Goal: Task Accomplishment & Management: Use online tool/utility

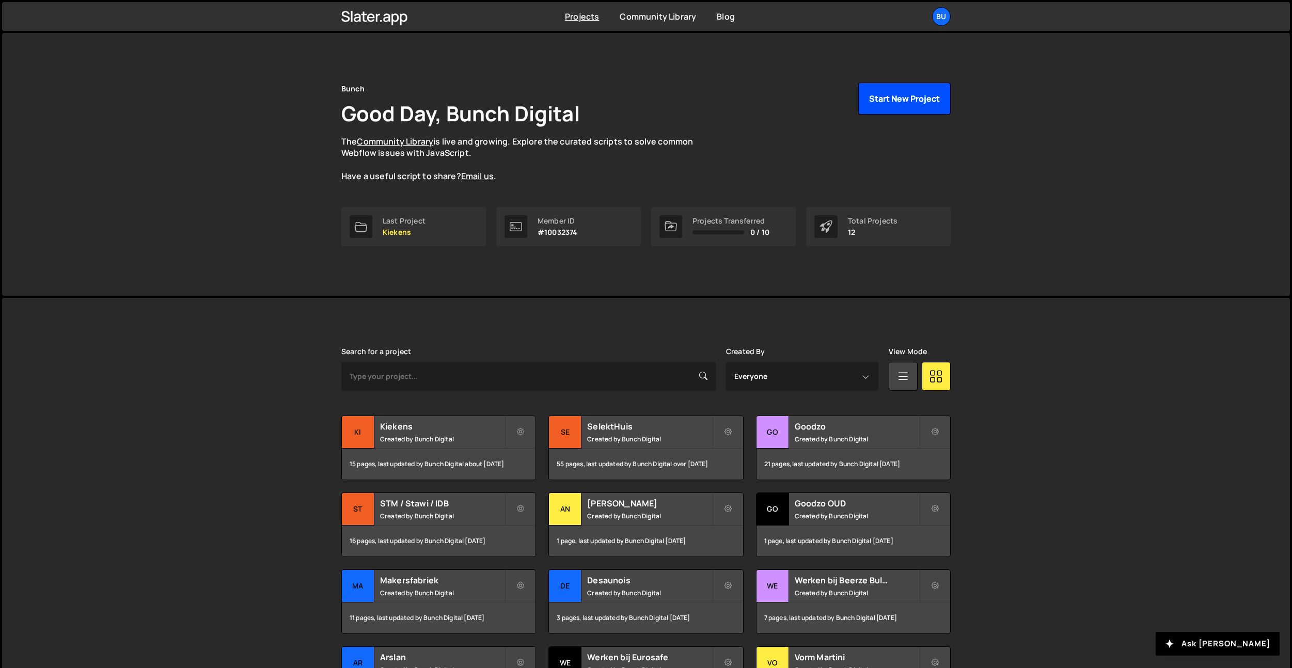
click at [914, 96] on button "Start New Project" at bounding box center [904, 99] width 92 height 32
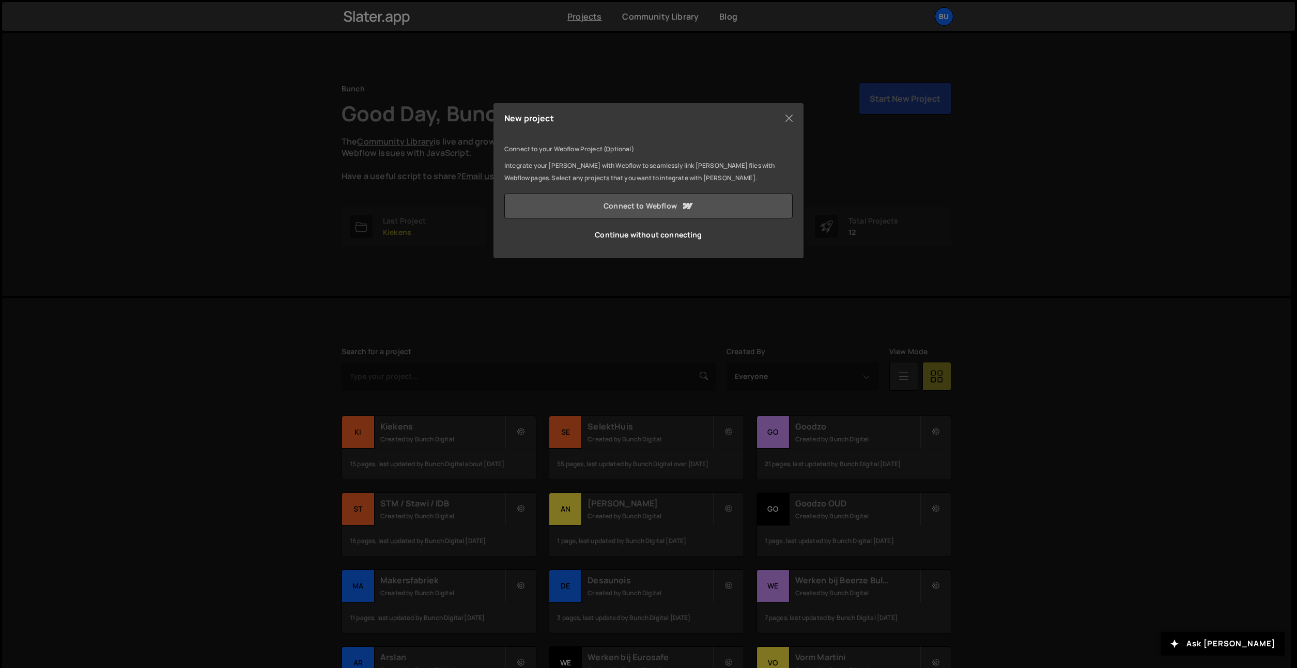
click at [644, 213] on link "Connect to Webflow" at bounding box center [648, 206] width 288 height 25
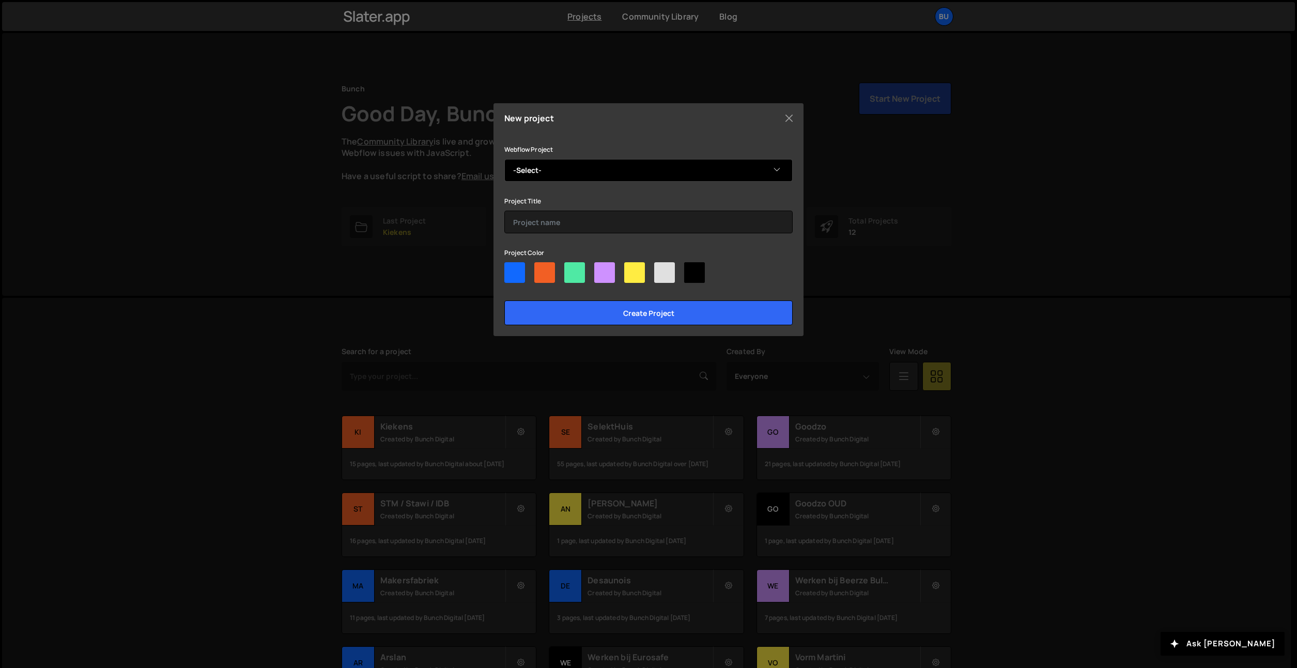
click at [639, 169] on select "-Select- SelektHuis Projecten V2" at bounding box center [648, 170] width 288 height 23
select select "68a312d3d91dc0fc078002cd"
click at [592, 222] on input "text" at bounding box center [648, 222] width 288 height 23
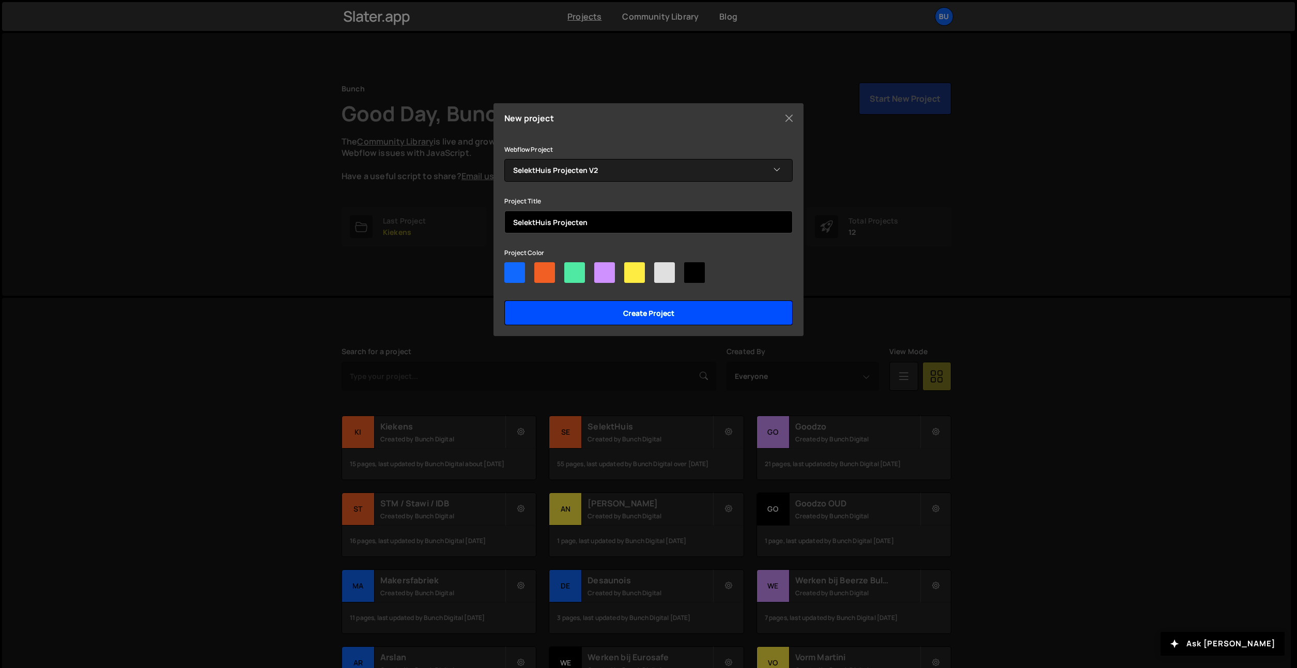
type input "SelektHuis Projecten"
click at [647, 317] on input "Create project" at bounding box center [648, 313] width 288 height 25
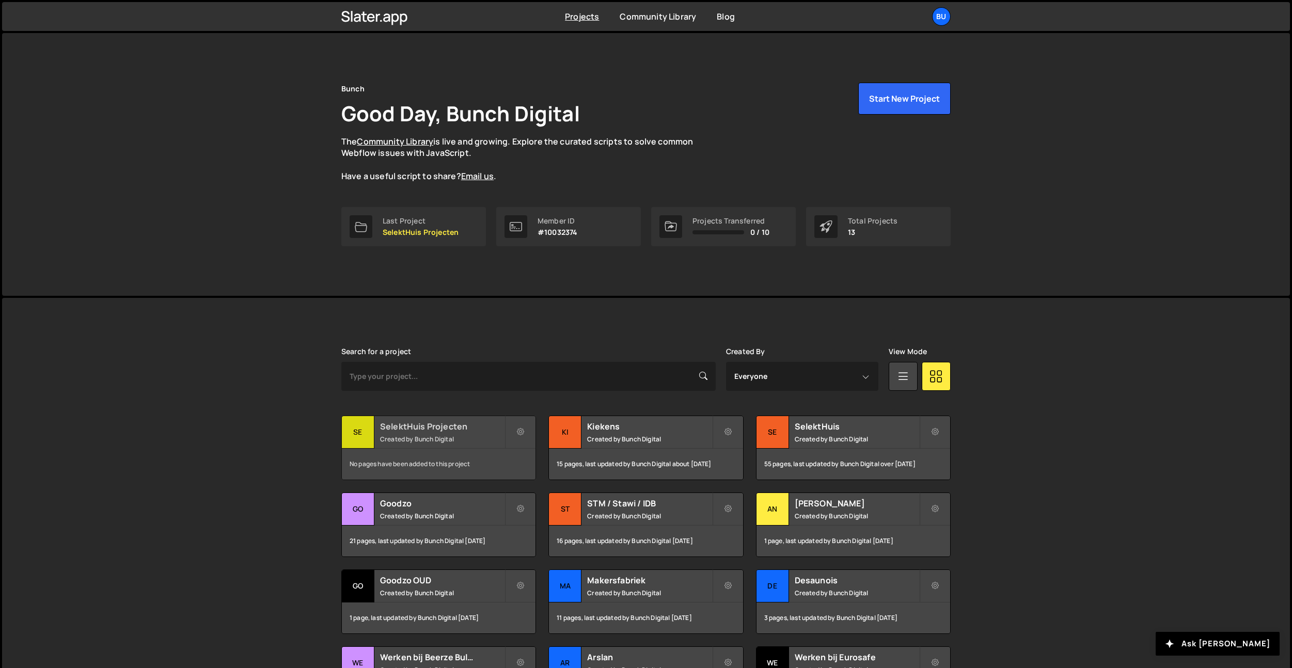
click at [472, 427] on h2 "SelektHuis Projecten" at bounding box center [442, 426] width 124 height 11
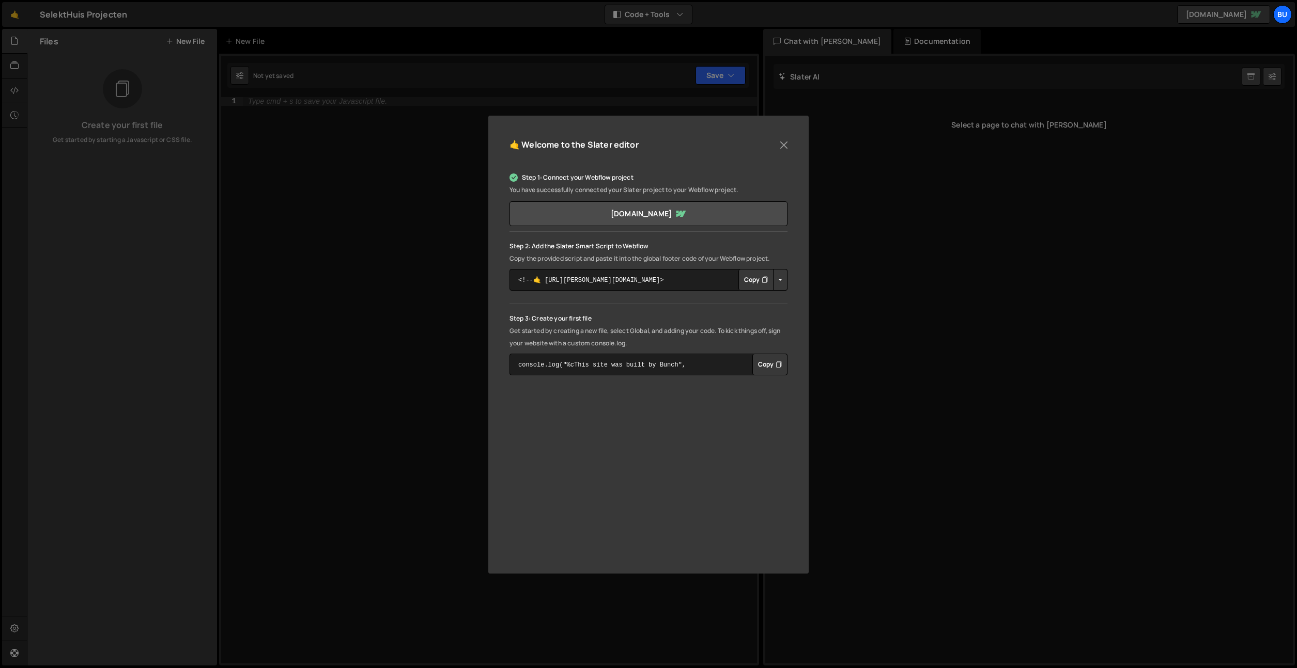
click at [752, 277] on button "Copy" at bounding box center [755, 280] width 35 height 22
drag, startPoint x: 788, startPoint y: 143, endPoint x: 771, endPoint y: 138, distance: 17.8
click at [788, 143] on button "Close" at bounding box center [783, 144] width 15 height 15
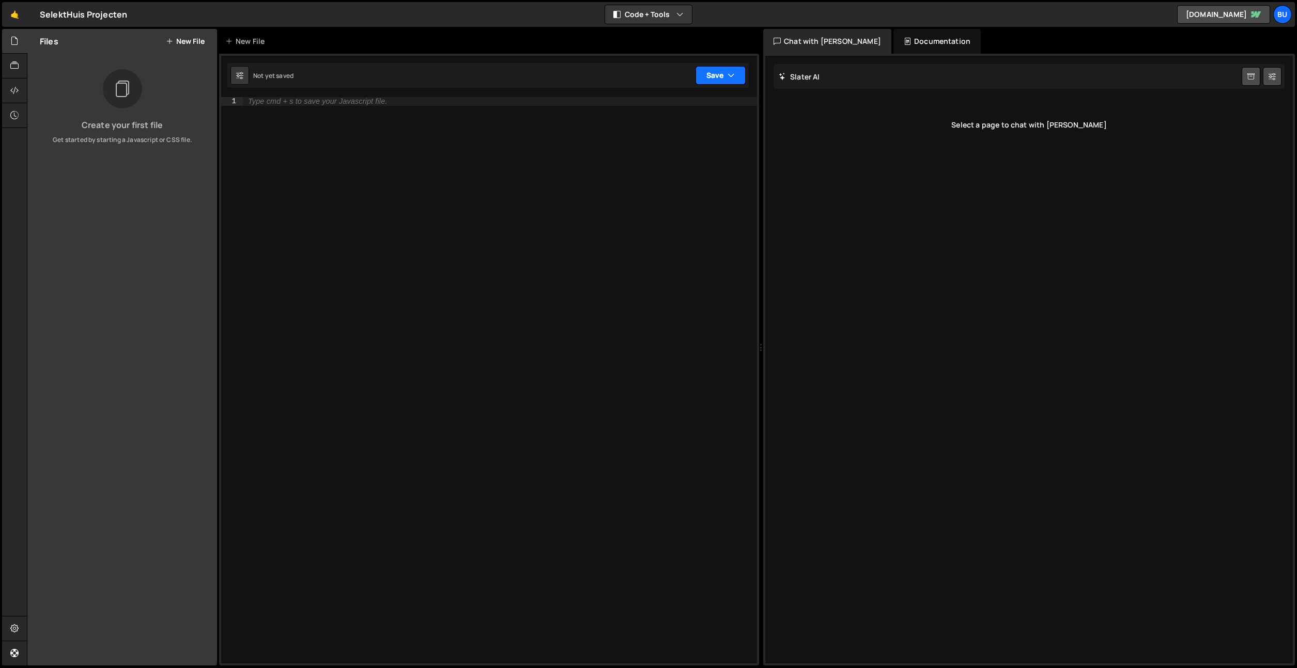
click at [719, 69] on button "Save" at bounding box center [720, 75] width 50 height 19
drag, startPoint x: 530, startPoint y: 169, endPoint x: 446, endPoint y: 128, distance: 94.3
click at [530, 169] on div "Type cmd + s to save your Javascript file." at bounding box center [500, 389] width 514 height 584
click at [242, 37] on div "New File" at bounding box center [246, 41] width 43 height 10
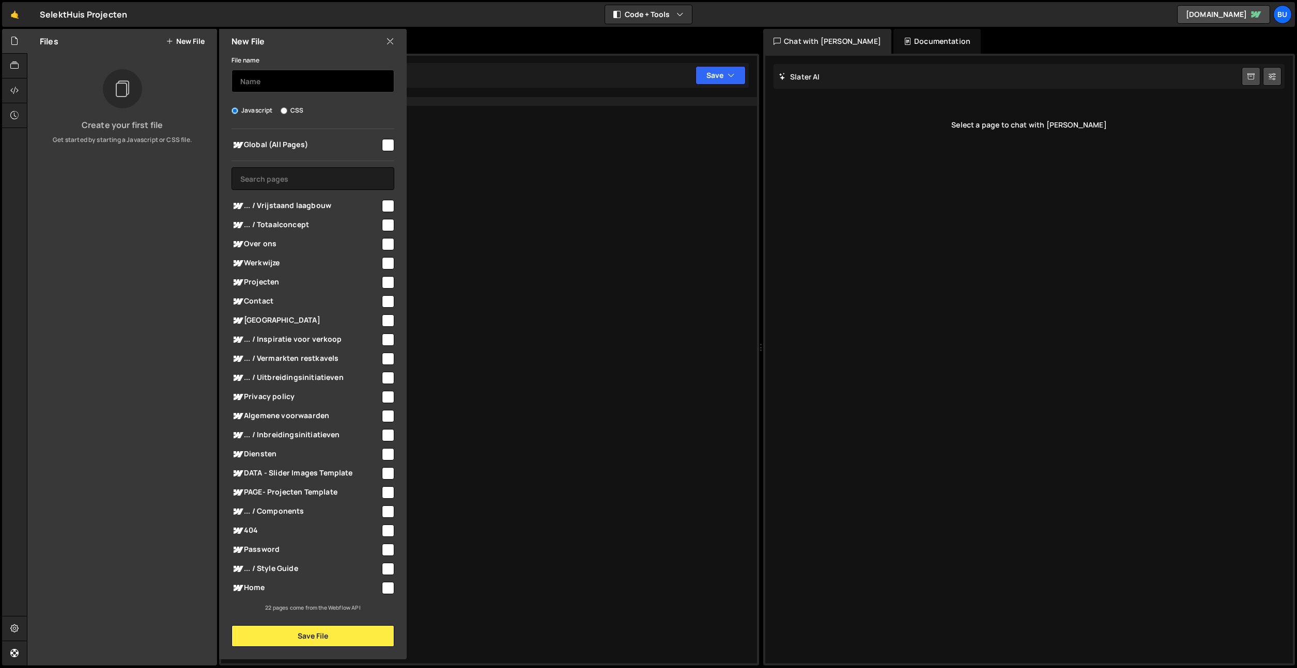
click at [294, 76] on input "text" at bounding box center [312, 81] width 163 height 23
click at [179, 39] on button "New File" at bounding box center [185, 41] width 39 height 8
click at [192, 40] on button "New File" at bounding box center [185, 41] width 39 height 8
click at [287, 70] on input "text" at bounding box center [312, 81] width 163 height 23
click at [386, 147] on input "checkbox" at bounding box center [388, 145] width 12 height 12
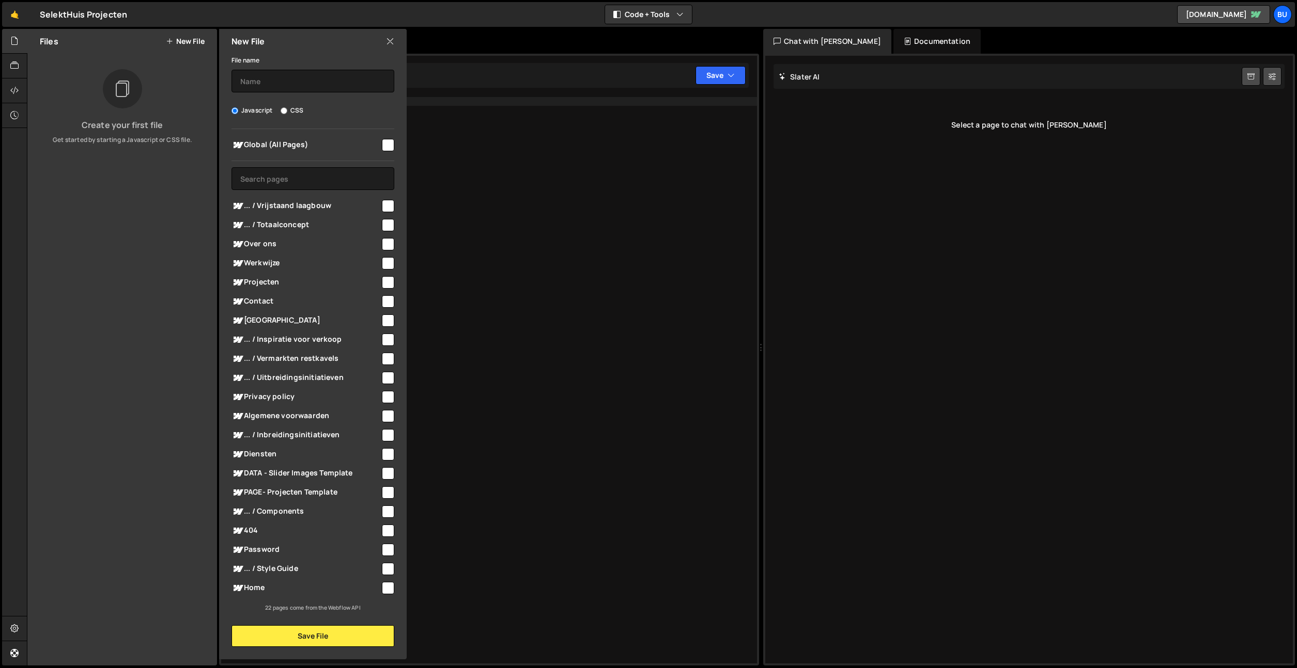
checkbox input "true"
click at [341, 82] on input "text" at bounding box center [312, 81] width 163 height 23
type input "swipers"
drag, startPoint x: 349, startPoint y: 637, endPoint x: 342, endPoint y: 600, distance: 37.3
click at [347, 636] on button "Save File" at bounding box center [312, 637] width 163 height 22
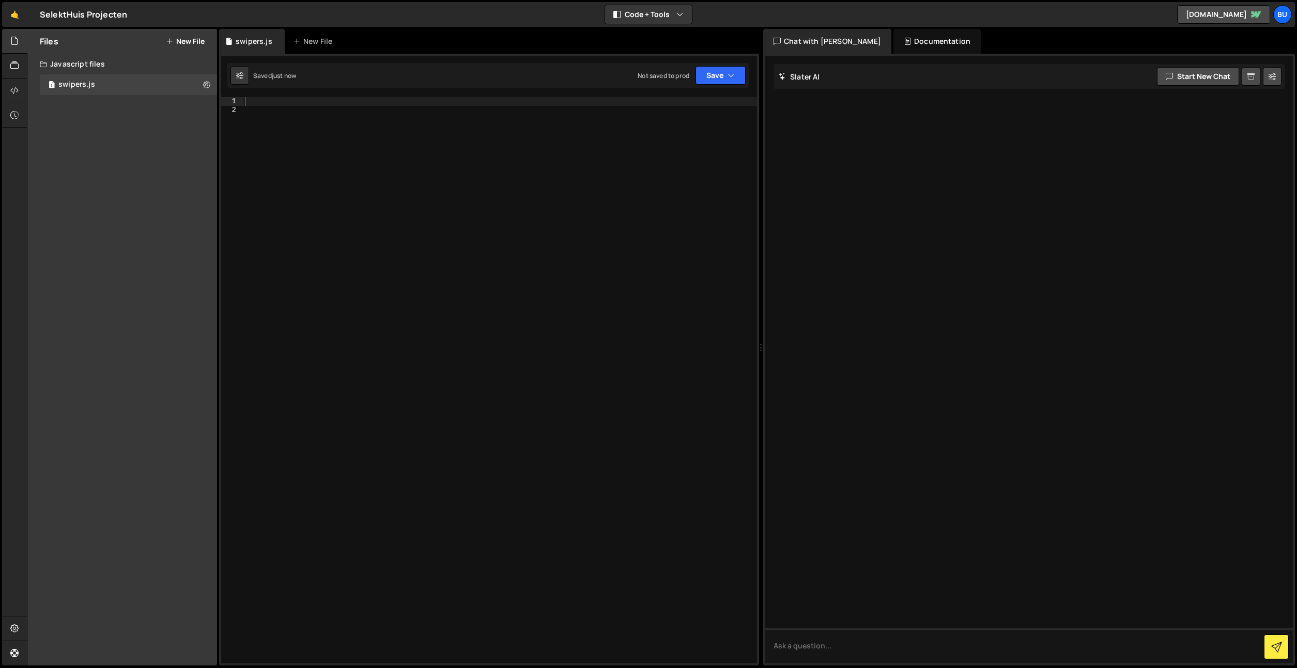
click at [465, 306] on div at bounding box center [500, 389] width 514 height 584
paste textarea "</script>"
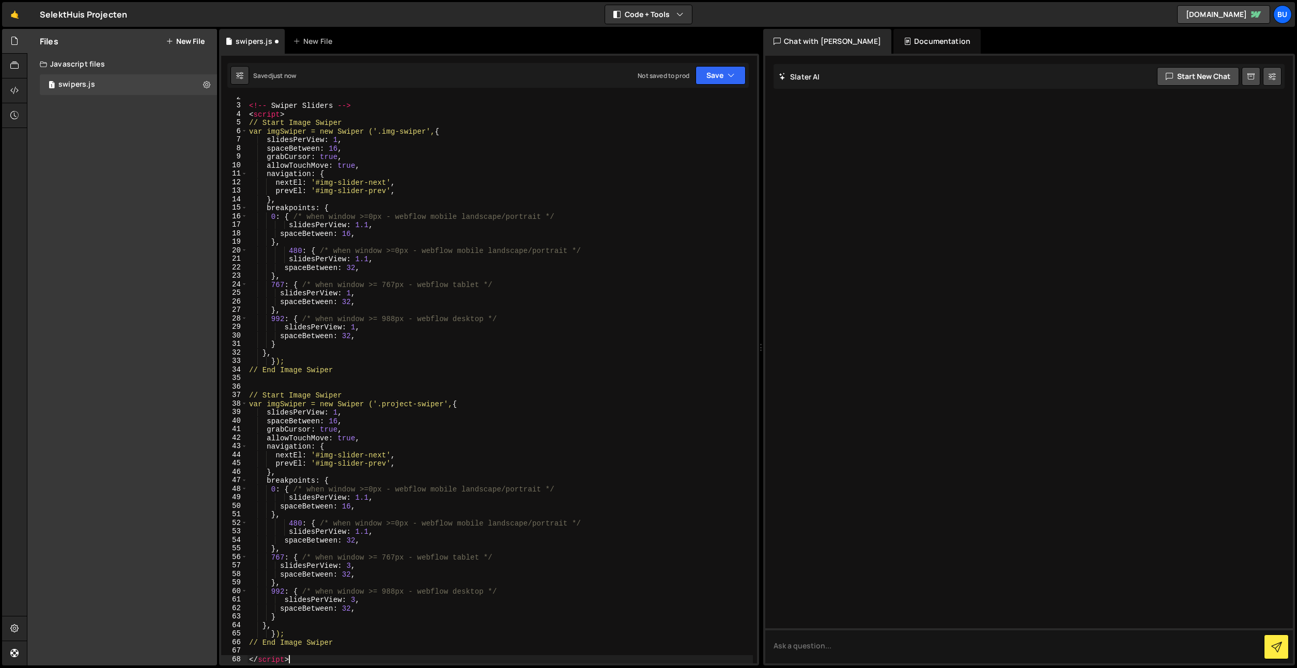
drag, startPoint x: 307, startPoint y: 107, endPoint x: 299, endPoint y: 110, distance: 9.0
click at [303, 108] on div "<!-- Swiper Sliders --> < script > // Start Image Swiper var imgSwiper = new Sw…" at bounding box center [500, 383] width 506 height 580
type textarea "<!-- Swiper Sliders -->"
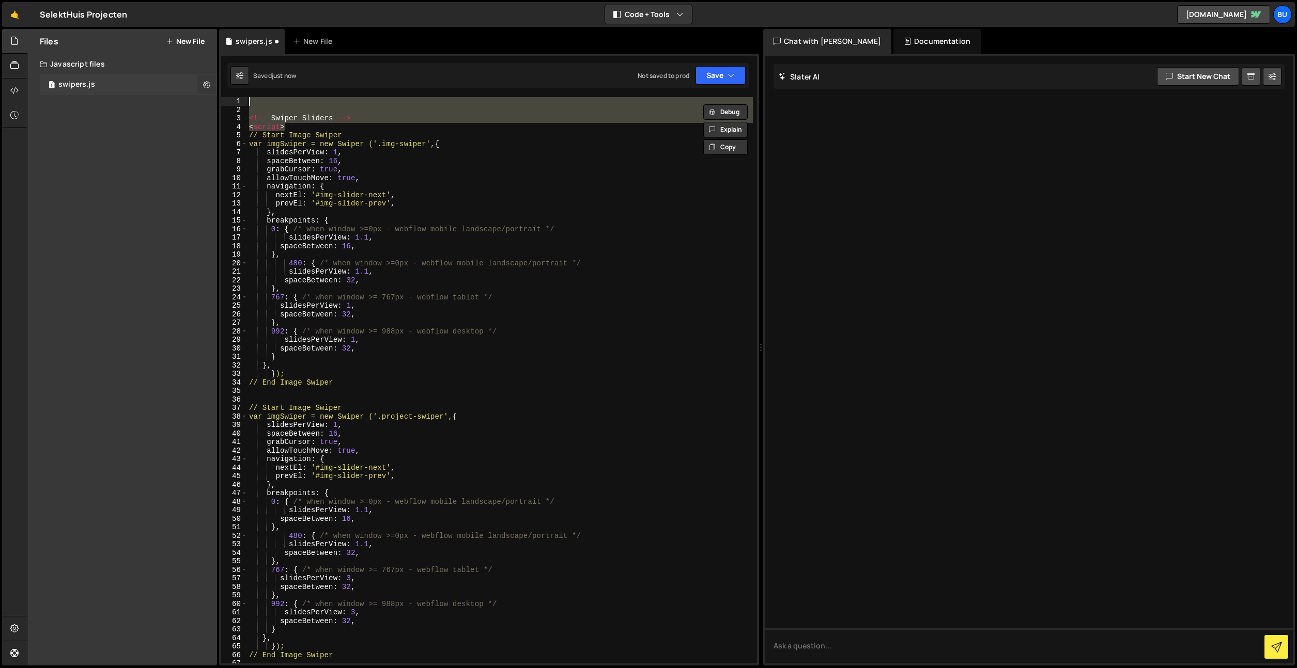
drag, startPoint x: 294, startPoint y: 116, endPoint x: 210, endPoint y: 83, distance: 90.6
click at [211, 80] on div "Files New File Create your first file Get started by starting a Javascript or C…" at bounding box center [662, 347] width 1270 height 637
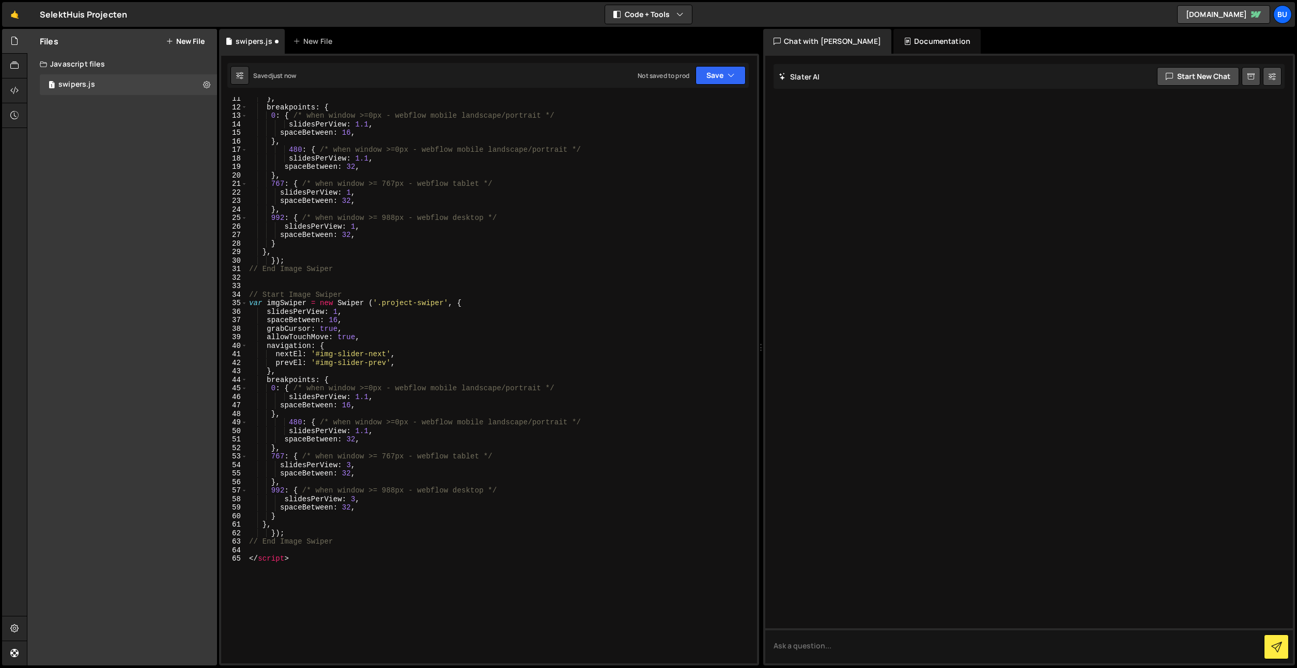
scroll to position [104, 0]
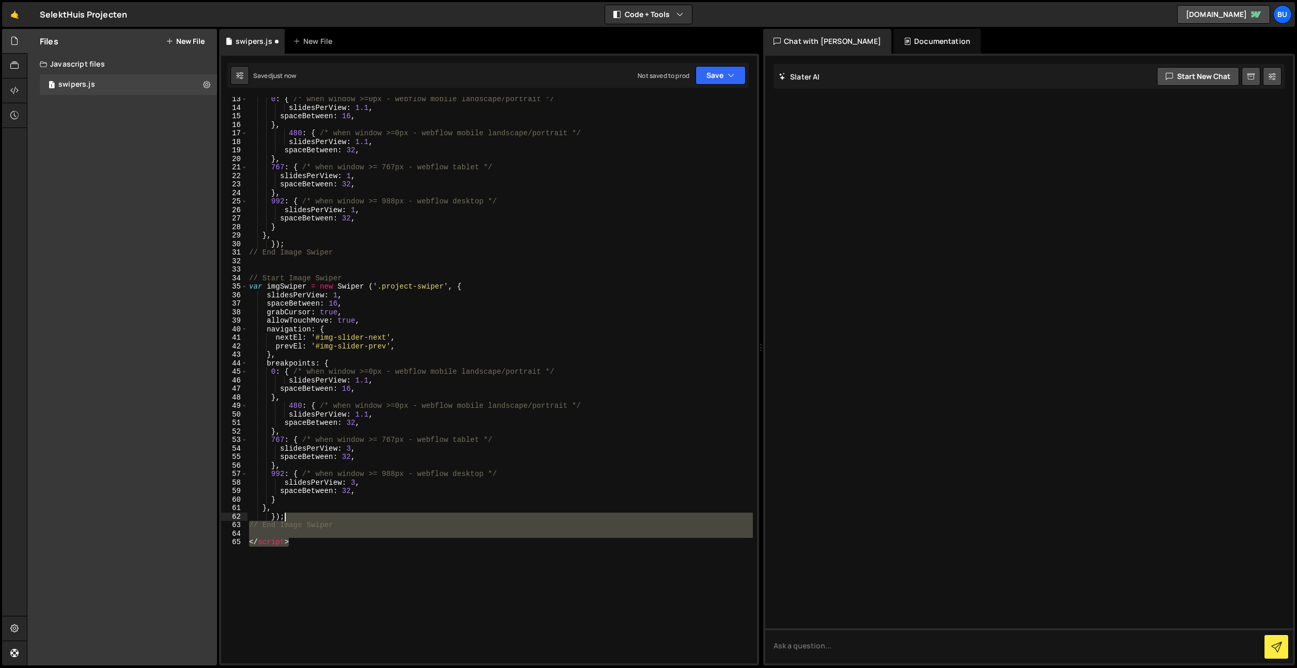
drag, startPoint x: 317, startPoint y: 539, endPoint x: 332, endPoint y: 509, distance: 34.0
click at [329, 514] on div "0 : { /* when window >=0px - webflow mobile landscape/portrait */ slidesPerView…" at bounding box center [500, 385] width 506 height 580
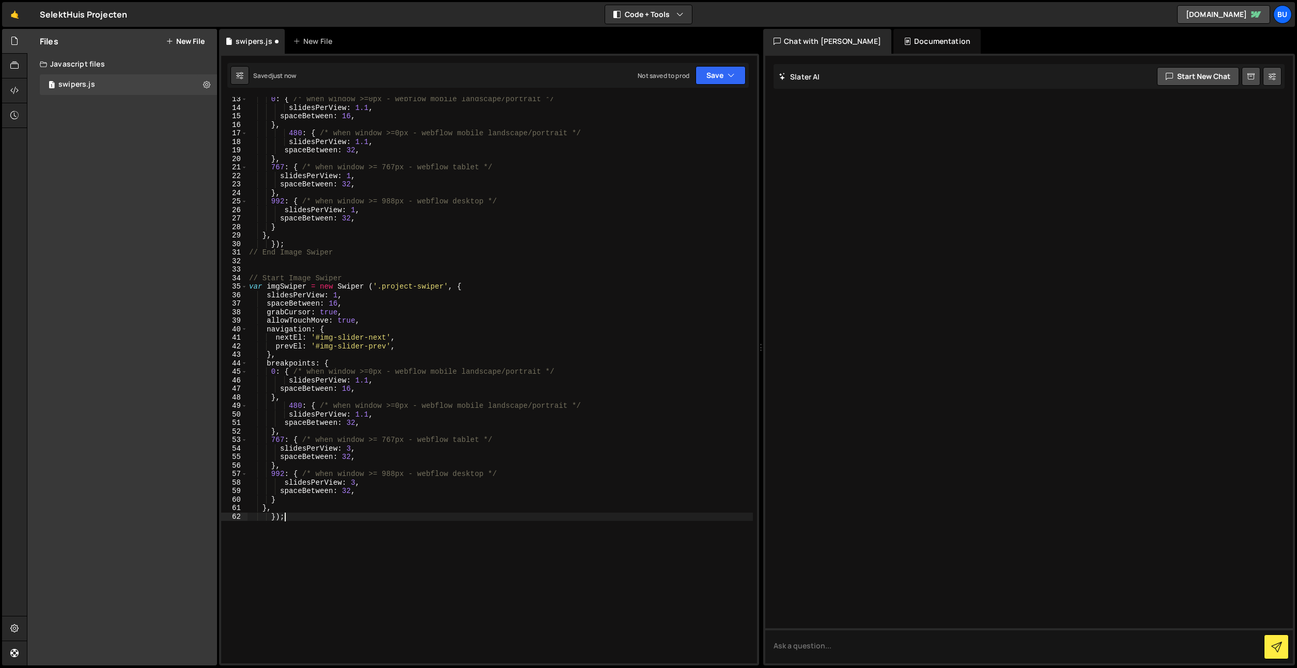
drag, startPoint x: 354, startPoint y: 521, endPoint x: 363, endPoint y: 506, distance: 17.4
click at [354, 521] on div "0 : { /* when window >=0px - webflow mobile landscape/portrait */ slidesPerView…" at bounding box center [500, 385] width 506 height 580
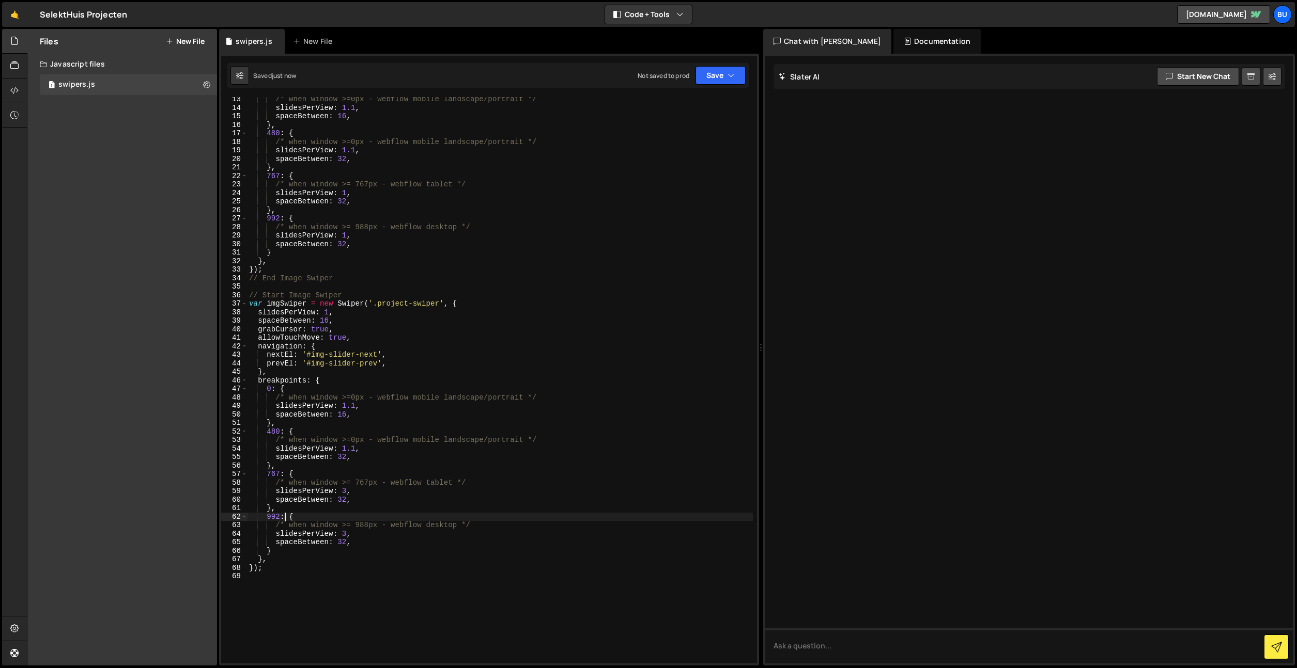
drag, startPoint x: 392, startPoint y: 335, endPoint x: 370, endPoint y: 263, distance: 75.6
click at [392, 335] on div "/* when window >=0px - webflow mobile landscape/portrait */ slidesPerView : 1.1…" at bounding box center [500, 385] width 506 height 580
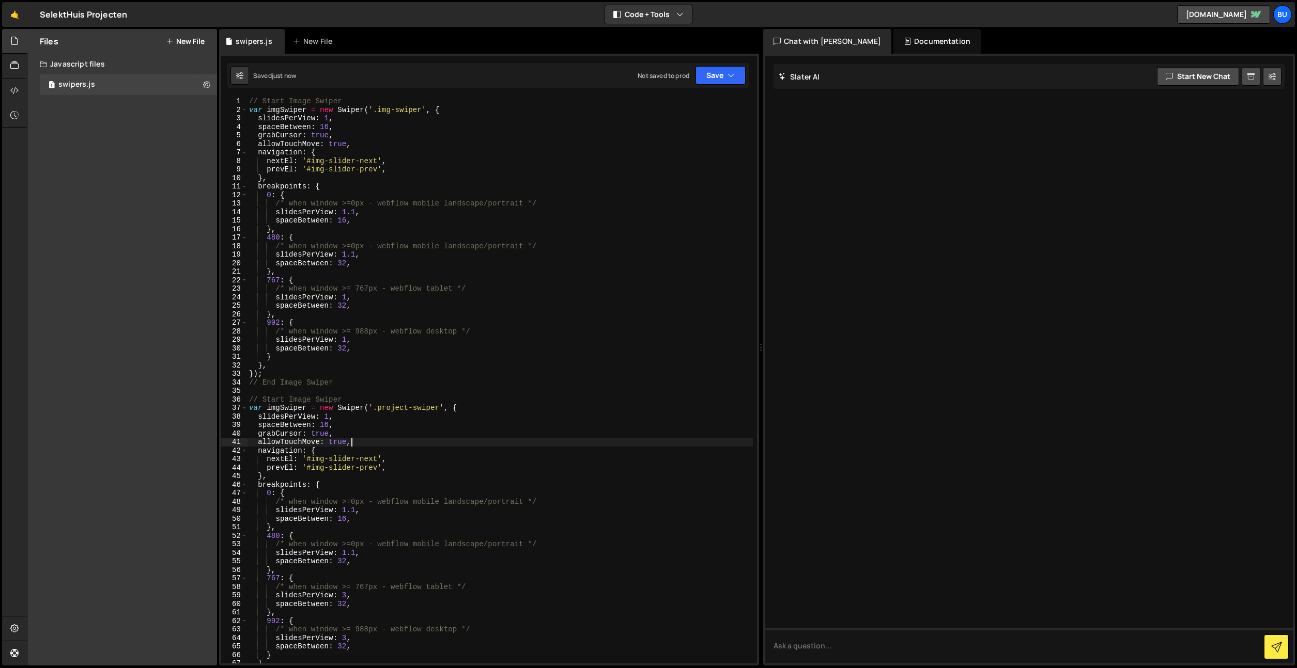
click at [256, 107] on div "// Start Image Swiper var imgSwiper = new Swiper ( '.img-swiper' , { slidesPerV…" at bounding box center [500, 387] width 506 height 580
drag, startPoint x: 256, startPoint y: 107, endPoint x: 263, endPoint y: 104, distance: 7.4
click at [256, 107] on div "// Start Image Swiper var imgSwiper = new Swiper ( '.img-swiper' , { slidesPerV…" at bounding box center [500, 387] width 506 height 580
drag, startPoint x: 280, startPoint y: 408, endPoint x: 271, endPoint y: 405, distance: 9.8
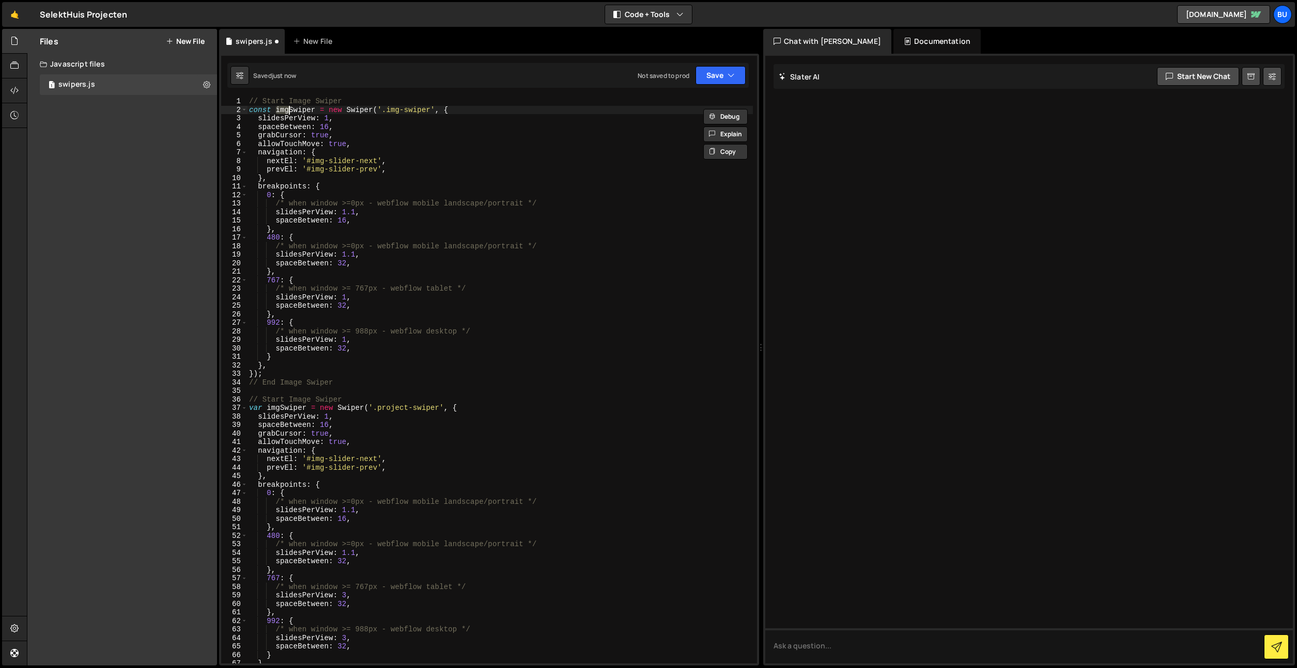
click at [272, 407] on div "// Start Image Swiper const imgSwiper = new Swiper ( '.img-swiper' , { slidesPe…" at bounding box center [500, 387] width 506 height 580
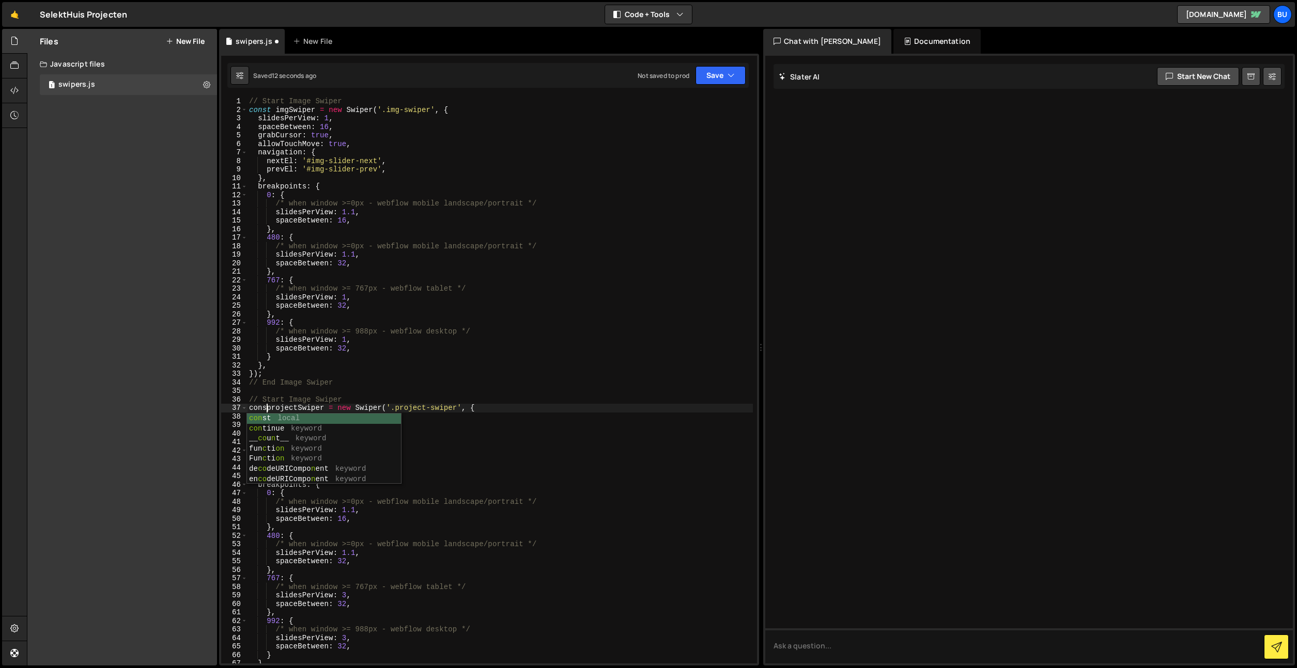
scroll to position [0, 2]
click at [412, 447] on div "// Start Image Swiper const imgSwiper = new Swiper ( '.img-swiper' , { slidesPe…" at bounding box center [500, 387] width 506 height 580
click at [469, 421] on div "// Start Image Swiper const imgSwiper = new Swiper ( '.img-swiper' , { slidesPe…" at bounding box center [500, 387] width 506 height 580
click at [725, 82] on button "Save" at bounding box center [720, 75] width 50 height 19
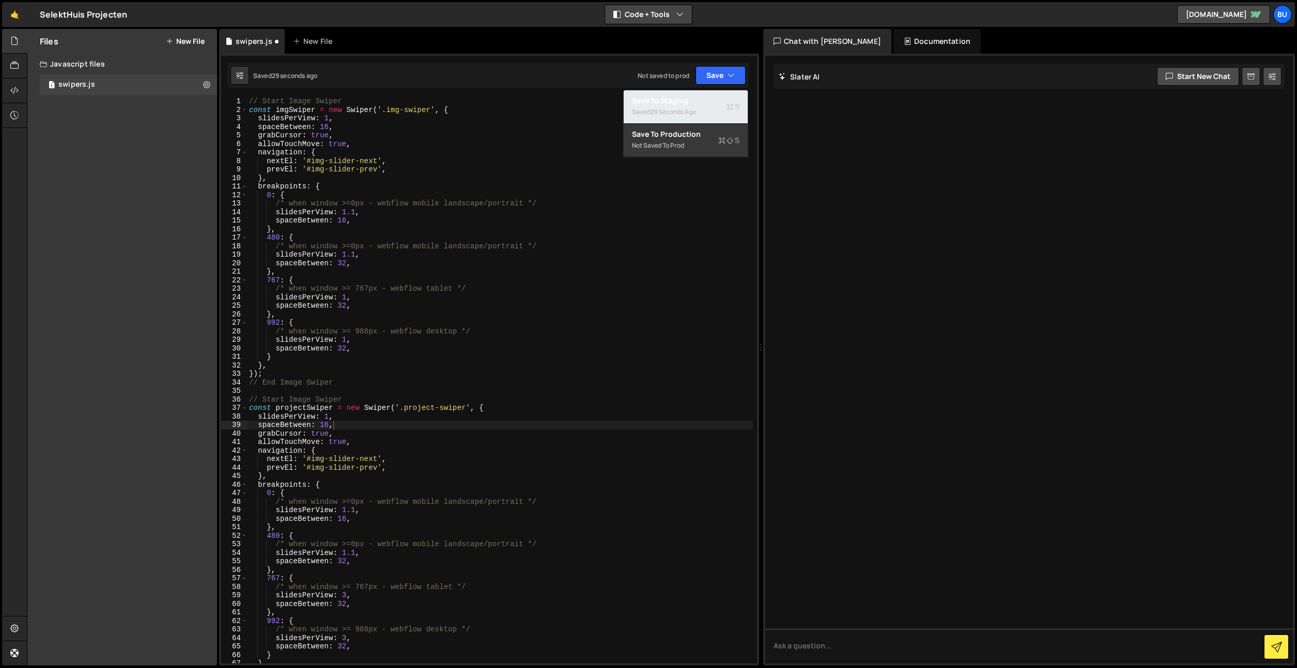
drag, startPoint x: 677, startPoint y: 104, endPoint x: 665, endPoint y: 22, distance: 82.4
click at [678, 104] on div "Save to Staging S" at bounding box center [685, 101] width 107 height 10
drag, startPoint x: 417, startPoint y: 356, endPoint x: 427, endPoint y: 343, distance: 15.5
click at [417, 356] on div "// Start Image Swiper const imgSwiper = new Swiper ( '.img-swiper' , { slidesPe…" at bounding box center [500, 387] width 506 height 580
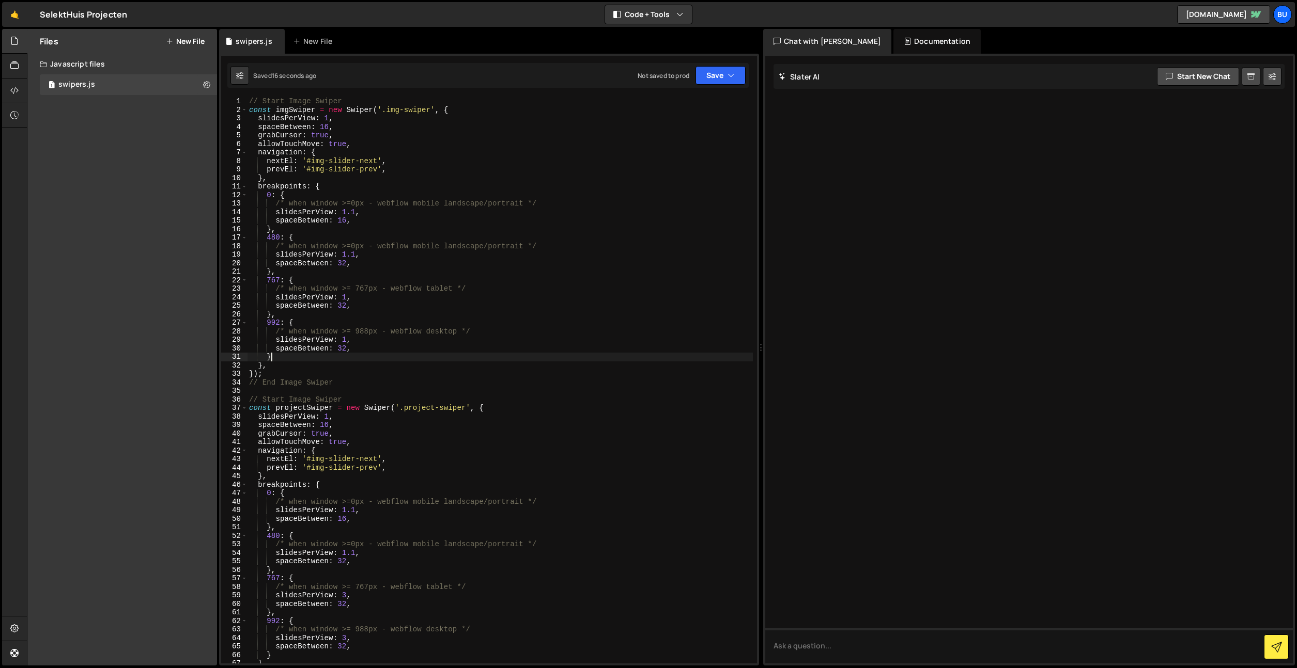
click at [456, 328] on div "// Start Image Swiper const imgSwiper = new Swiper ( '.img-swiper' , { slidesPe…" at bounding box center [500, 387] width 506 height 580
click at [510, 349] on div "// Start Image Swiper const imgSwiper = new Swiper ( '.img-swiper' , { slidesPe…" at bounding box center [500, 387] width 506 height 580
click at [387, 427] on div "// Start Image Swiper const imgSwiper = new Swiper ( '.img-swiper' , { slidesPe…" at bounding box center [500, 387] width 506 height 580
click at [380, 416] on div "// Start Image Swiper const imgSwiper = new Swiper ( '.img-swiper' , { slidesPe…" at bounding box center [500, 387] width 506 height 580
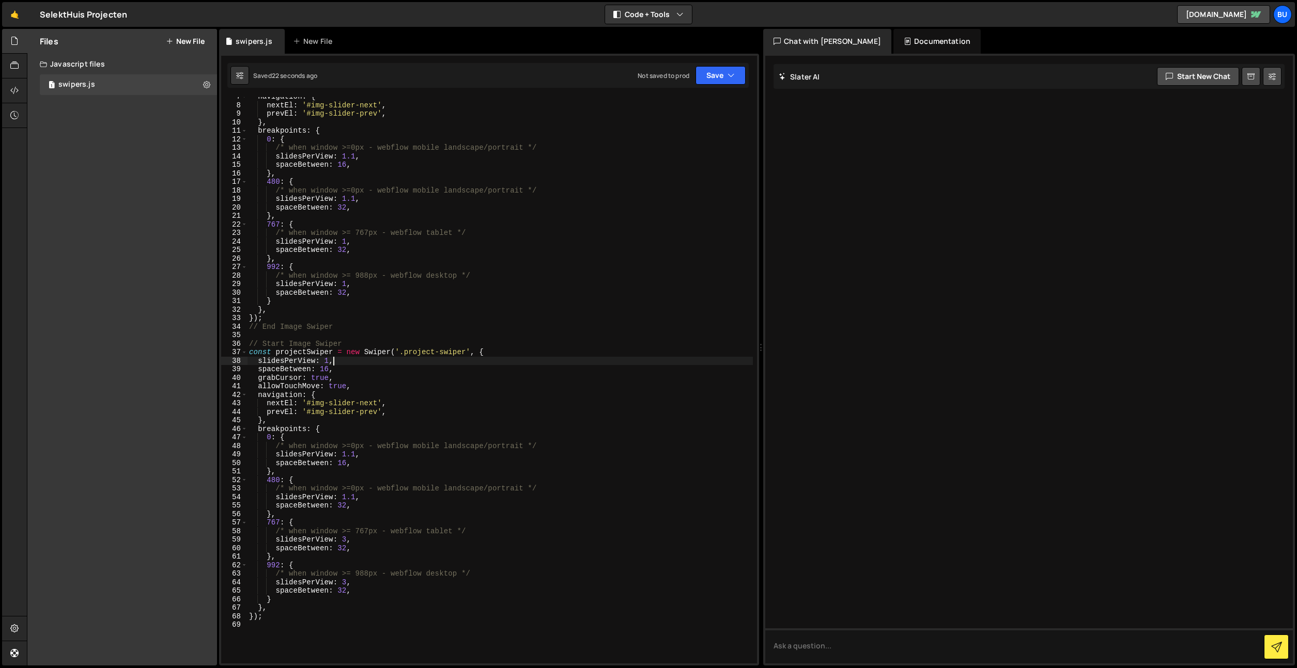
scroll to position [0, 0]
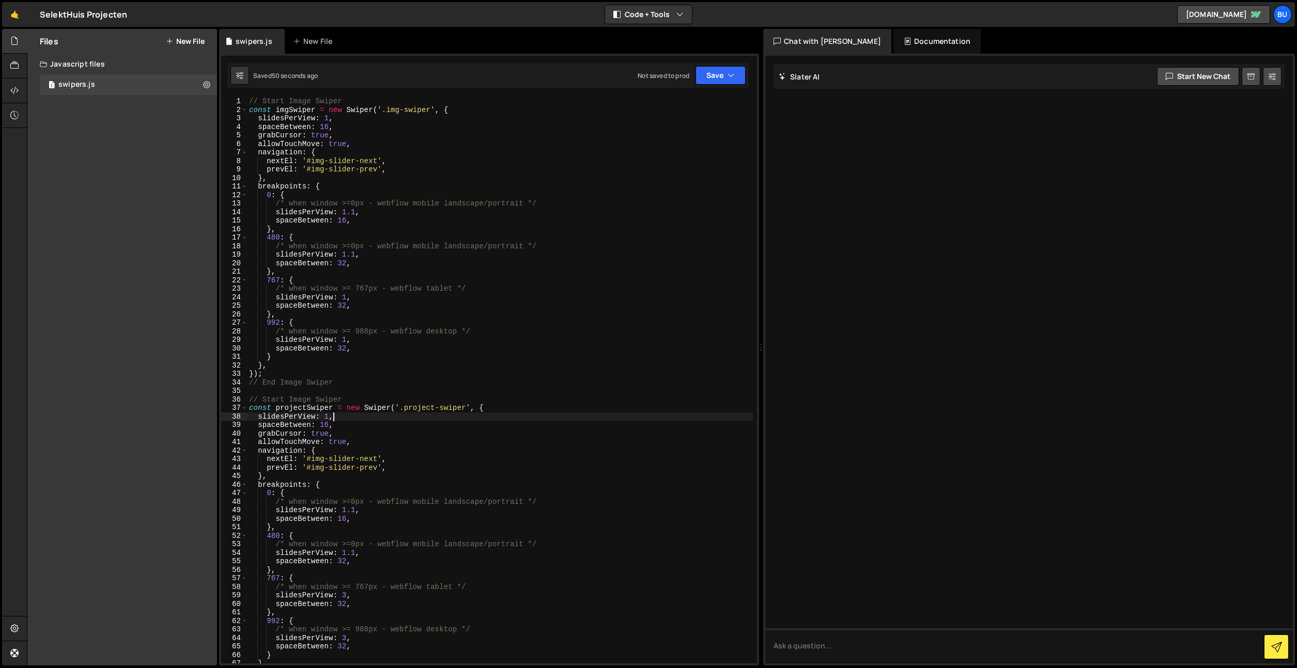
click at [400, 150] on div "// Start Image Swiper const imgSwiper = new Swiper ( '.img-swiper' , { slidesPe…" at bounding box center [500, 387] width 506 height 580
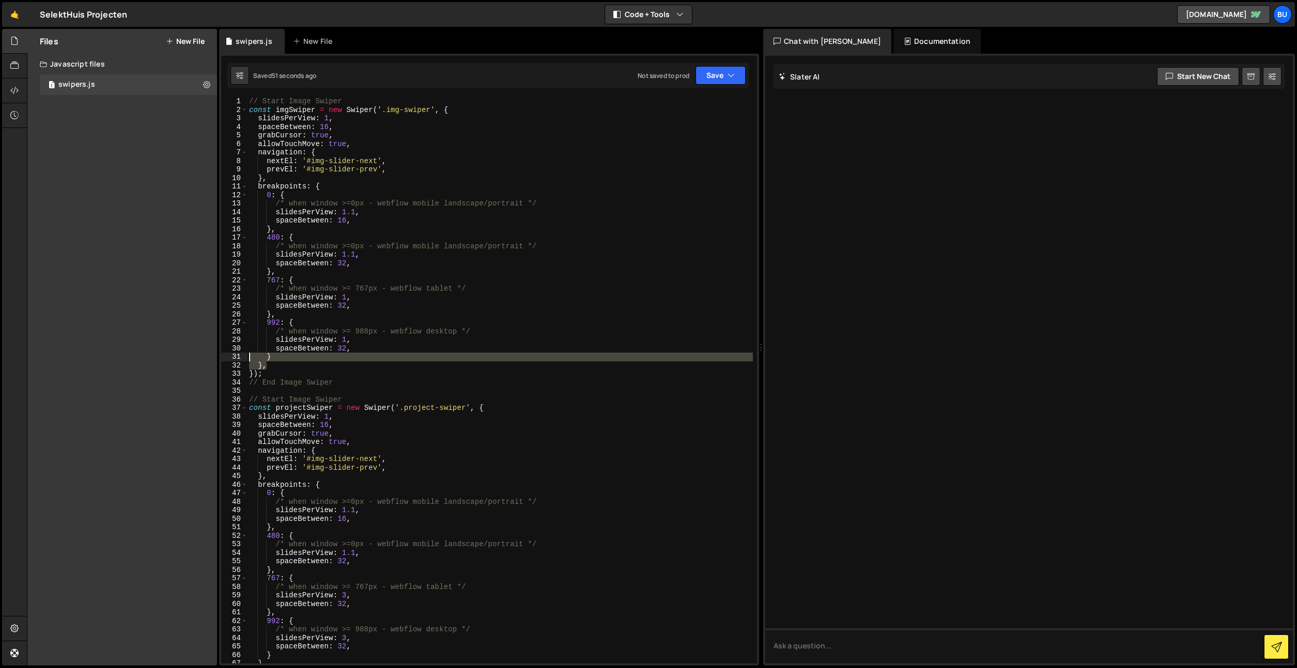
drag, startPoint x: 282, startPoint y: 368, endPoint x: 262, endPoint y: 358, distance: 21.7
click at [232, 346] on div "navigation: { 1 2 3 4 5 6 7 8 9 10 11 12 13 14 15 16 17 18 19 20 21 22 23 24 25…" at bounding box center [489, 380] width 536 height 567
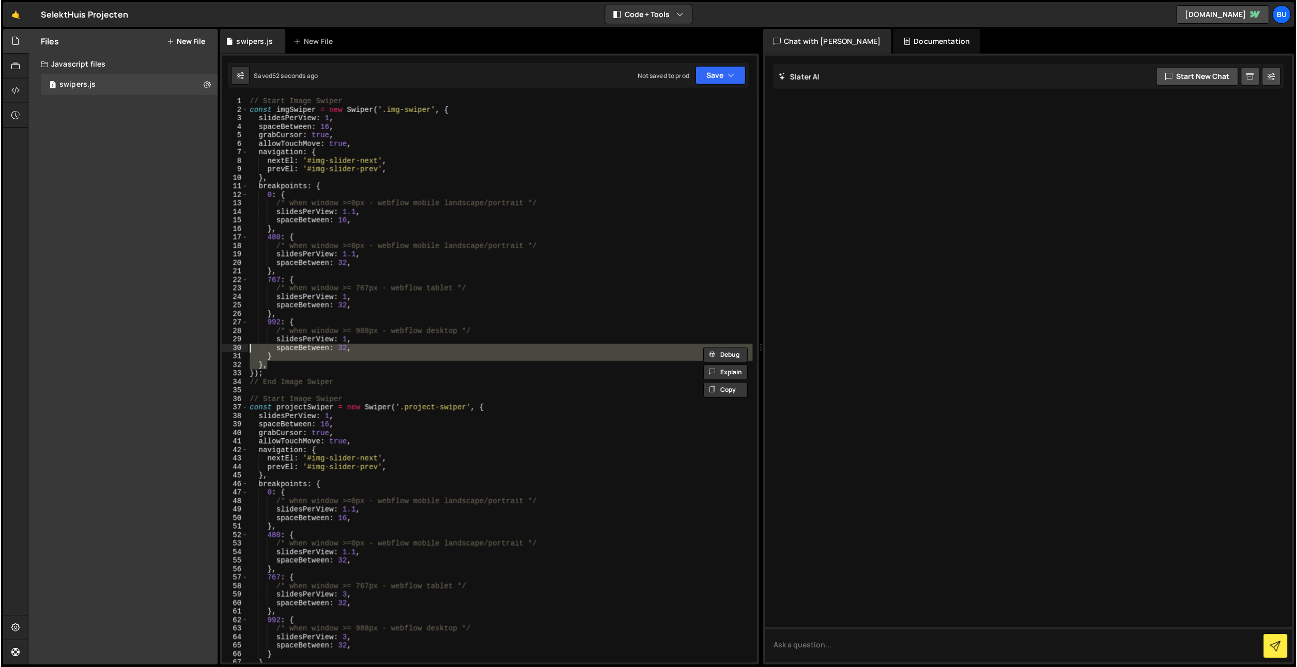
scroll to position [0, 1]
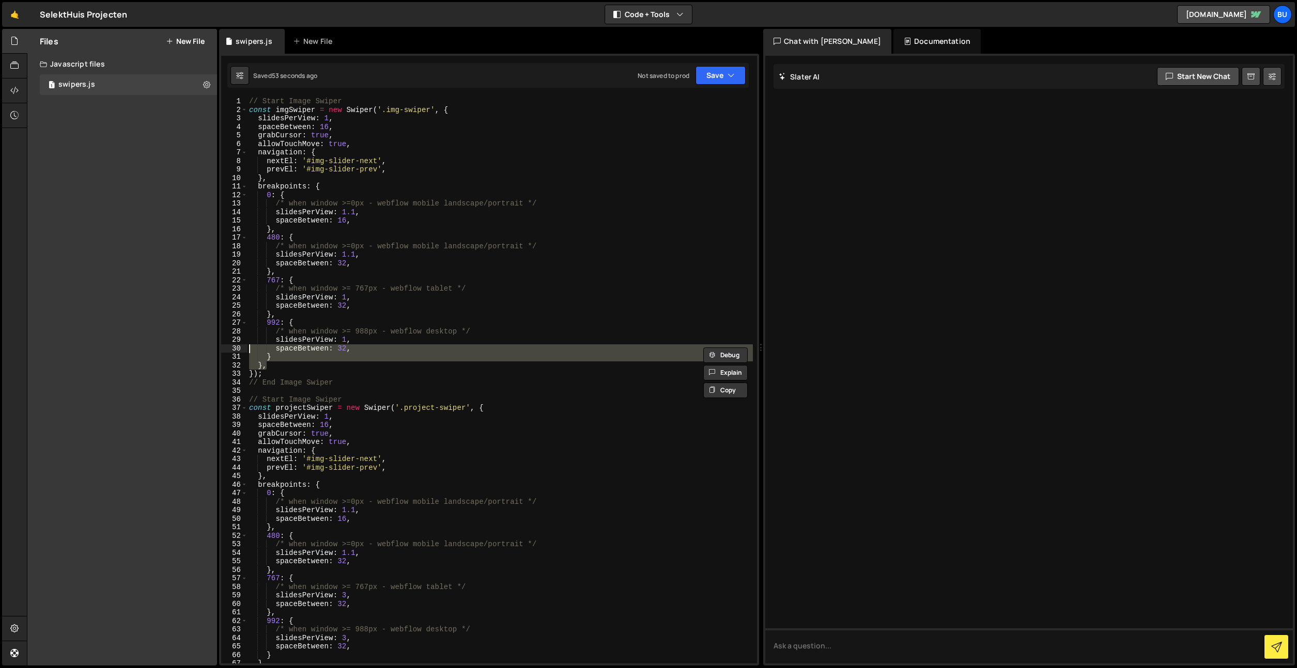
click at [267, 93] on div "1 Type cmd + s to save your Javascript file. הההההההההההההההההההההההההההההההההה…" at bounding box center [489, 360] width 540 height 612
drag, startPoint x: 305, startPoint y: 292, endPoint x: 330, endPoint y: 343, distance: 57.3
click at [305, 292] on div "// Start Image Swiper const imgSwiper = new Swiper ( '.img-swiper' , { slidesPe…" at bounding box center [500, 387] width 506 height 580
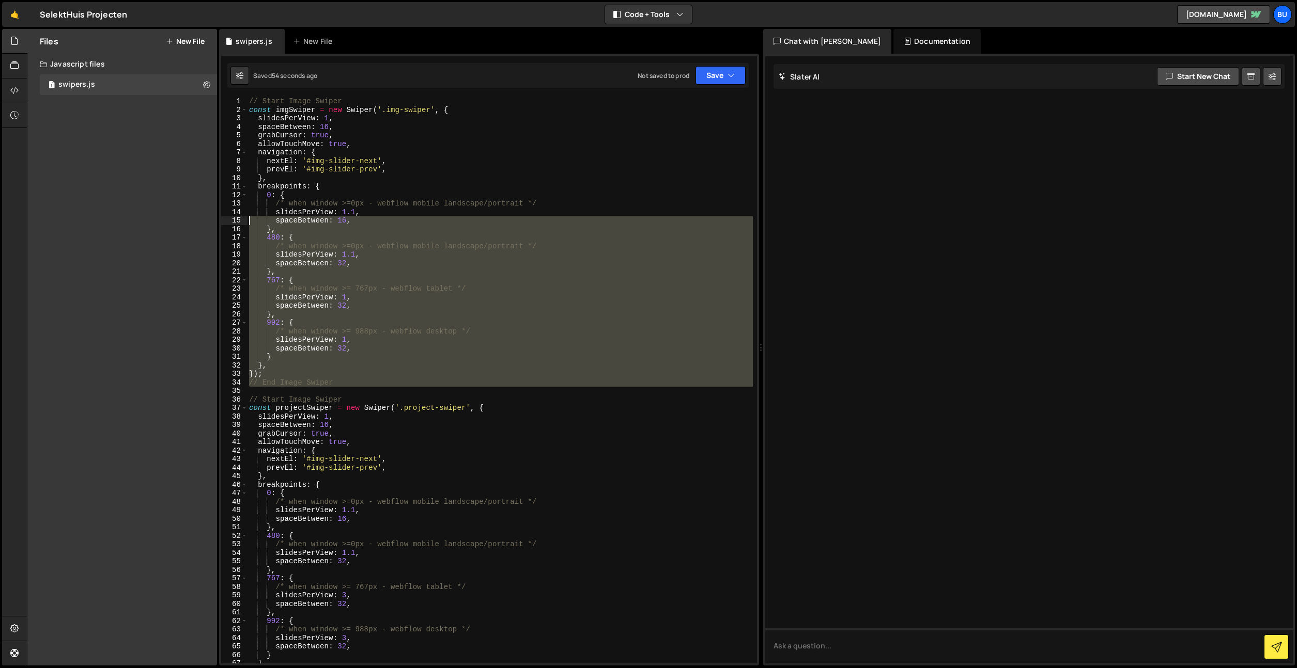
drag, startPoint x: 350, startPoint y: 392, endPoint x: 253, endPoint y: 0, distance: 403.9
click at [161, 25] on div "Hold on a sec... Are you certain you wish to leave this page? Any changes you'v…" at bounding box center [648, 334] width 1297 height 668
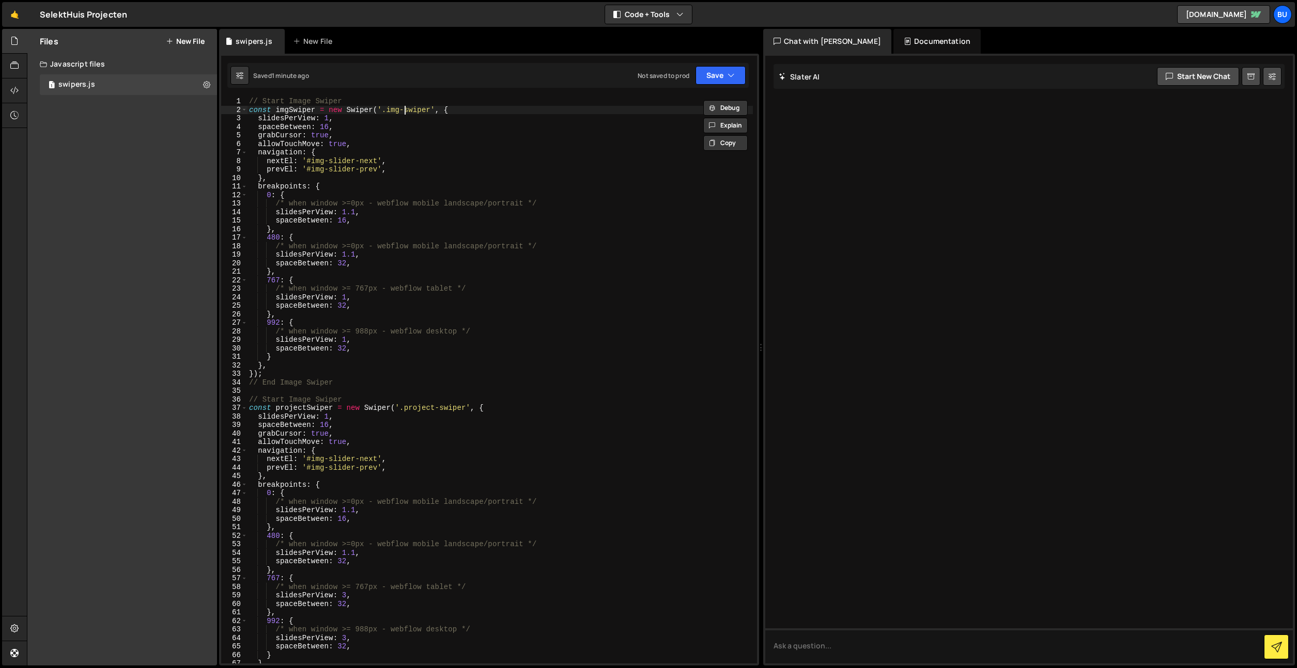
click at [388, 113] on div "// Start Image Swiper const imgSwiper = new Swiper ( '.img-swiper' , { slidesPe…" at bounding box center [500, 387] width 506 height 580
drag, startPoint x: 388, startPoint y: 113, endPoint x: 418, endPoint y: 105, distance: 31.3
click at [419, 106] on div "// Start Image Swiper const imgSwiper = new Swiper ( '.img-swiper' , { slidesPe…" at bounding box center [500, 387] width 506 height 580
click at [368, 288] on div "// Start Image Swiper const imgSwiper = new Swiper ( '.img-swiper' , { slidesPe…" at bounding box center [500, 386] width 506 height 579
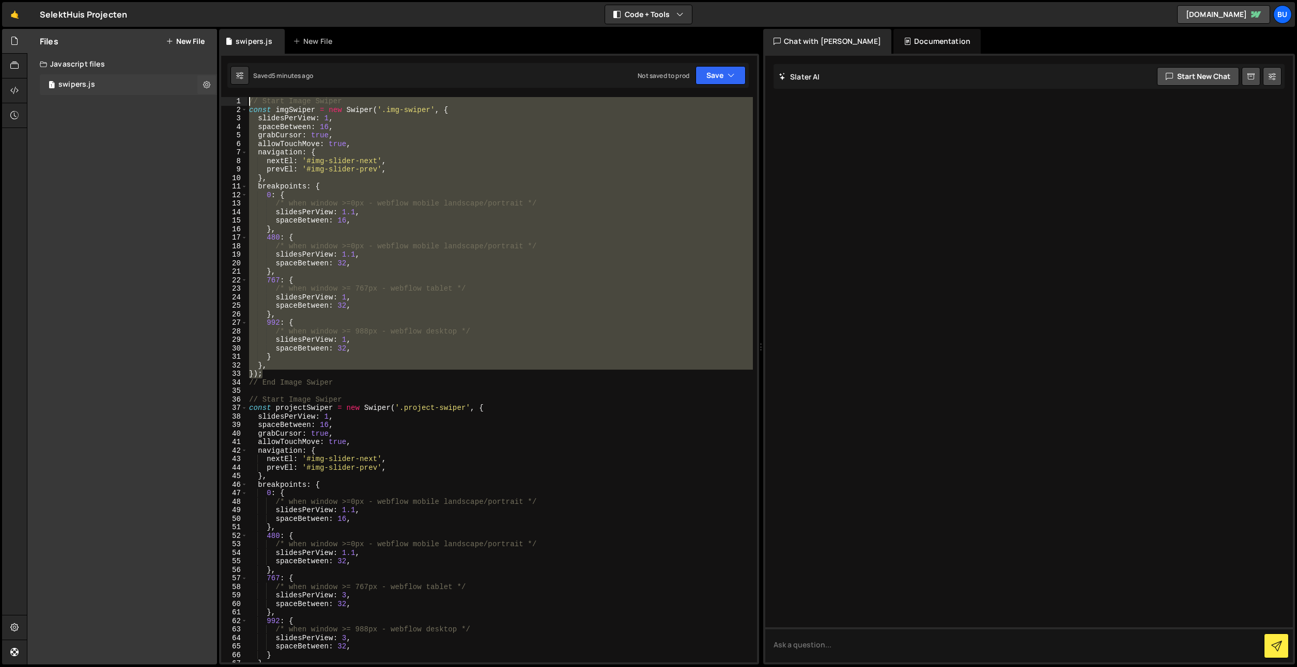
drag, startPoint x: 285, startPoint y: 371, endPoint x: 177, endPoint y: 91, distance: 300.1
click at [176, 91] on div "Files New File Create your first file Get started by starting a Javascript or C…" at bounding box center [662, 347] width 1270 height 636
click at [447, 323] on div "// Start Image Swiper const imgSwiper = new Swiper ( '.img-swiper' , { slidesPe…" at bounding box center [500, 380] width 506 height 566
drag, startPoint x: 302, startPoint y: 373, endPoint x: 116, endPoint y: 113, distance: 319.8
click at [119, 113] on div "Files New File Create your first file Get started by starting a Javascript or C…" at bounding box center [662, 347] width 1270 height 636
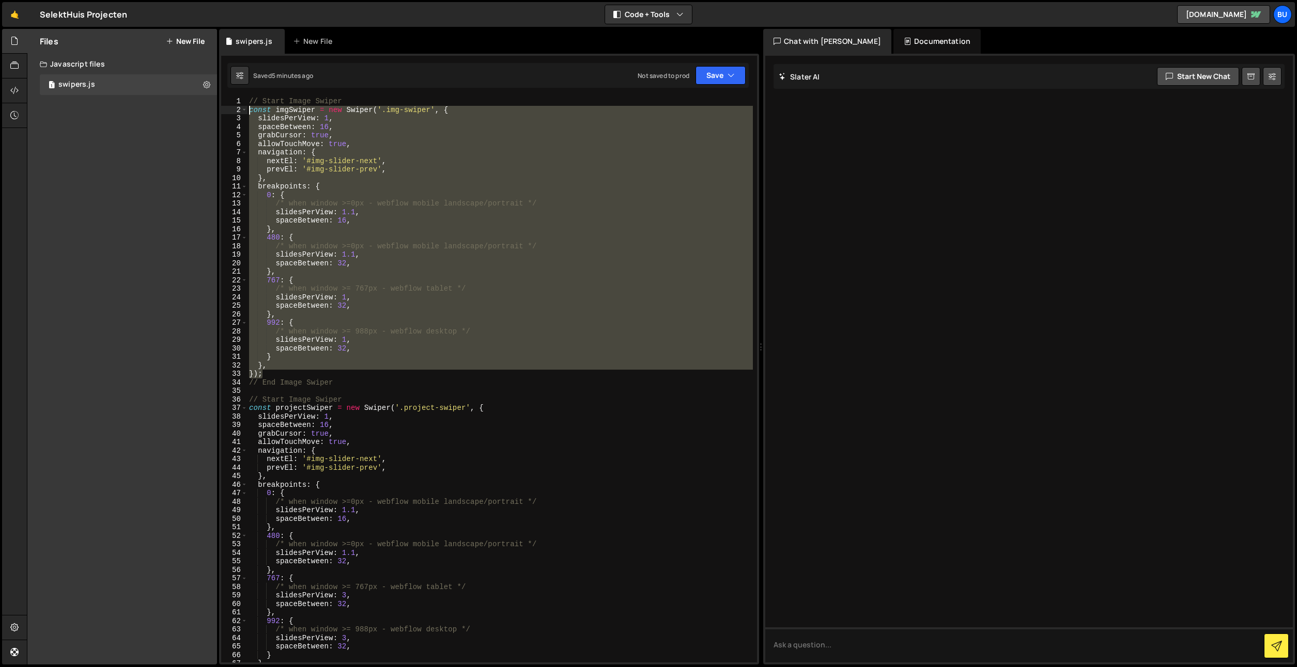
type textarea "const imgSwiper = new Swiper('.img-swiper', { slidesPerView: 1,"
paste textarea
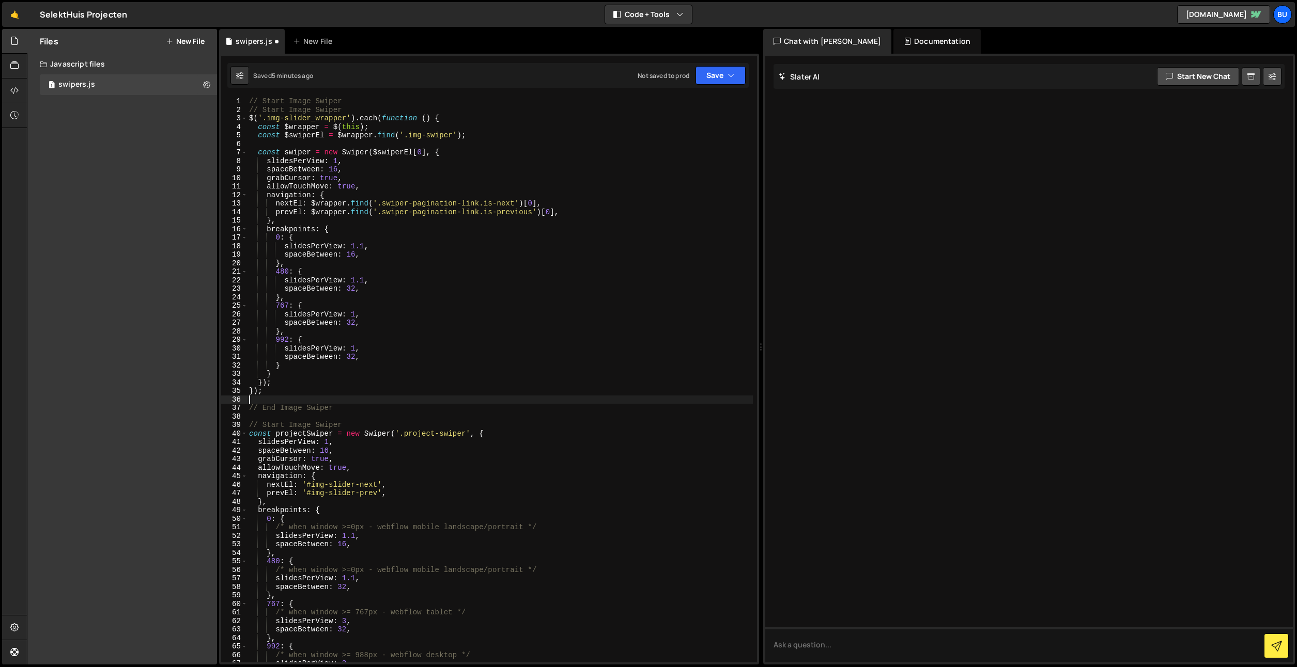
scroll to position [0, 0]
click at [714, 81] on button "Save" at bounding box center [720, 75] width 50 height 19
type textarea "// Start Image Swiper"
click at [485, 107] on div "// Start Image Swiper // Start Image Swiper $ ( '.img-slider_wrapper' ) . each …" at bounding box center [500, 386] width 506 height 579
drag, startPoint x: 330, startPoint y: 98, endPoint x: 202, endPoint y: 70, distance: 131.2
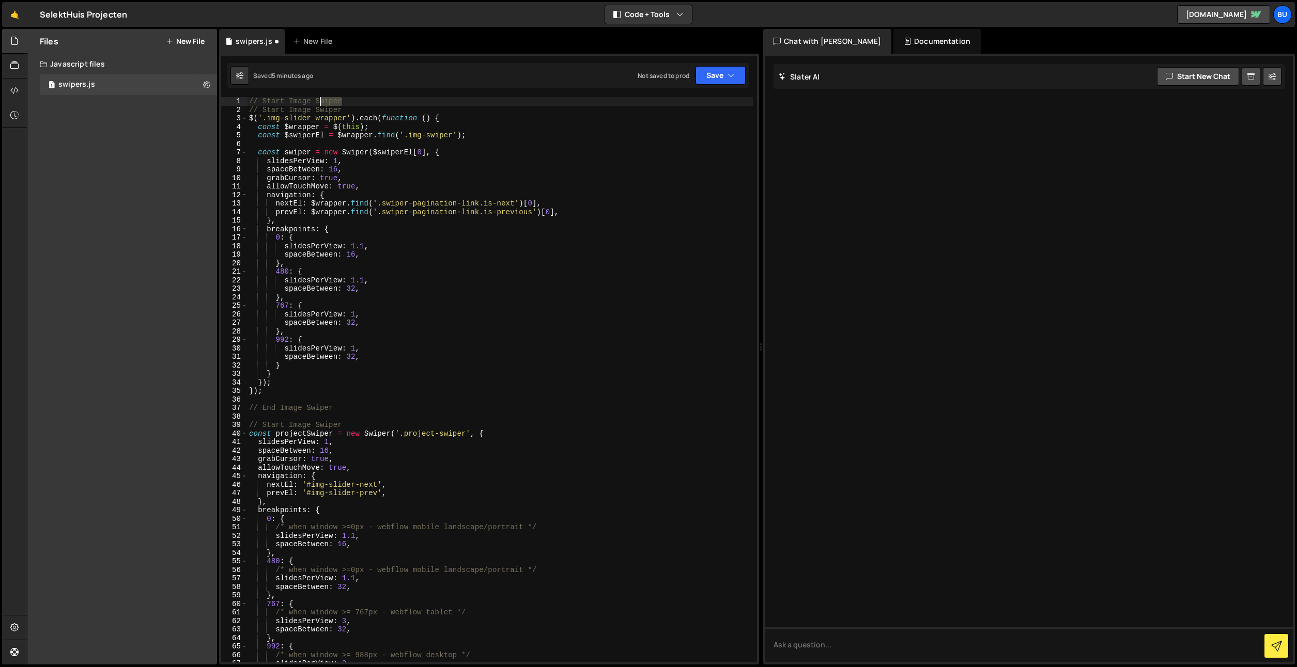
click at [188, 86] on div "Files New File Create your first file Get started by starting a Javascript or C…" at bounding box center [662, 347] width 1270 height 636
drag, startPoint x: 725, startPoint y: 77, endPoint x: 715, endPoint y: 78, distance: 9.4
click at [723, 77] on button "Save" at bounding box center [720, 75] width 50 height 19
click at [689, 102] on div "Save to Staging S" at bounding box center [685, 101] width 107 height 10
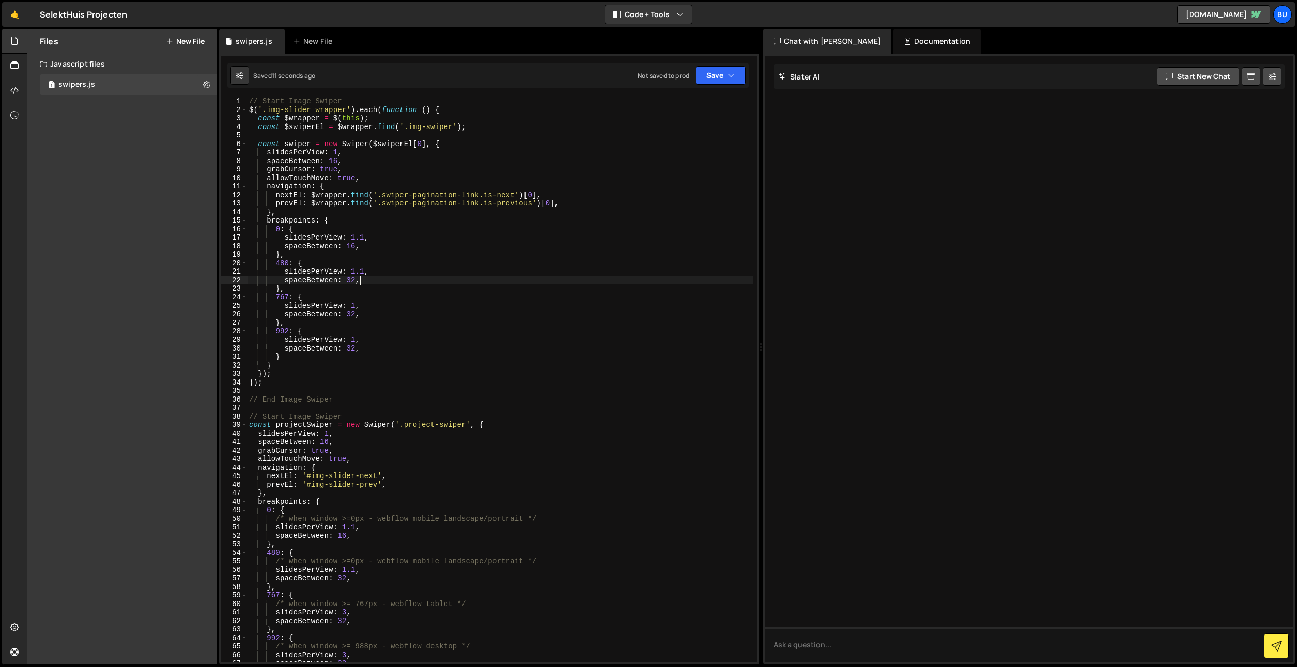
drag, startPoint x: 385, startPoint y: 283, endPoint x: 411, endPoint y: 236, distance: 54.3
click at [385, 283] on div "// Start Image Swiper $ ( '.img-slider_wrapper' ) . each ( function ( ) { const…" at bounding box center [500, 386] width 506 height 579
click at [431, 221] on div "// Start Image Swiper $ ( '.img-slider_wrapper' ) . each ( function ( ) { const…" at bounding box center [500, 386] width 506 height 579
click at [355, 338] on div "// Start Image Swiper $ ( '.img-slider_wrapper' ) . each ( function ( ) { const…" at bounding box center [500, 386] width 506 height 579
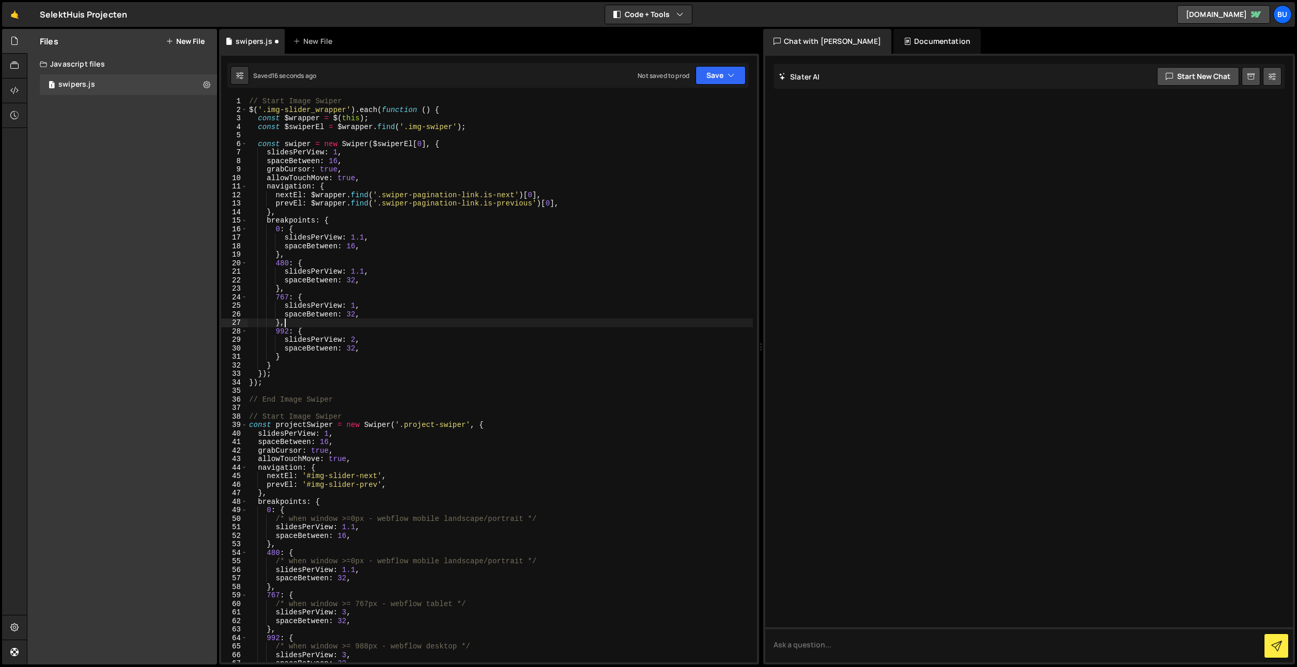
drag, startPoint x: 466, startPoint y: 327, endPoint x: 429, endPoint y: 324, distance: 36.8
click at [466, 327] on div "// Start Image Swiper $ ( '.img-slider_wrapper' ) . each ( function ( ) { const…" at bounding box center [500, 386] width 506 height 579
click at [353, 304] on div "// Start Image Swiper $ ( '.img-slider_wrapper' ) . each ( function ( ) { const…" at bounding box center [500, 386] width 506 height 579
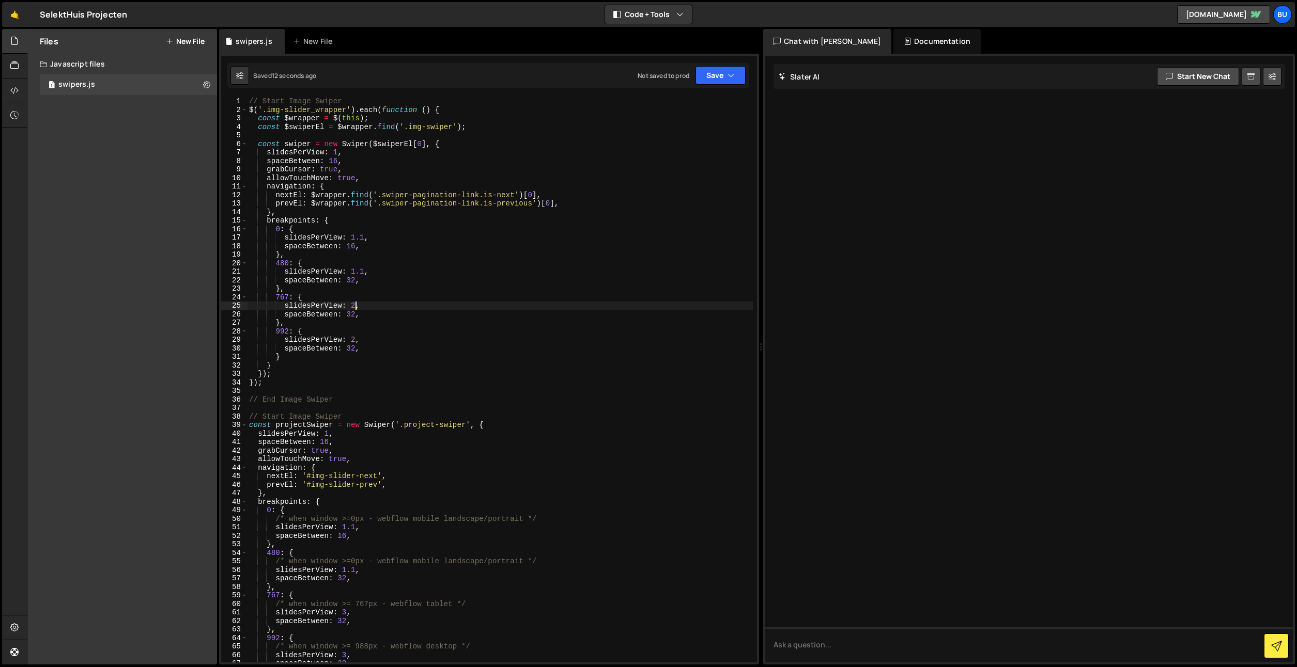
drag, startPoint x: 461, startPoint y: 331, endPoint x: 490, endPoint y: 277, distance: 61.5
click at [461, 331] on div "// Start Image Swiper $ ( '.img-slider_wrapper' ) . each ( function ( ) { const…" at bounding box center [500, 386] width 506 height 579
click at [511, 275] on div "// Start Image Swiper $ ( '.img-slider_wrapper' ) . each ( function ( ) { const…" at bounding box center [500, 386] width 506 height 579
click at [457, 177] on div "// Start Image Swiper $ ( '.img-slider_wrapper' ) . each ( function ( ) { const…" at bounding box center [500, 386] width 506 height 579
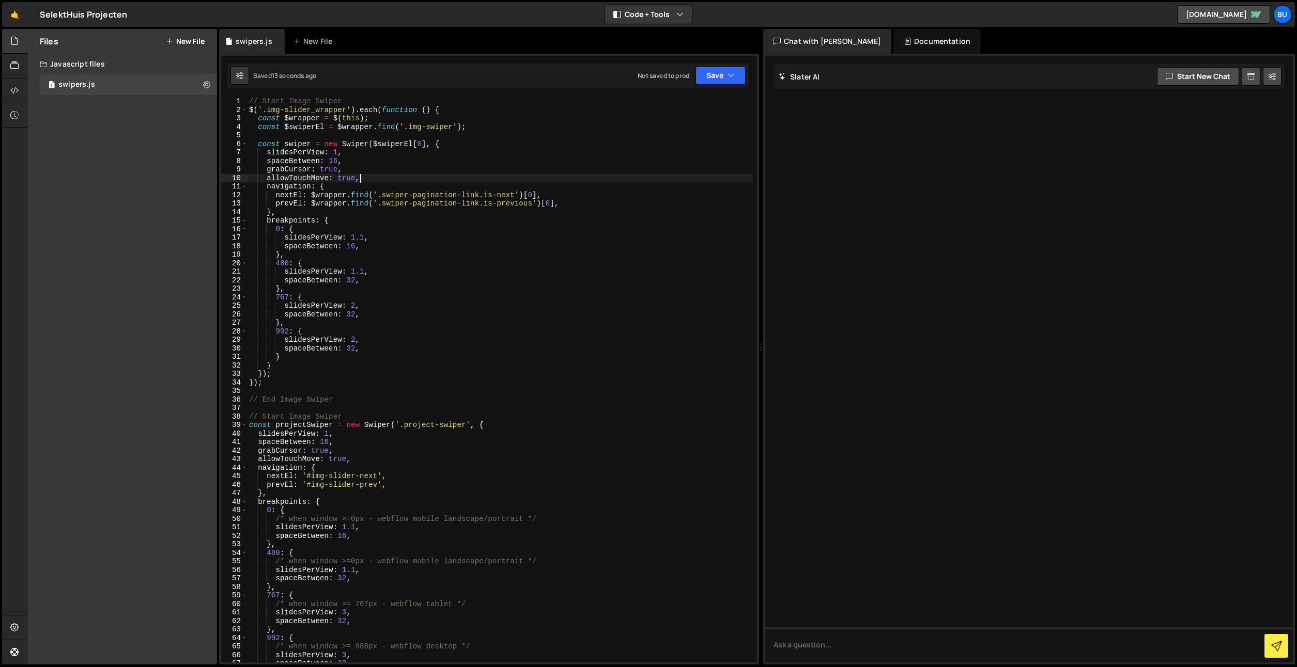
type textarea "allowTouchMove: true,"
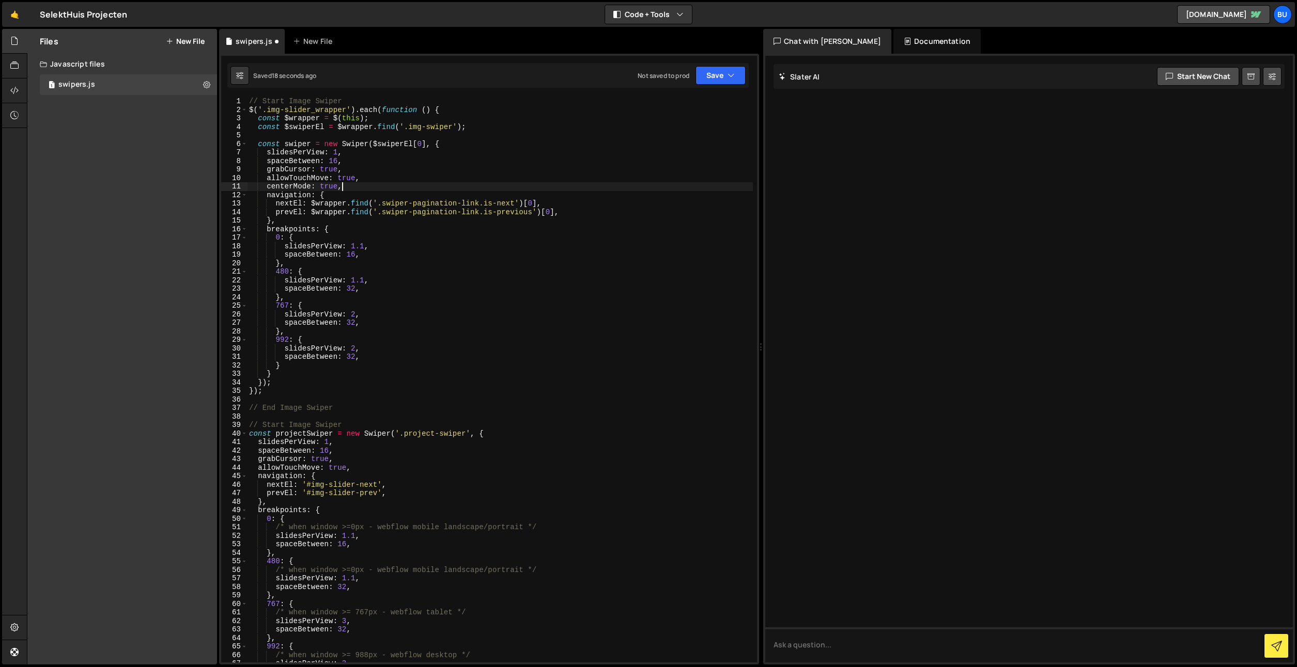
scroll to position [0, 6]
click at [342, 201] on div "// Start Image Swiper $ ( '.img-slider_wrapper' ) . each ( function ( ) { const…" at bounding box center [500, 386] width 506 height 579
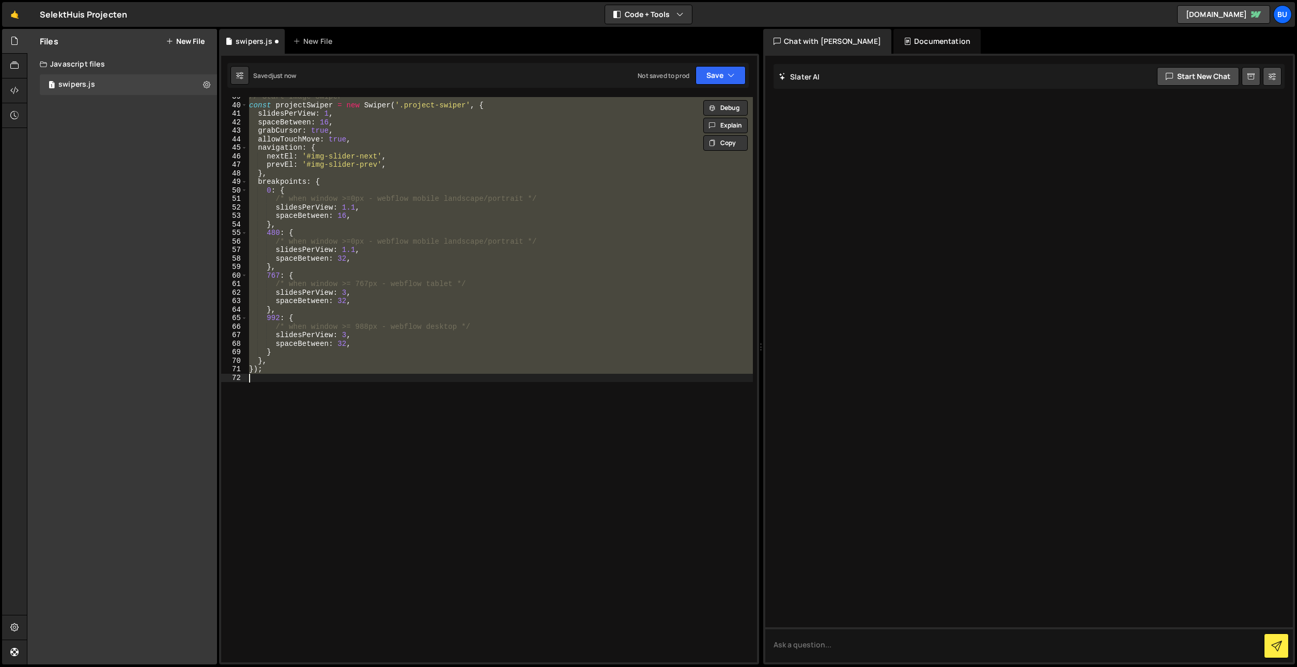
scroll to position [329, 0]
click at [386, 192] on div "// Start Image Swiper const projectSwiper = new Swiper ( '.project-swiper' , { …" at bounding box center [500, 380] width 506 height 566
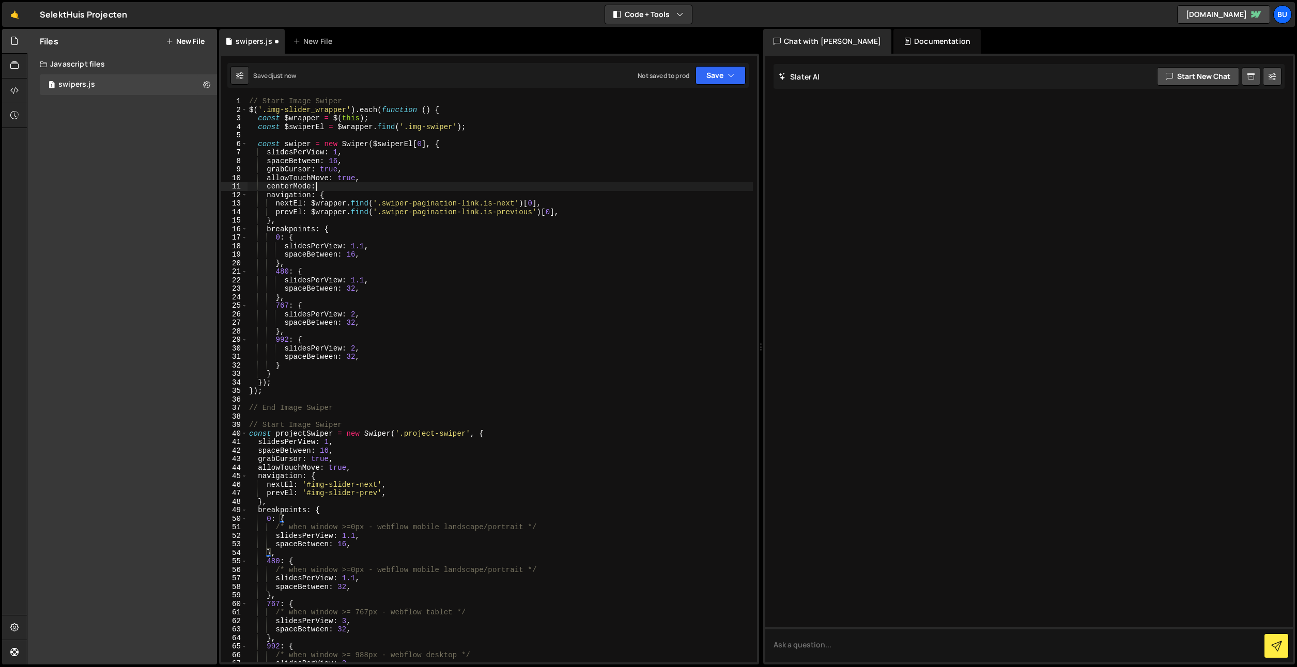
scroll to position [0, 0]
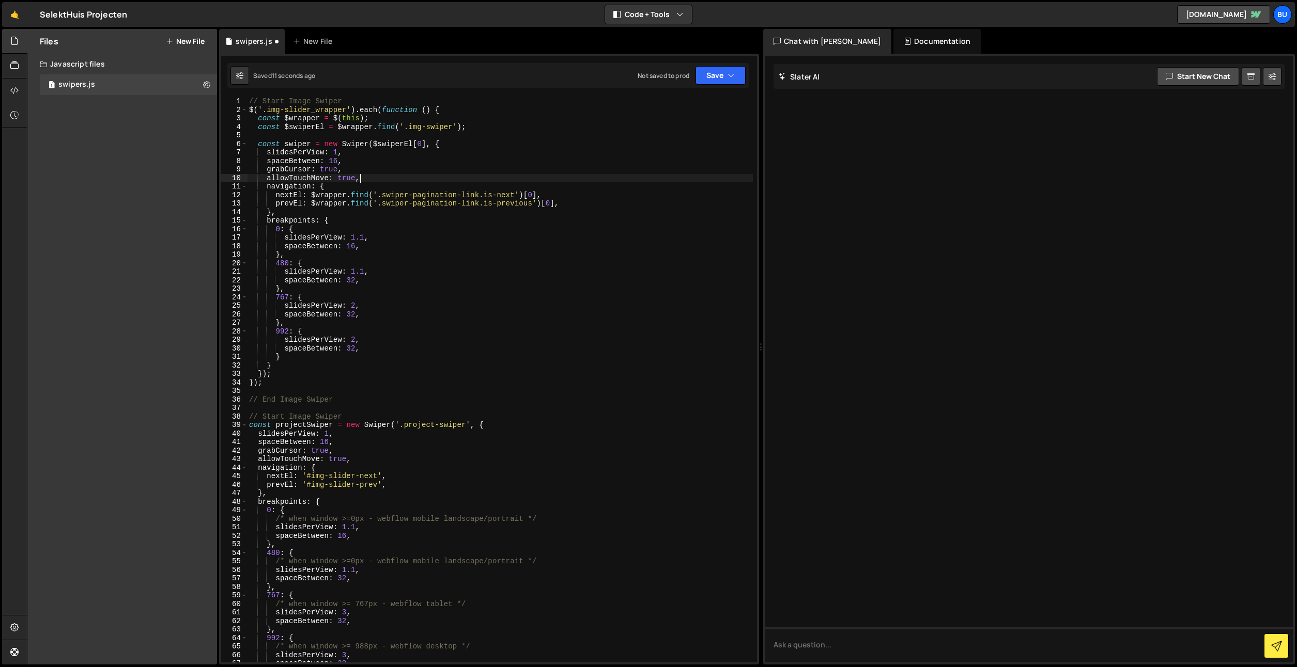
drag, startPoint x: 436, startPoint y: 227, endPoint x: 445, endPoint y: 221, distance: 10.7
click at [443, 224] on div "// Start Image Swiper $ ( '.img-slider_wrapper' ) . each ( function ( ) { const…" at bounding box center [500, 386] width 506 height 579
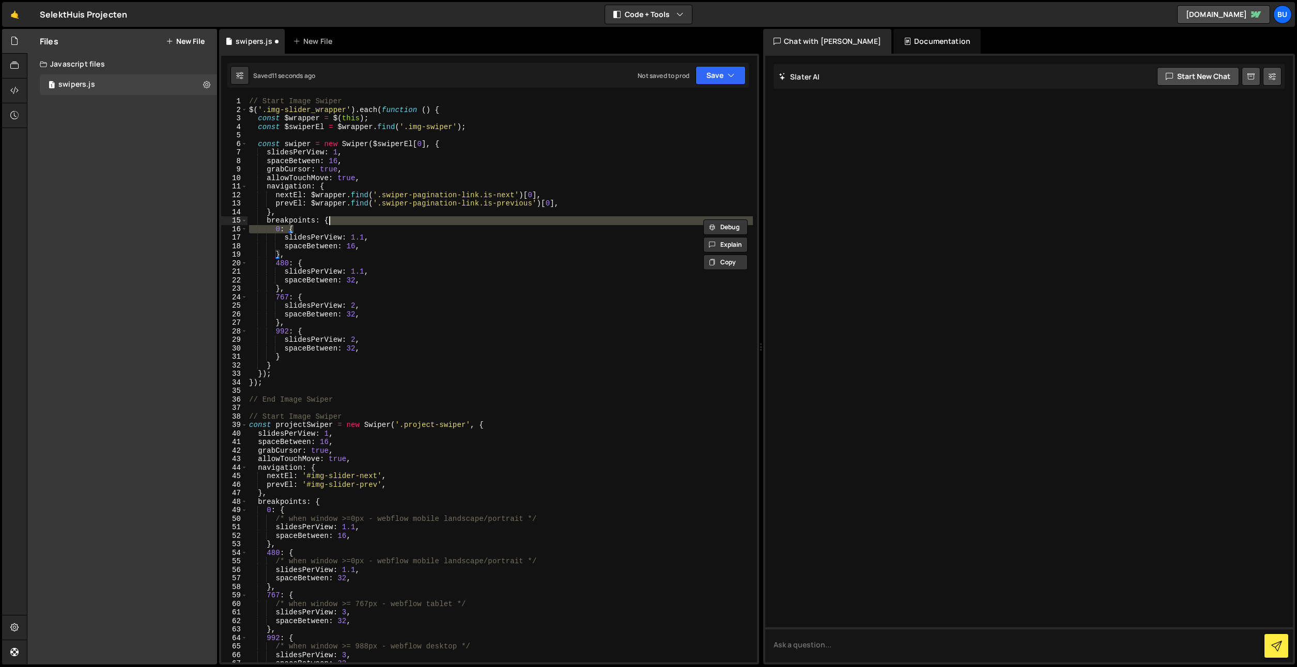
click at [479, 195] on div "// Start Image Swiper $ ( '.img-slider_wrapper' ) . each ( function ( ) { const…" at bounding box center [500, 386] width 506 height 579
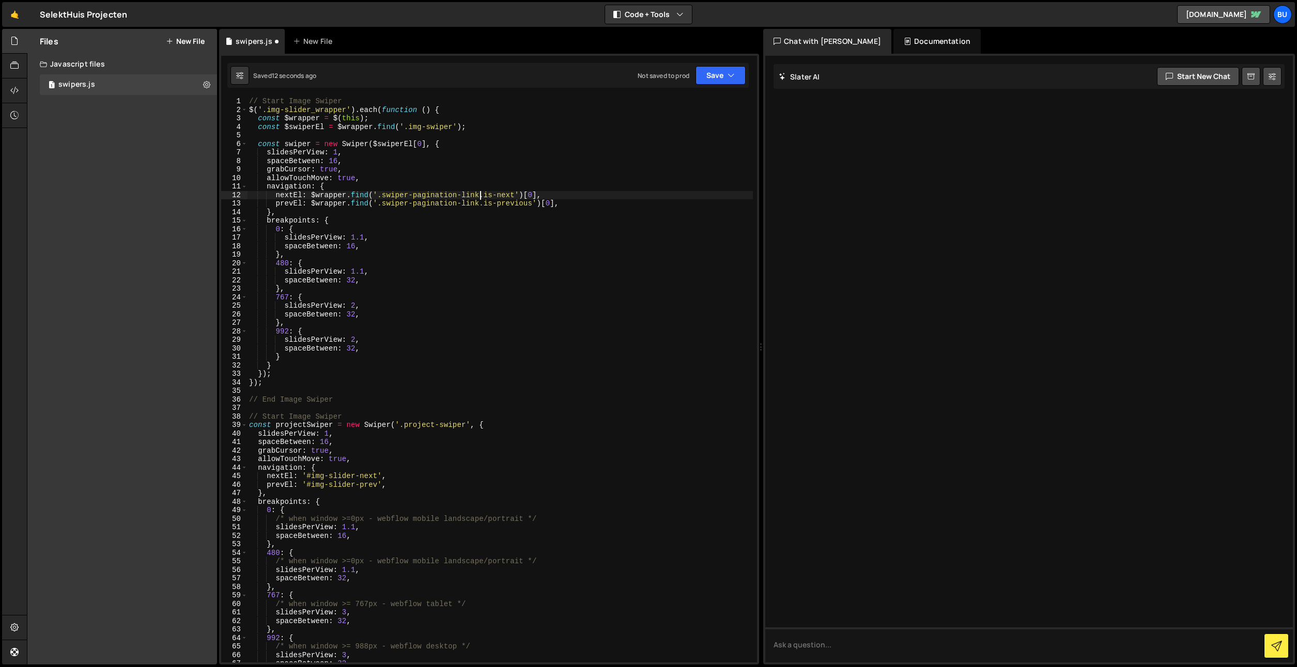
click at [553, 277] on div "// Start Image Swiper $ ( '.img-slider_wrapper' ) . each ( function ( ) { const…" at bounding box center [500, 386] width 506 height 579
click at [419, 306] on div "// Start Image Swiper $ ( '.img-slider_wrapper' ) . each ( function ( ) { const…" at bounding box center [500, 386] width 506 height 579
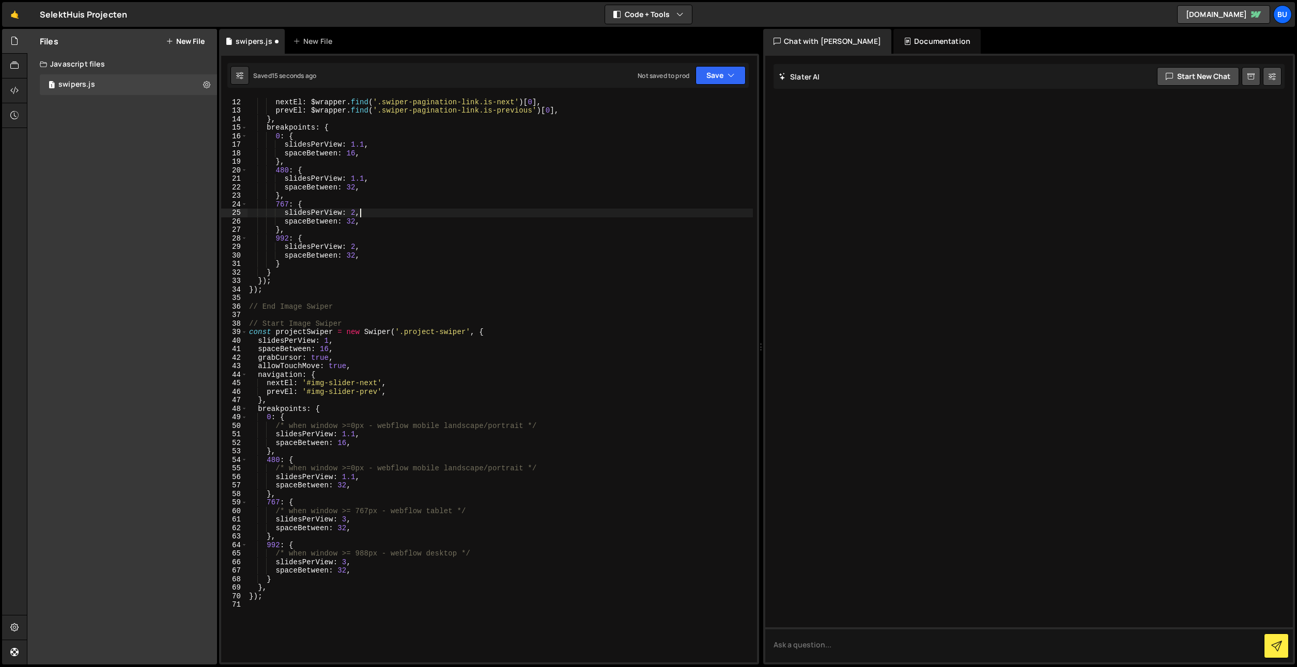
scroll to position [131, 0]
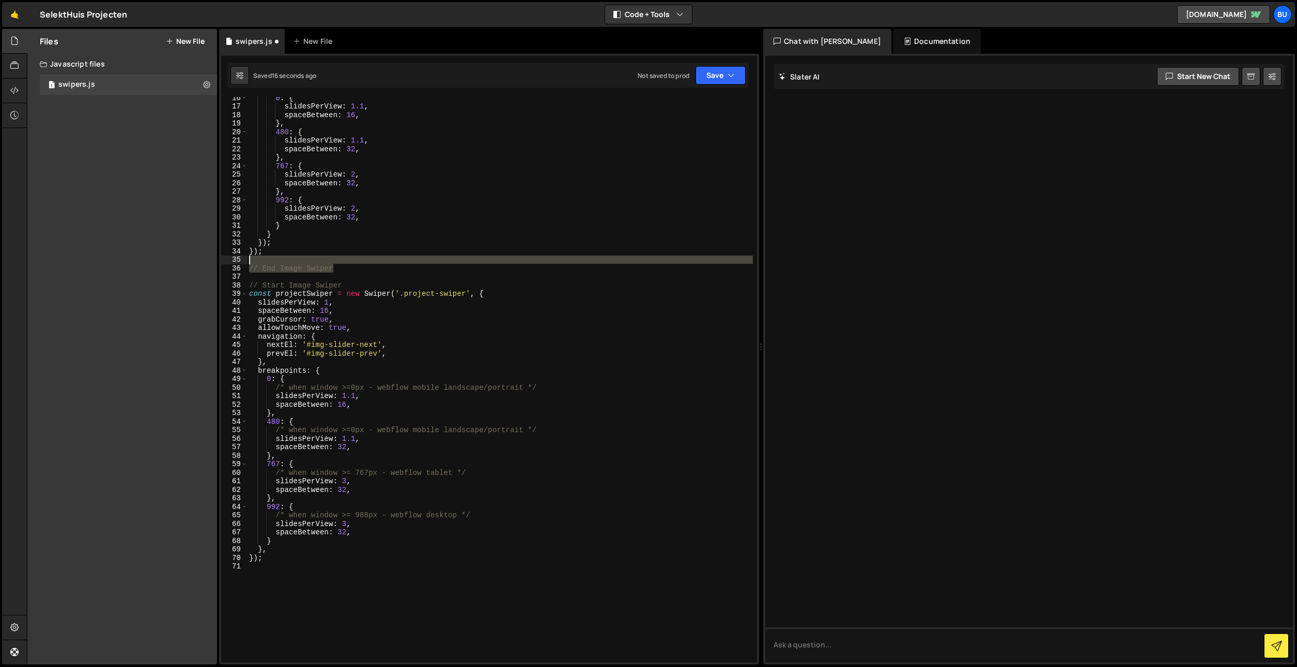
drag, startPoint x: 494, startPoint y: 264, endPoint x: 485, endPoint y: 261, distance: 9.6
click at [494, 264] on div "0 : { slidesPerView : 1.1 , spaceBetween : 16 , } , 480 : { slidesPerView : 1.1…" at bounding box center [500, 382] width 506 height 579
click at [491, 230] on div "0 : { slidesPerView : 1.1 , spaceBetween : 16 , } , 480 : { slidesPerView : 1.1…" at bounding box center [500, 382] width 506 height 579
type textarea "}"
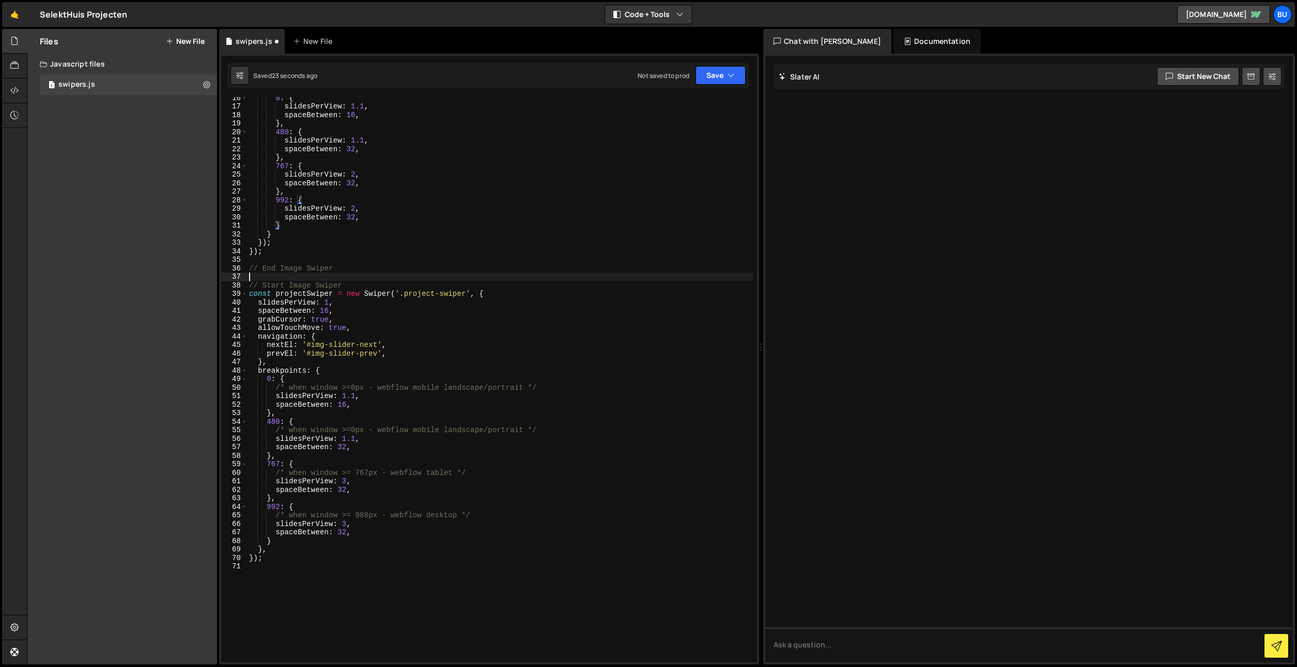
drag, startPoint x: 439, startPoint y: 278, endPoint x: 463, endPoint y: 264, distance: 28.4
click at [430, 279] on div "0 : { slidesPerView : 1.1 , spaceBetween : 16 , } , 480 : { slidesPerView : 1.1…" at bounding box center [500, 382] width 506 height 579
click at [494, 265] on div "0 : { slidesPerView : 1.1 , spaceBetween : 16 , } , 480 : { slidesPerView : 1.1…" at bounding box center [500, 382] width 506 height 579
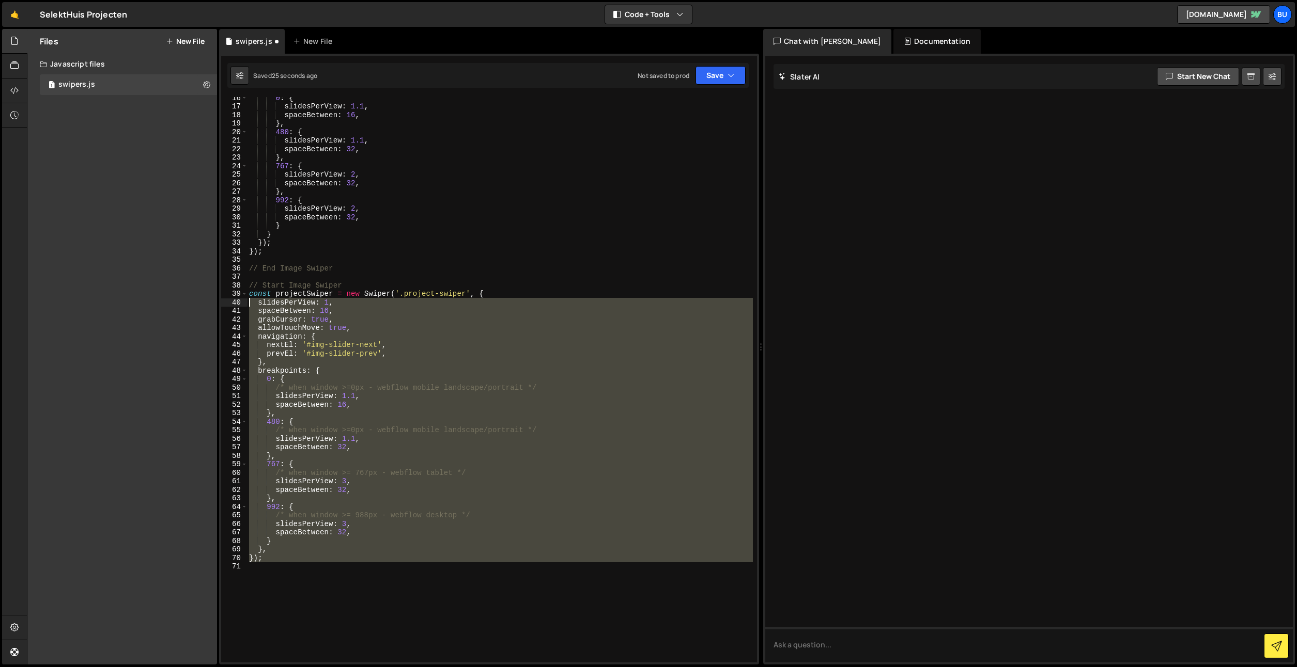
drag, startPoint x: 278, startPoint y: 547, endPoint x: 195, endPoint y: 280, distance: 279.4
click at [198, 283] on div "Files New File Create your first file Get started by starting a Javascript or C…" at bounding box center [662, 347] width 1270 height 636
type textarea "// Start Image Swiper const projectSwiper = new Swiper('.project-swiper', {"
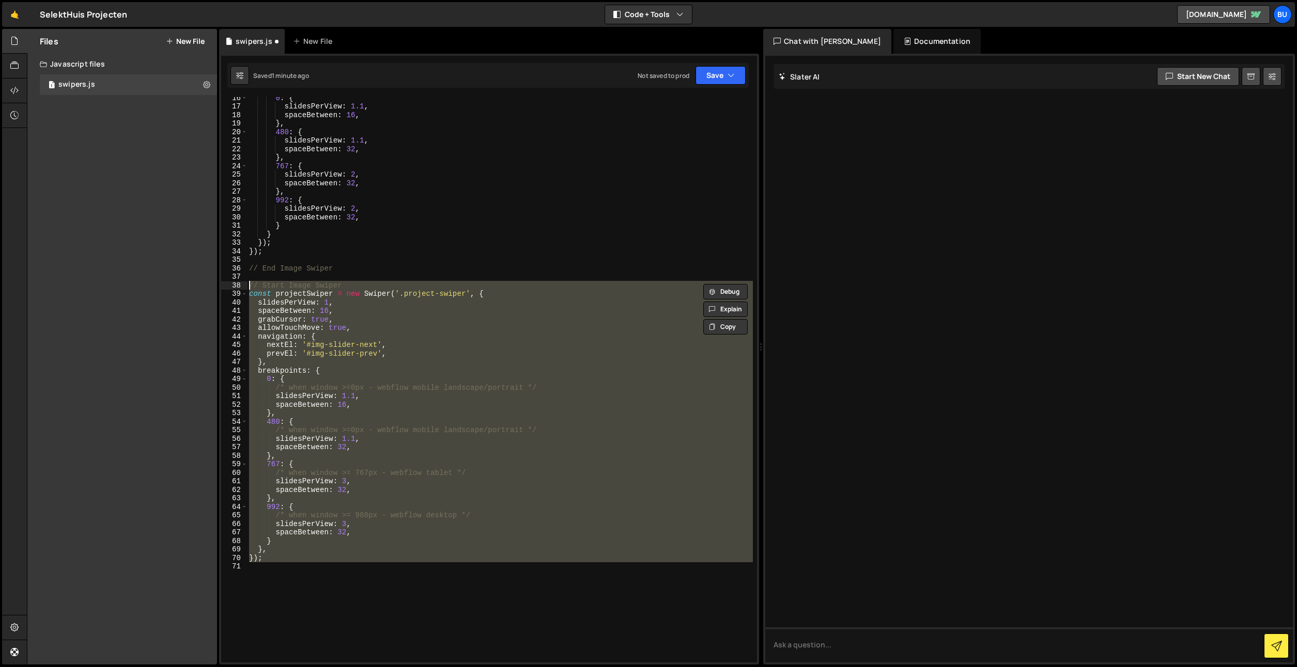
paste textarea
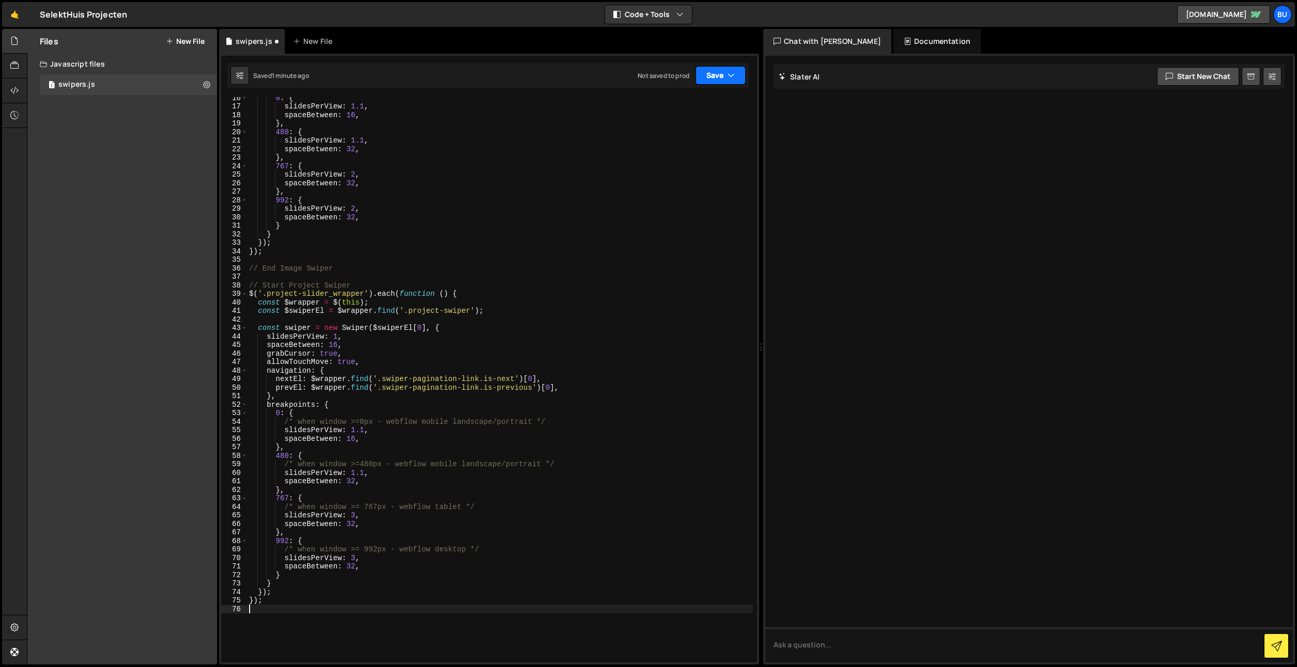
click at [723, 74] on button "Save" at bounding box center [720, 75] width 50 height 19
click at [681, 111] on div "1 minute ago" at bounding box center [668, 111] width 36 height 9
type textarea "allowTouchMove: true,"
drag, startPoint x: 444, startPoint y: 360, endPoint x: 469, endPoint y: 329, distance: 39.6
click at [444, 358] on div "0 : { slidesPerView : 1.1 , spaceBetween : 16 , } , 480 : { slidesPerView : 1.1…" at bounding box center [500, 382] width 506 height 579
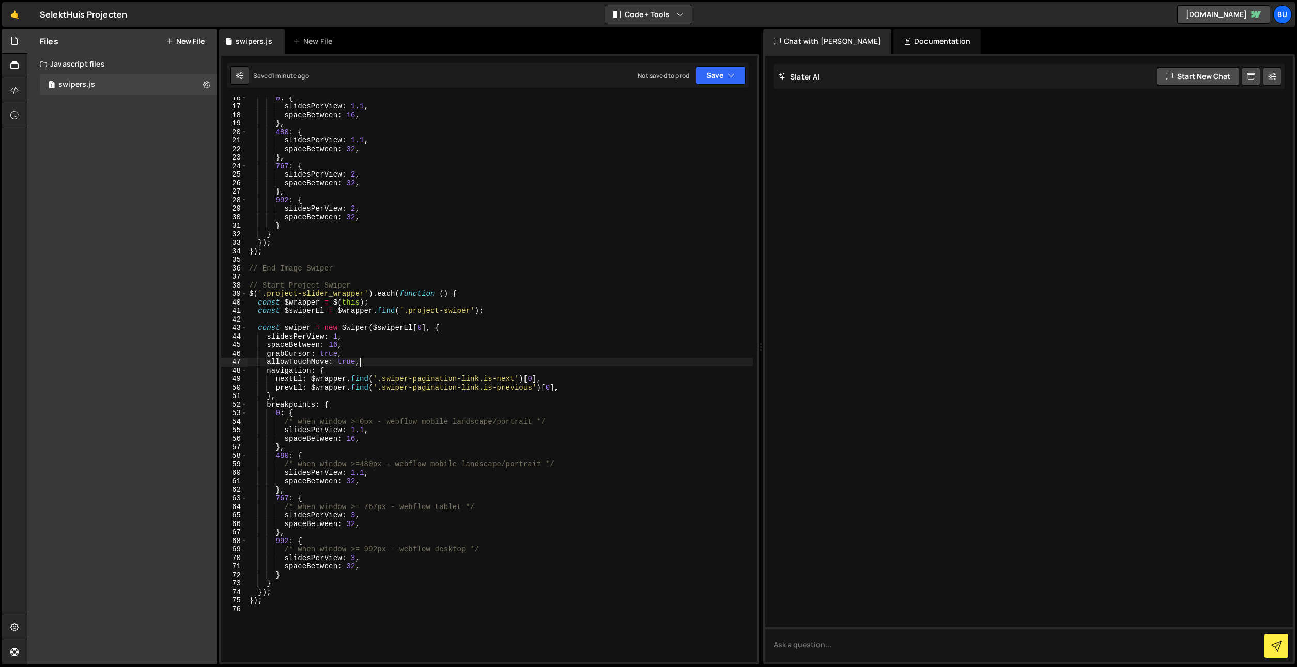
click at [503, 316] on div "0 : { slidesPerView : 1.1 , spaceBetween : 16 , } , 480 : { slidesPerView : 1.1…" at bounding box center [500, 382] width 506 height 579
click at [498, 299] on div "0 : { slidesPerView : 1.1 , spaceBetween : 16 , } , 480 : { slidesPerView : 1.1…" at bounding box center [500, 382] width 506 height 579
drag, startPoint x: 532, startPoint y: 290, endPoint x: 526, endPoint y: 288, distance: 6.4
click at [531, 289] on div "0 : { slidesPerView : 1.1 , spaceBetween : 16 , } , 480 : { slidesPerView : 1.1…" at bounding box center [500, 382] width 506 height 579
click at [513, 298] on div "0 : { slidesPerView : 1.1 , spaceBetween : 16 , } , 480 : { slidesPerView : 1.1…" at bounding box center [500, 382] width 506 height 579
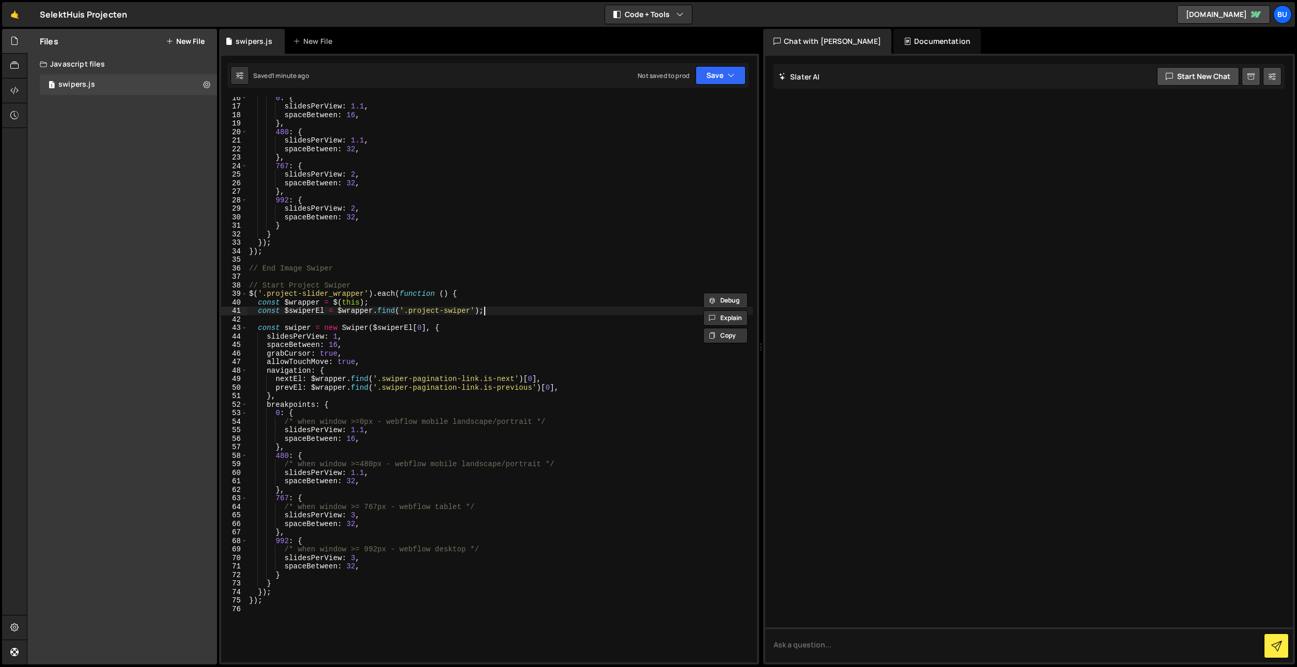
click at [499, 309] on div "0 : { slidesPerView : 1.1 , spaceBetween : 16 , } , 480 : { slidesPerView : 1.1…" at bounding box center [500, 382] width 506 height 579
click at [521, 292] on div "0 : { slidesPerView : 1.1 , spaceBetween : 16 , } , 480 : { slidesPerView : 1.1…" at bounding box center [500, 382] width 506 height 579
click at [480, 270] on div "0 : { slidesPerView : 1.1 , spaceBetween : 16 , } , 480 : { slidesPerView : 1.1…" at bounding box center [500, 382] width 506 height 579
type textarea "});"
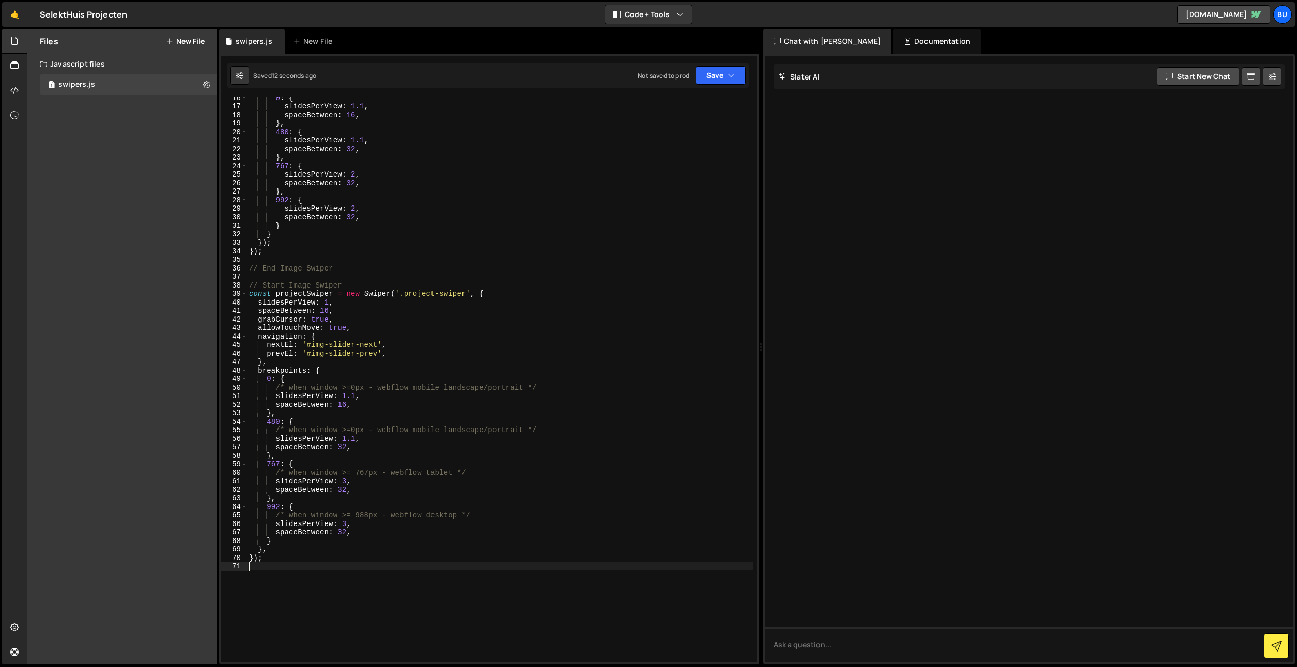
click at [311, 591] on div "0 : { slidesPerView : 1.1 , spaceBetween : 16 , } , 480 : { slidesPerView : 1.1…" at bounding box center [500, 382] width 506 height 579
paste textarea "});"
type textarea "});"
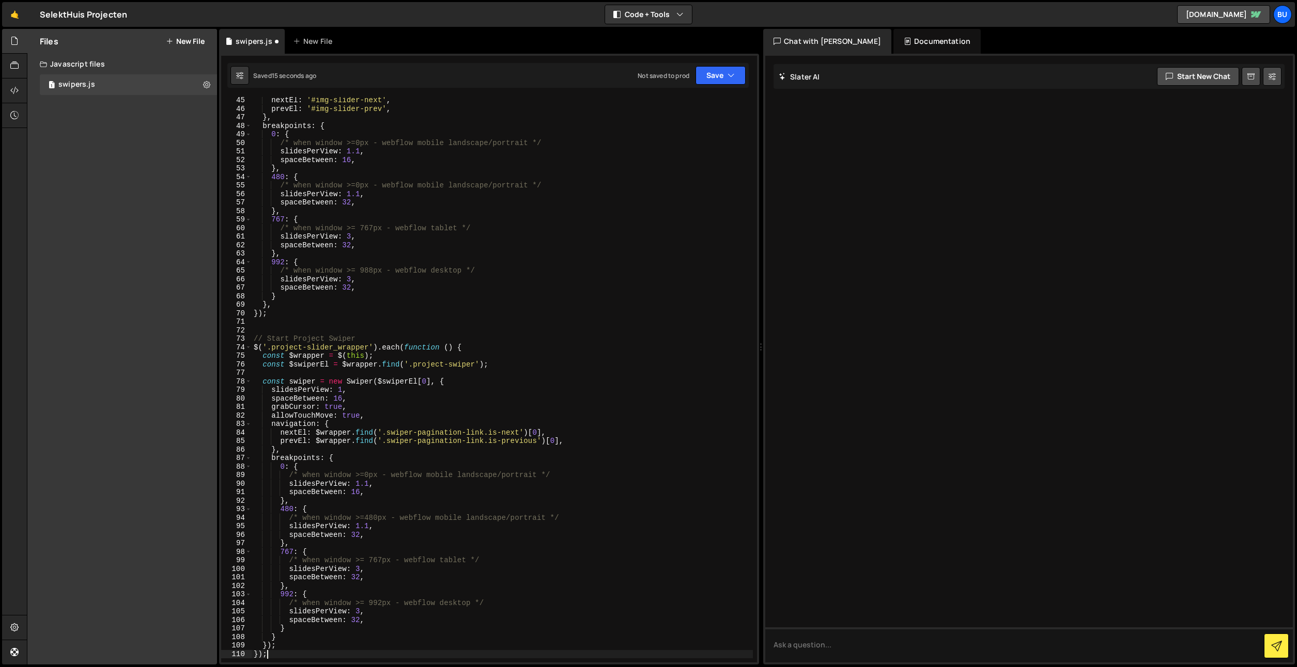
click at [478, 315] on div "nextEl : '#img-slider-next' , prevEl : '#img-slider-prev' , } , breakpoints : {…" at bounding box center [502, 387] width 501 height 583
drag, startPoint x: 324, startPoint y: 318, endPoint x: 343, endPoint y: 268, distance: 53.4
click at [324, 318] on div "nextEl : '#img-slider-next' , prevEl : '#img-slider-prev' , } , breakpoints : {…" at bounding box center [502, 387] width 501 height 583
click at [377, 247] on div "nextEl : '#img-slider-next' , prevEl : '#img-slider-prev' , } , breakpoints : {…" at bounding box center [502, 387] width 501 height 583
drag, startPoint x: 354, startPoint y: 321, endPoint x: 355, endPoint y: 293, distance: 27.9
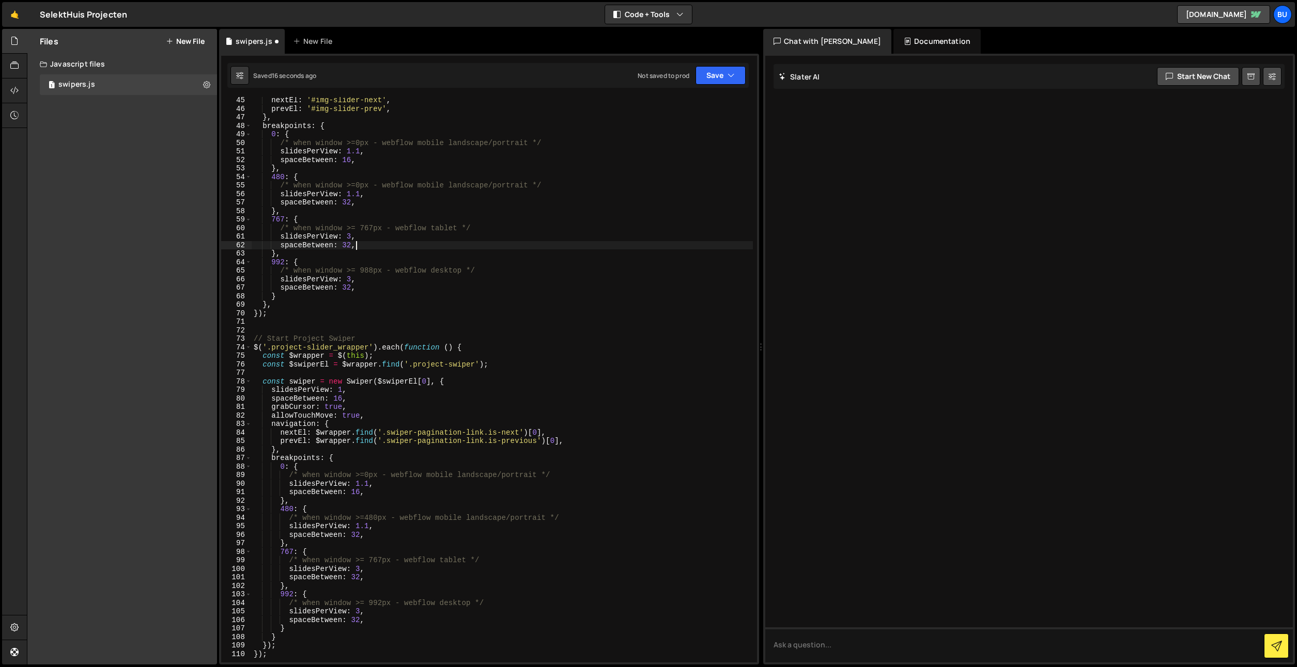
click at [354, 317] on div "nextEl : '#img-slider-next' , prevEl : '#img-slider-prev' , } , breakpoints : {…" at bounding box center [502, 387] width 501 height 583
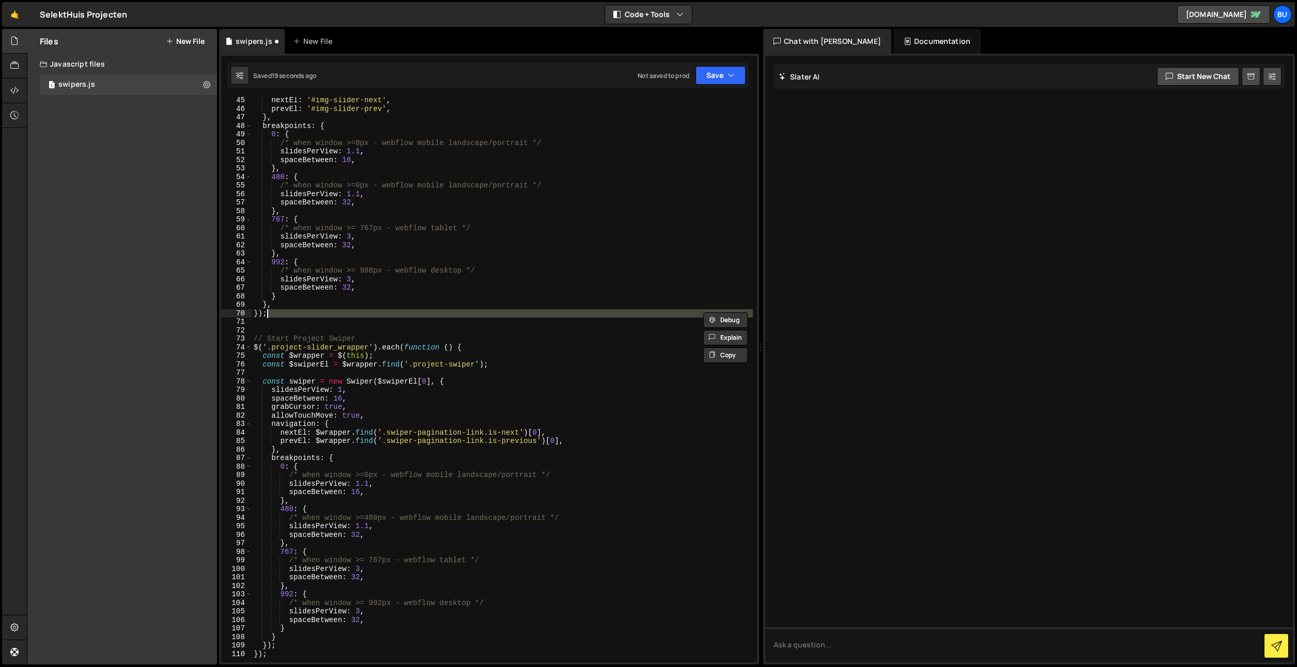
click at [300, 338] on div "nextEl : '#img-slider-next' , prevEl : '#img-slider-prev' , } , breakpoints : {…" at bounding box center [502, 387] width 501 height 583
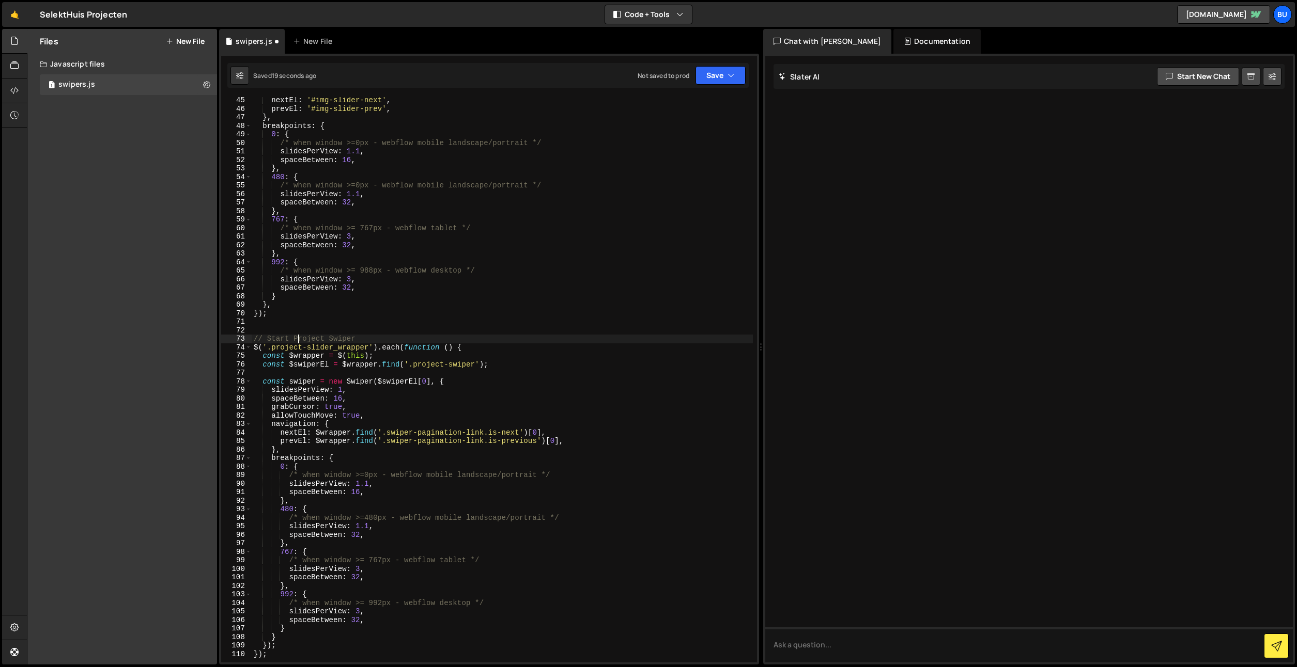
click at [337, 292] on div "nextEl : '#img-slider-next' , prevEl : '#img-slider-prev' , } , breakpoints : {…" at bounding box center [502, 387] width 501 height 583
click at [419, 233] on div "nextEl : '#img-slider-next' , prevEl : '#img-slider-prev' , } , breakpoints : {…" at bounding box center [502, 387] width 501 height 583
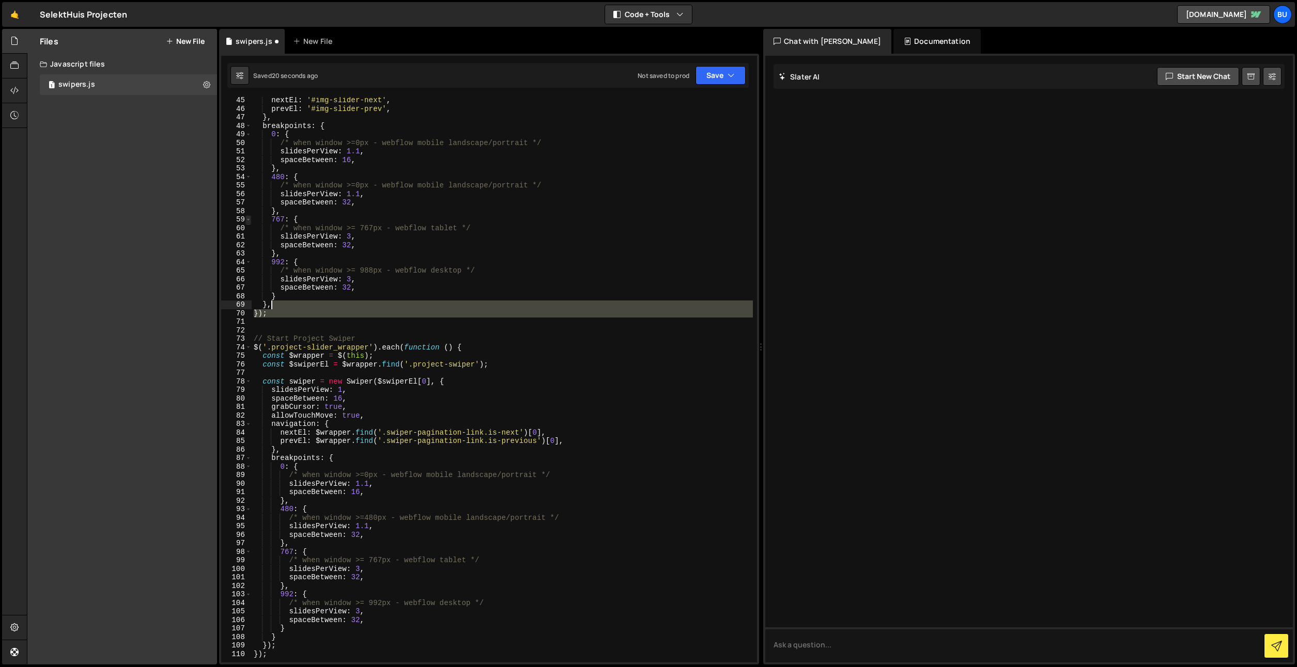
drag, startPoint x: 282, startPoint y: 308, endPoint x: 246, endPoint y: 222, distance: 93.8
click at [236, 238] on div "slidesPerView: 3, 45 46 47 48 49 50 51 52 53 54 55 56 57 58 59 60 61 62 63 64 6…" at bounding box center [489, 380] width 536 height 566
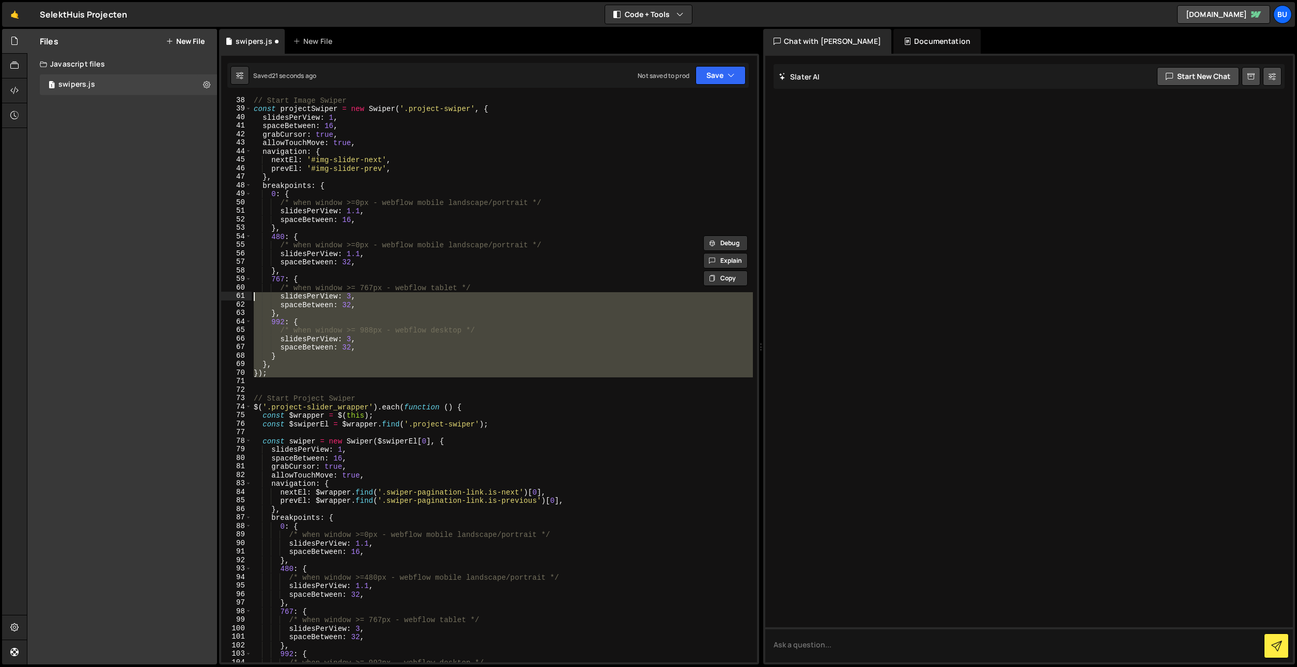
scroll to position [213, 0]
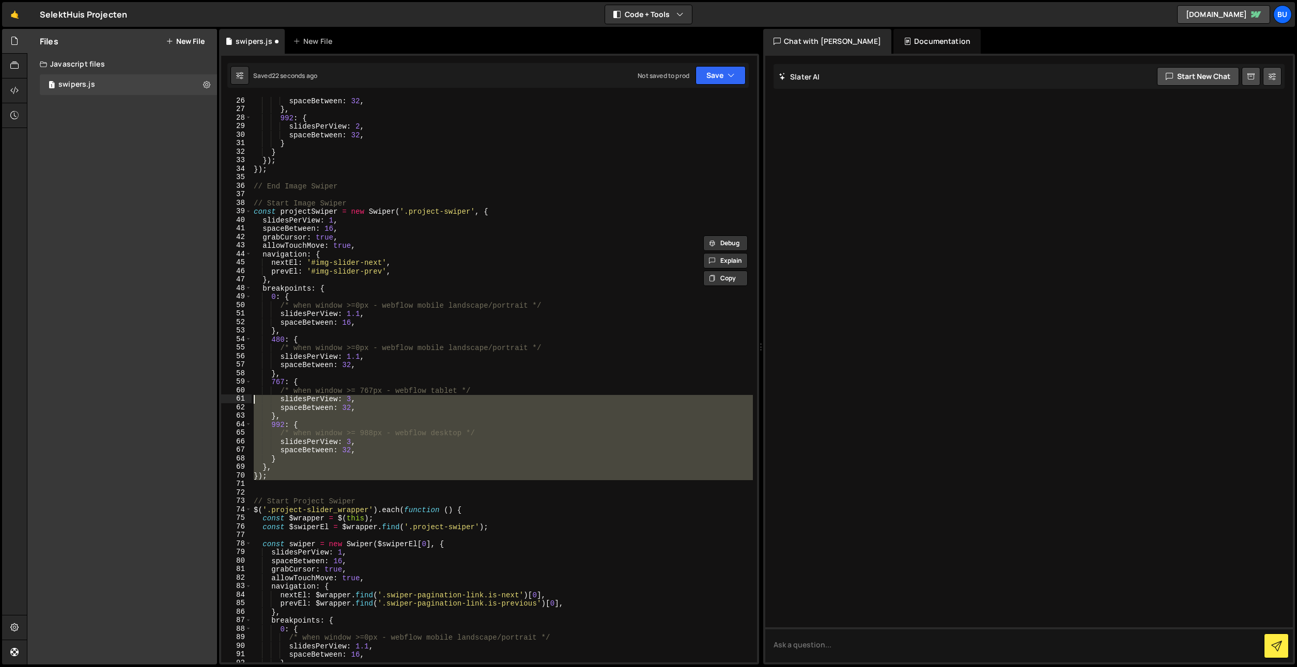
click at [256, 196] on div "spaceBetween : 32 , } , 992 : { slidesPerView : 2 , spaceBetween : 32 , } } }) …" at bounding box center [502, 388] width 501 height 583
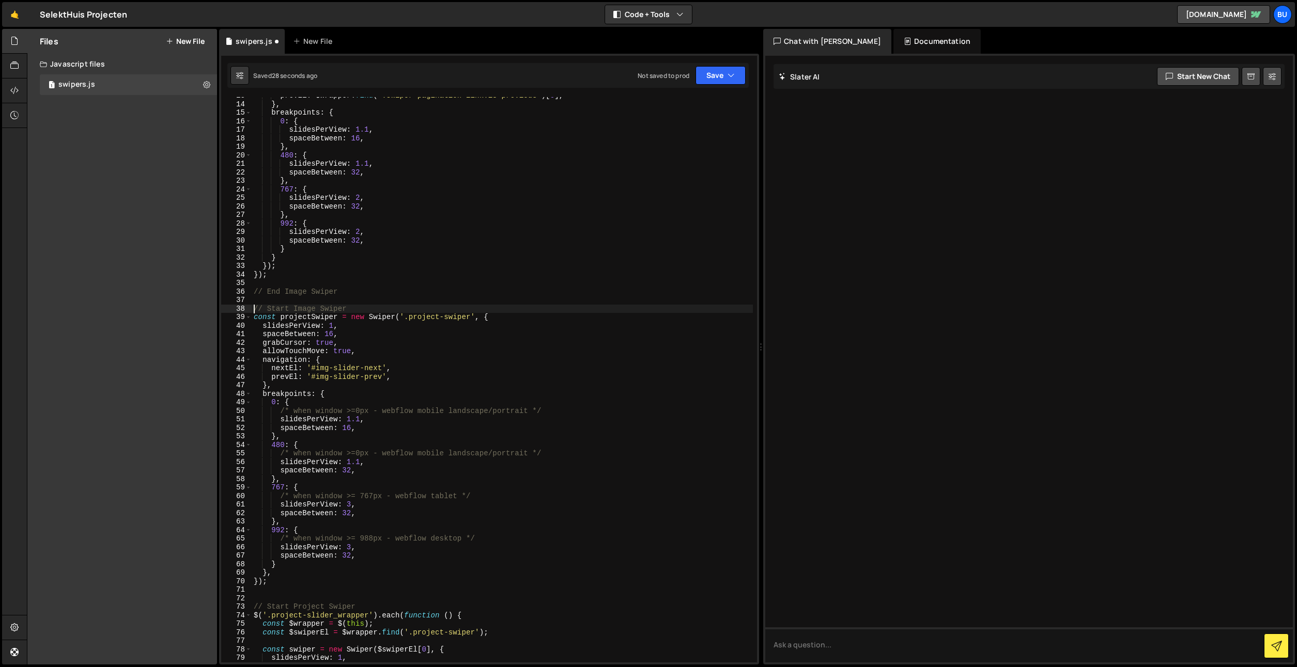
scroll to position [108, 0]
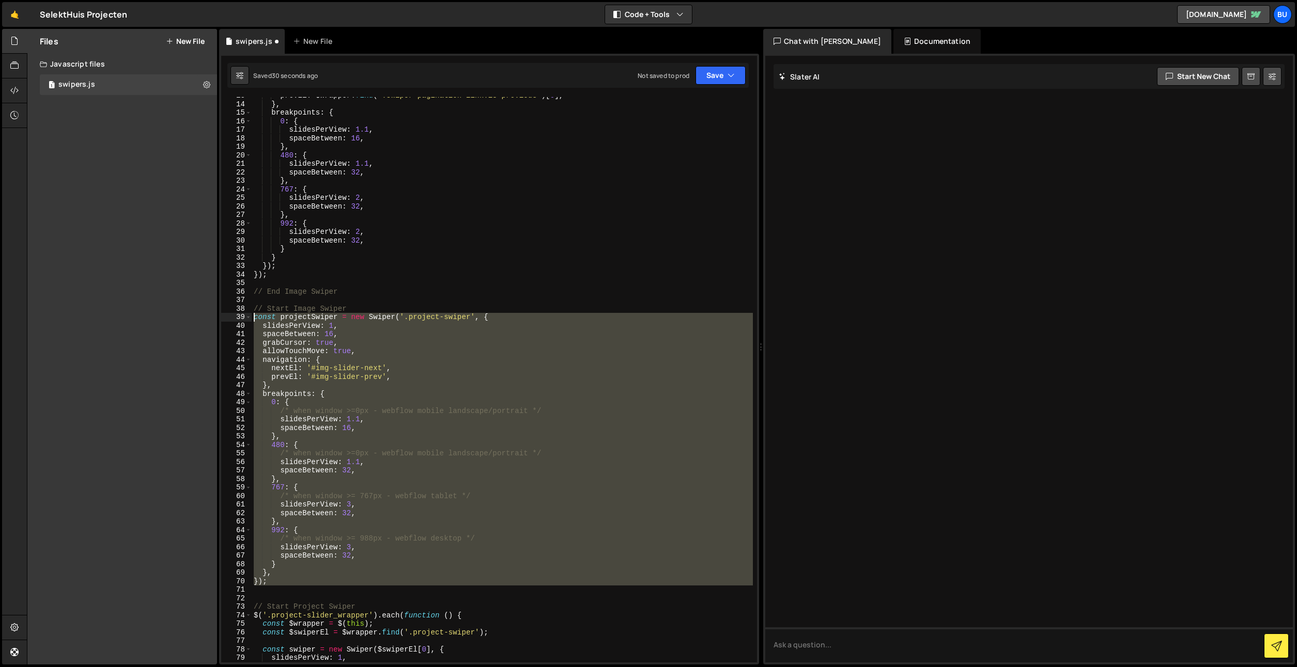
drag, startPoint x: 278, startPoint y: 588, endPoint x: 144, endPoint y: 311, distance: 307.3
click at [152, 313] on div "Files New File Create your first file Get started by starting a Javascript or C…" at bounding box center [662, 347] width 1270 height 636
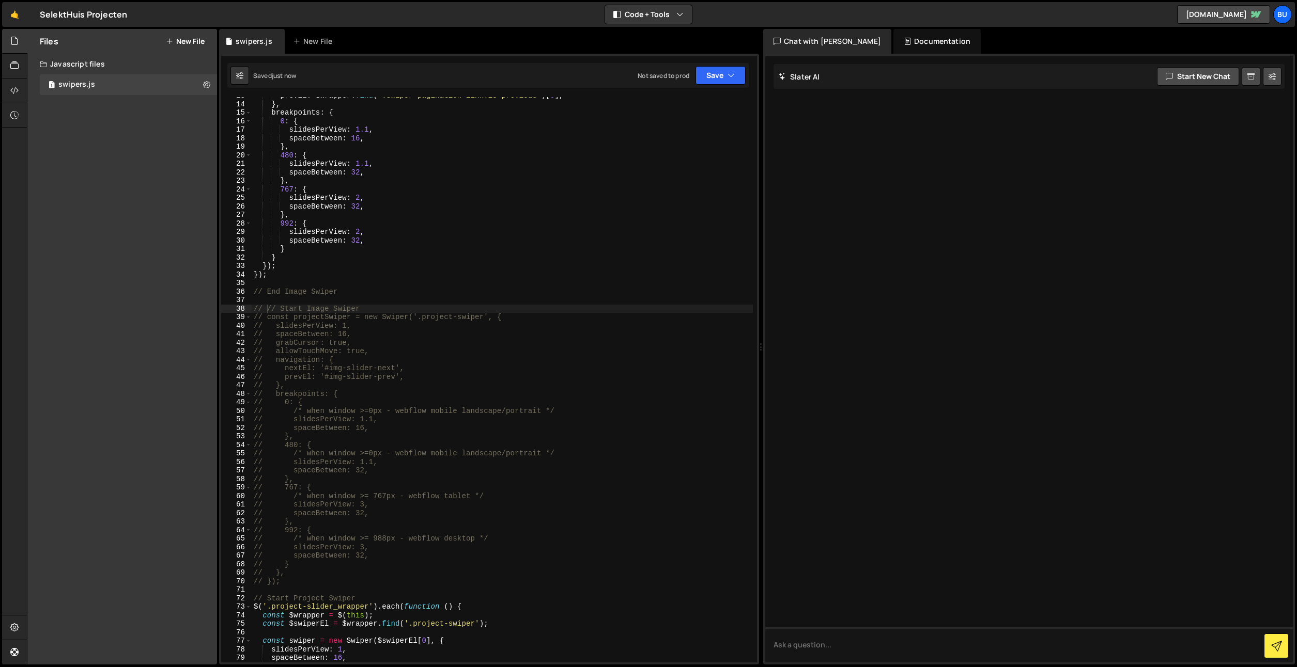
click at [372, 187] on div "prevEl : $wrapper . find ( '.swiper-pagination-link.is-previous' ) [ 0 ] , } , …" at bounding box center [502, 382] width 501 height 583
click at [441, 177] on div "prevEl : $wrapper . find ( '.swiper-pagination-link.is-previous' ) [ 0 ] , } , …" at bounding box center [502, 382] width 501 height 583
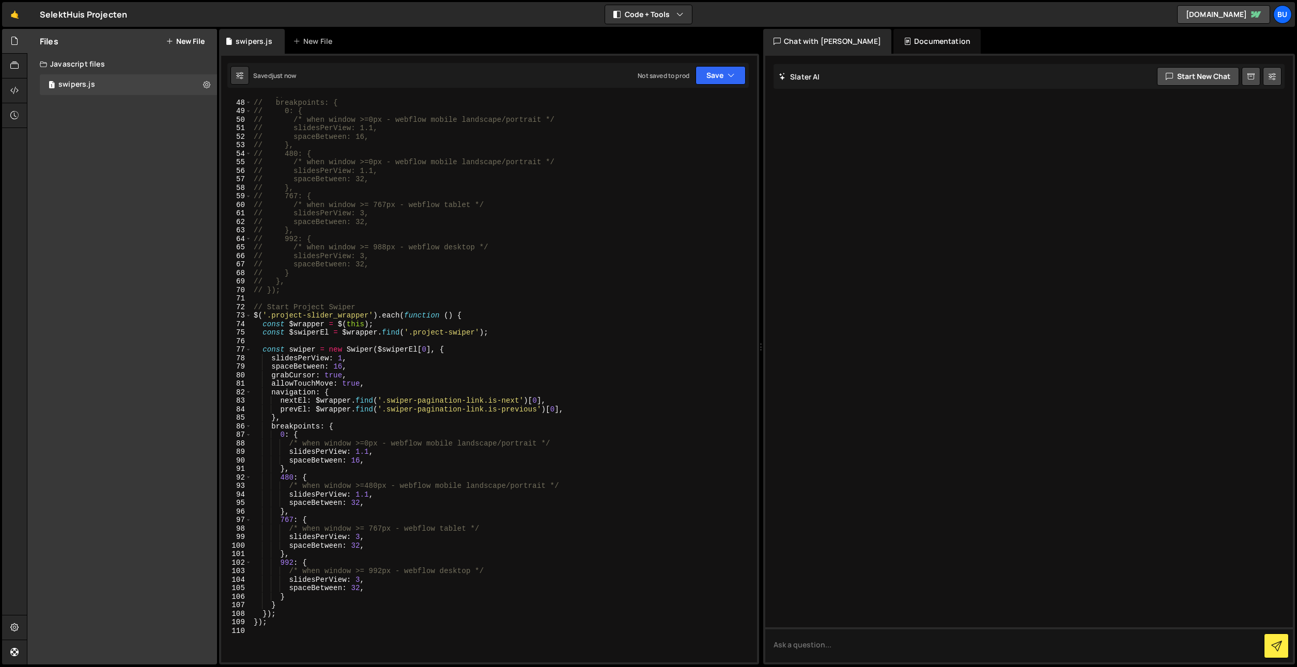
scroll to position [399, 0]
click at [493, 311] on div "// }, // breakpoints: { // 0: { // /* when window >=0px - webflow mobile landsc…" at bounding box center [502, 381] width 501 height 583
drag, startPoint x: 490, startPoint y: 325, endPoint x: 493, endPoint y: 315, distance: 11.2
click at [490, 325] on div "// }, // breakpoints: { // 0: { // /* when window >=0px - webflow mobile landsc…" at bounding box center [502, 381] width 501 height 583
click at [507, 312] on div "// }, // breakpoints: { // 0: { // /* when window >=0px - webflow mobile landsc…" at bounding box center [502, 381] width 501 height 583
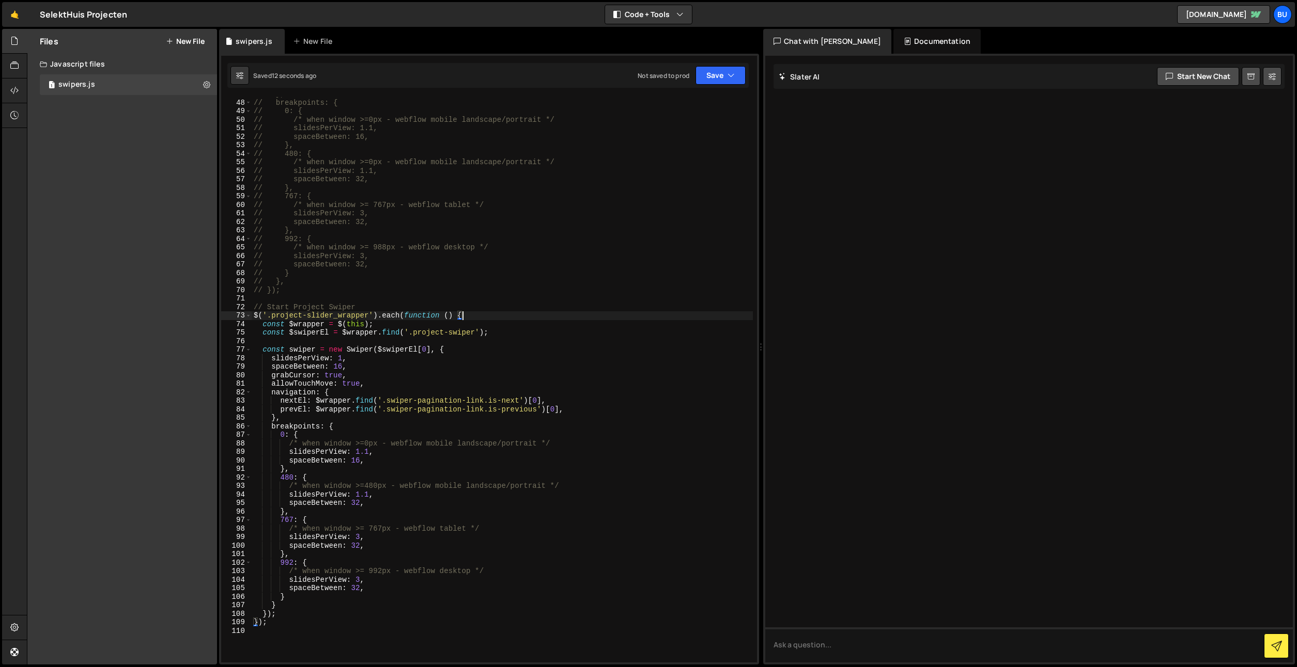
click at [514, 330] on div "// }, // breakpoints: { // 0: { // /* when window >=0px - webflow mobile landsc…" at bounding box center [502, 381] width 501 height 583
click at [472, 348] on div "// }, // breakpoints: { // 0: { // /* when window >=0px - webflow mobile landsc…" at bounding box center [502, 381] width 501 height 583
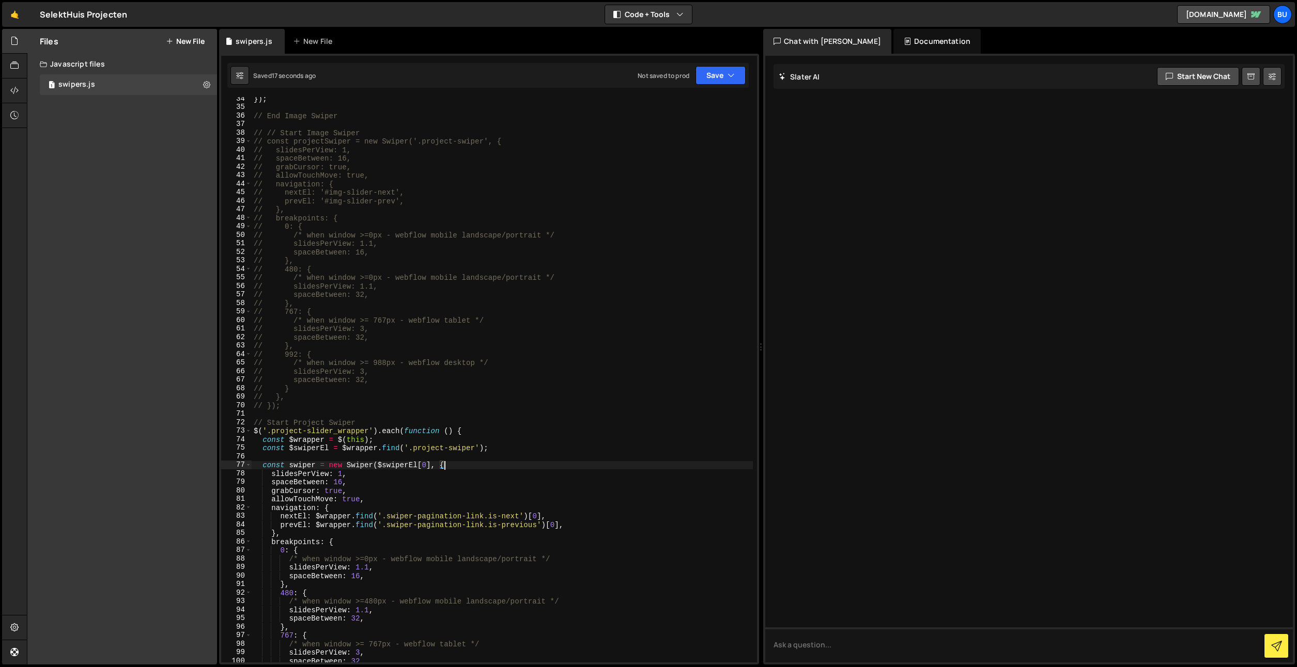
scroll to position [284, 0]
drag, startPoint x: 362, startPoint y: 144, endPoint x: 516, endPoint y: 147, distance: 154.0
click at [531, 143] on div "}) ; // End Image Swiper // // Start Image Swiper // const projectSwiper = new …" at bounding box center [502, 386] width 501 height 583
drag, startPoint x: 330, startPoint y: 466, endPoint x: 475, endPoint y: 460, distance: 144.8
click at [482, 465] on div "}) ; // End Image Swiper // // Start Image Swiper // const projectSwiper = new …" at bounding box center [502, 386] width 501 height 583
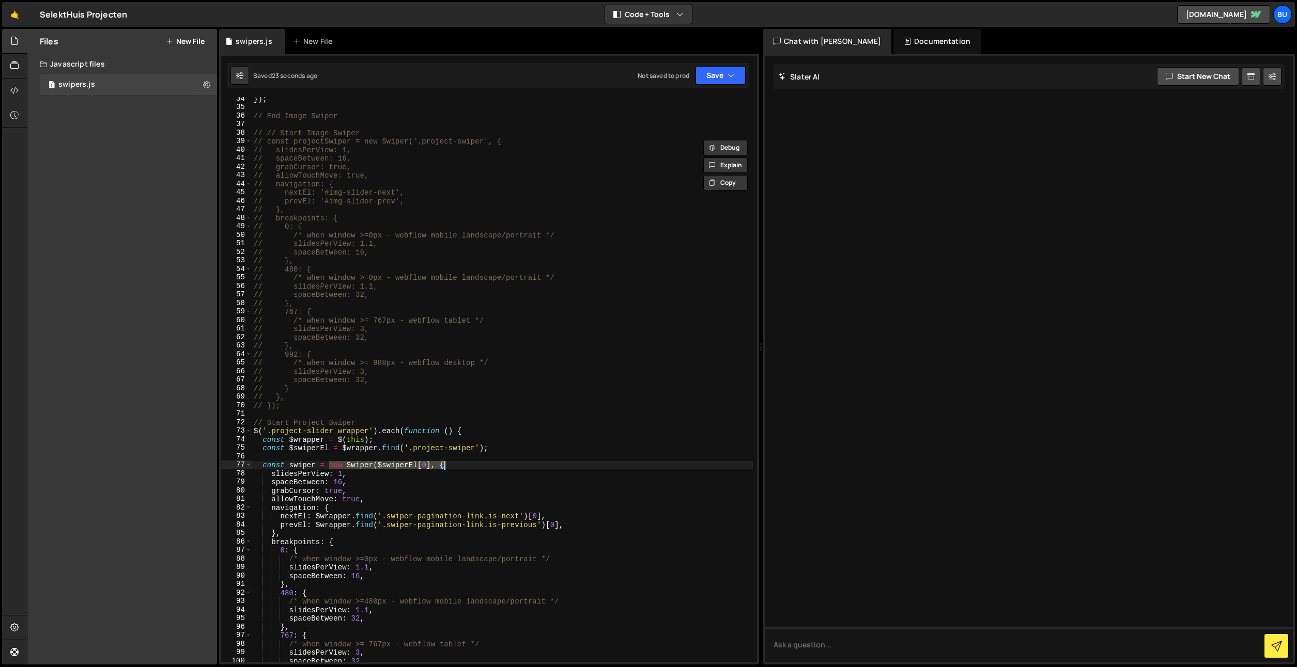
paste textarea "new Swiper('.project-swiper'"
click at [385, 277] on div "}) ; // End Image Swiper // // Start Image Swiper // const projectSwiper = new …" at bounding box center [502, 386] width 501 height 583
drag, startPoint x: 444, startPoint y: 253, endPoint x: 428, endPoint y: 222, distance: 34.7
click at [444, 253] on div "}) ; // End Image Swiper // // Start Image Swiper // const projectSwiper = new …" at bounding box center [502, 386] width 501 height 583
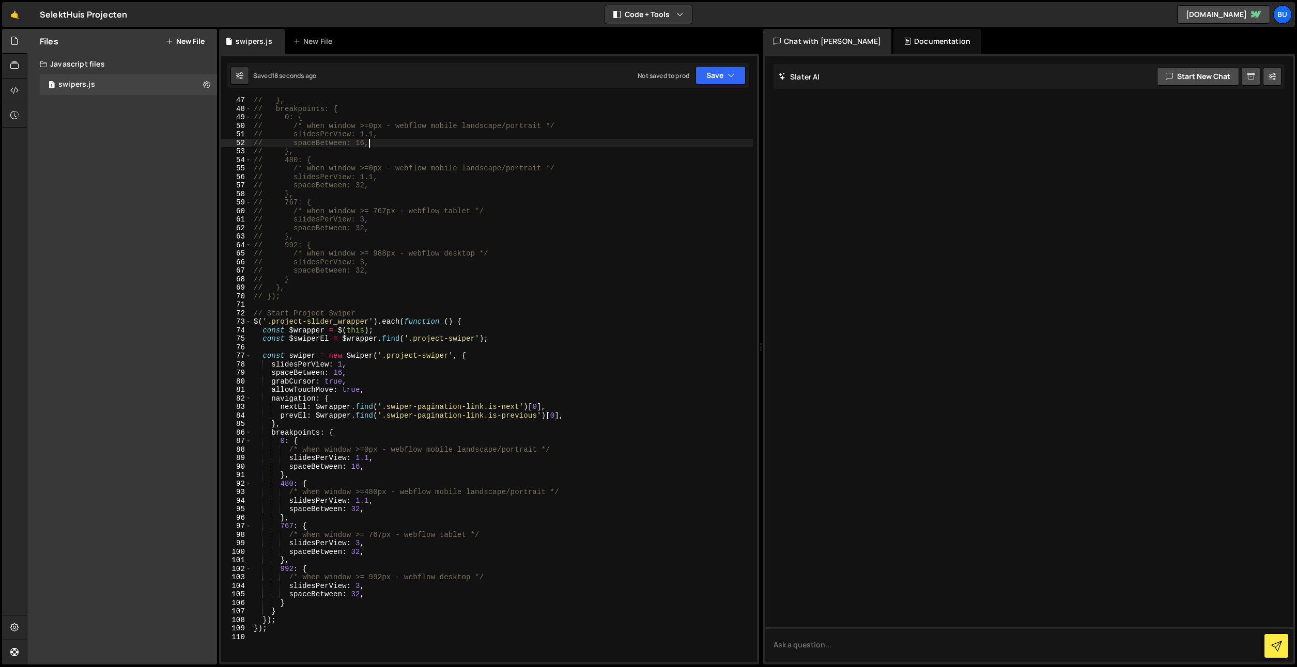
scroll to position [394, 0]
click at [472, 354] on div "// }, // breakpoints: { // 0: { // /* when window >=0px - webflow mobile landsc…" at bounding box center [502, 386] width 501 height 583
click at [481, 370] on div "// }, // breakpoints: { // 0: { // /* when window >=0px - webflow mobile landsc…" at bounding box center [502, 386] width 501 height 583
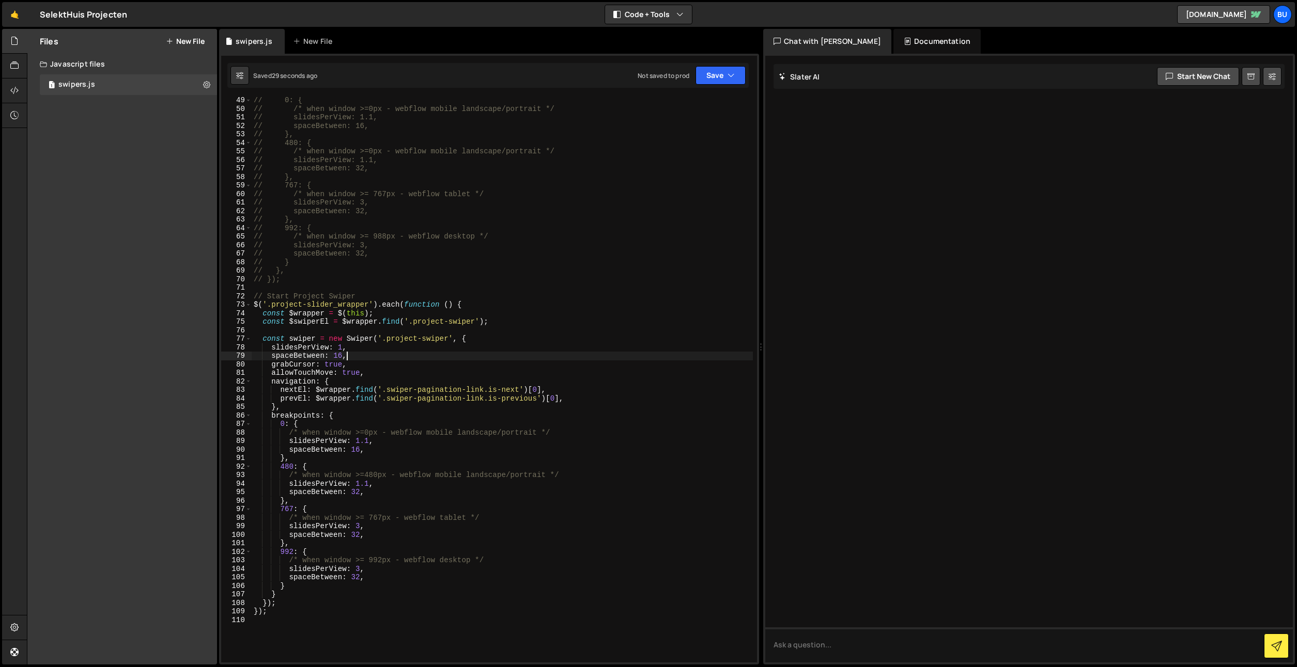
scroll to position [370, 0]
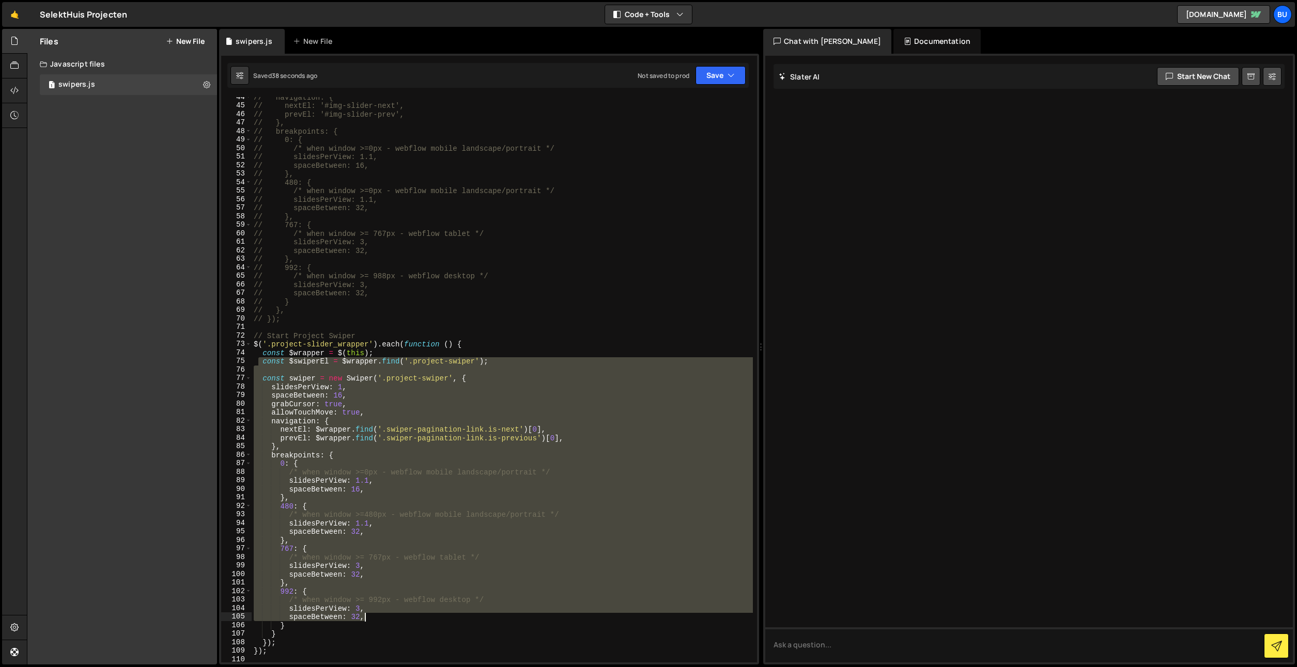
drag, startPoint x: 257, startPoint y: 364, endPoint x: 401, endPoint y: 641, distance: 311.7
click at [408, 639] on div "// navigation: { // nextEl: '#img-slider-next', // prevEl: '#img-slider-prev', …" at bounding box center [502, 384] width 501 height 583
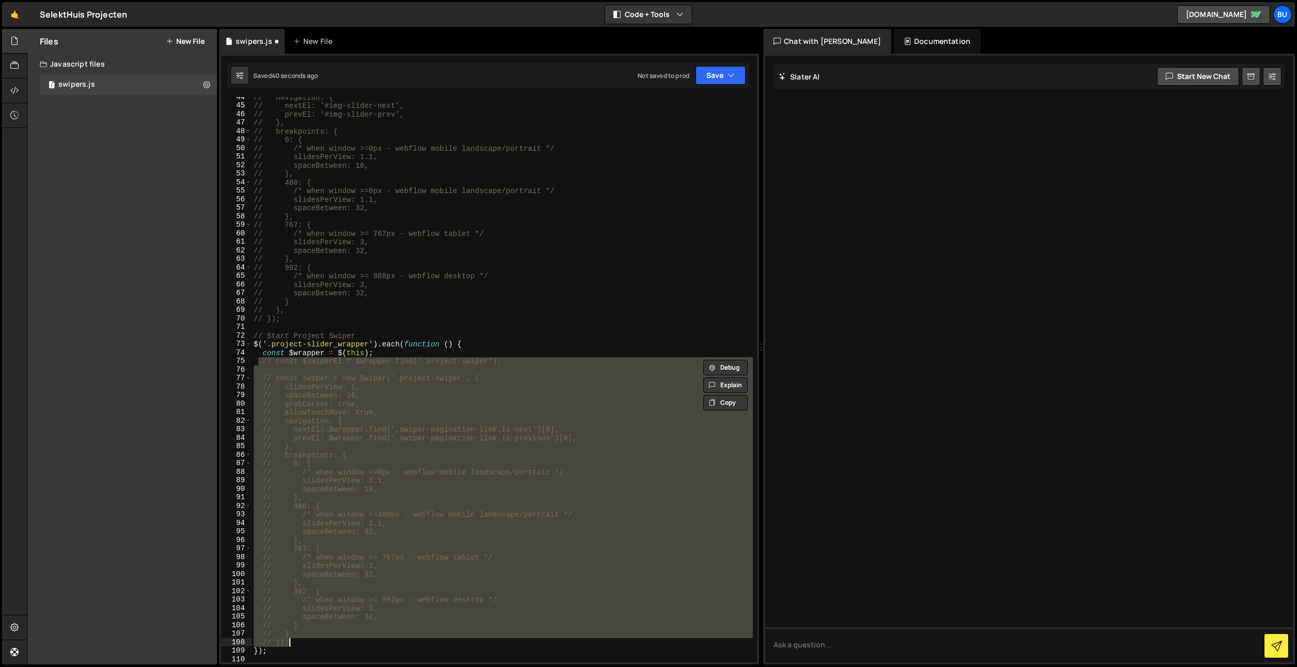
drag, startPoint x: 385, startPoint y: 359, endPoint x: 361, endPoint y: 356, distance: 24.5
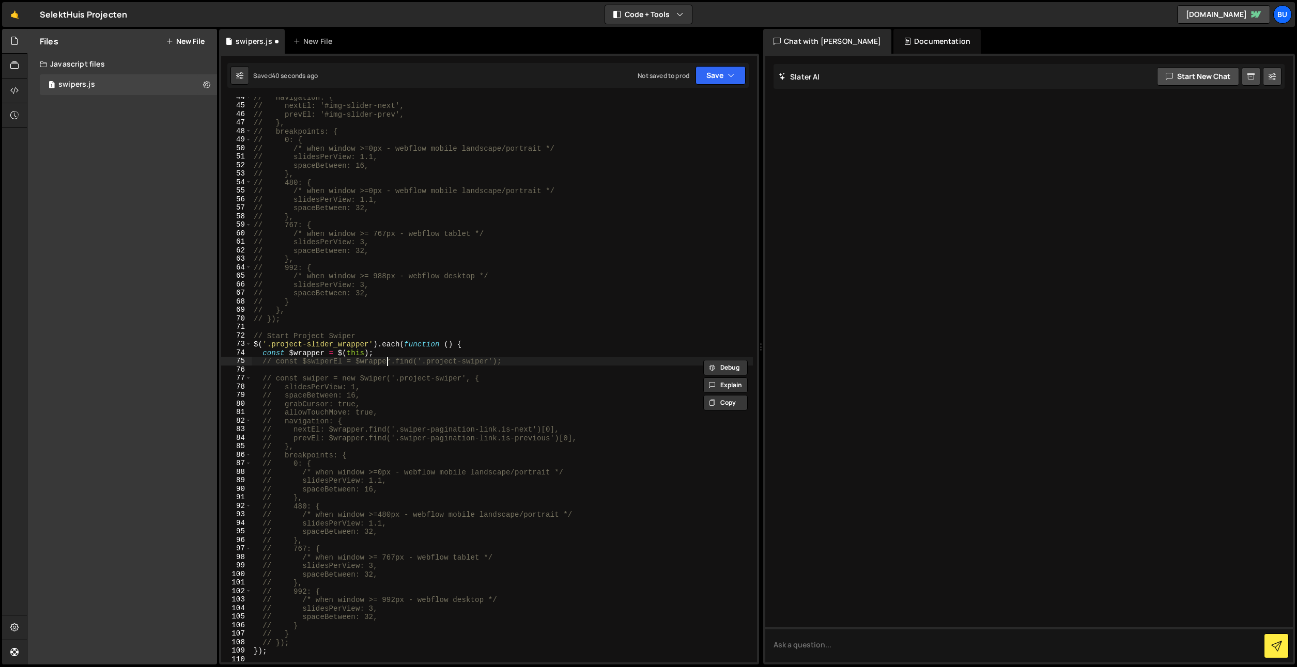
click at [406, 356] on div "// navigation: { // nextEl: '#img-slider-next', // prevEl: '#img-slider-prev', …" at bounding box center [502, 384] width 501 height 583
type textarea "const $wrapper = $(this);"
drag, startPoint x: 284, startPoint y: 354, endPoint x: 325, endPoint y: 352, distance: 40.9
click at [324, 353] on div "// navigation: { // nextEl: '#img-slider-next', // prevEl: '#img-slider-prev', …" at bounding box center [502, 384] width 501 height 583
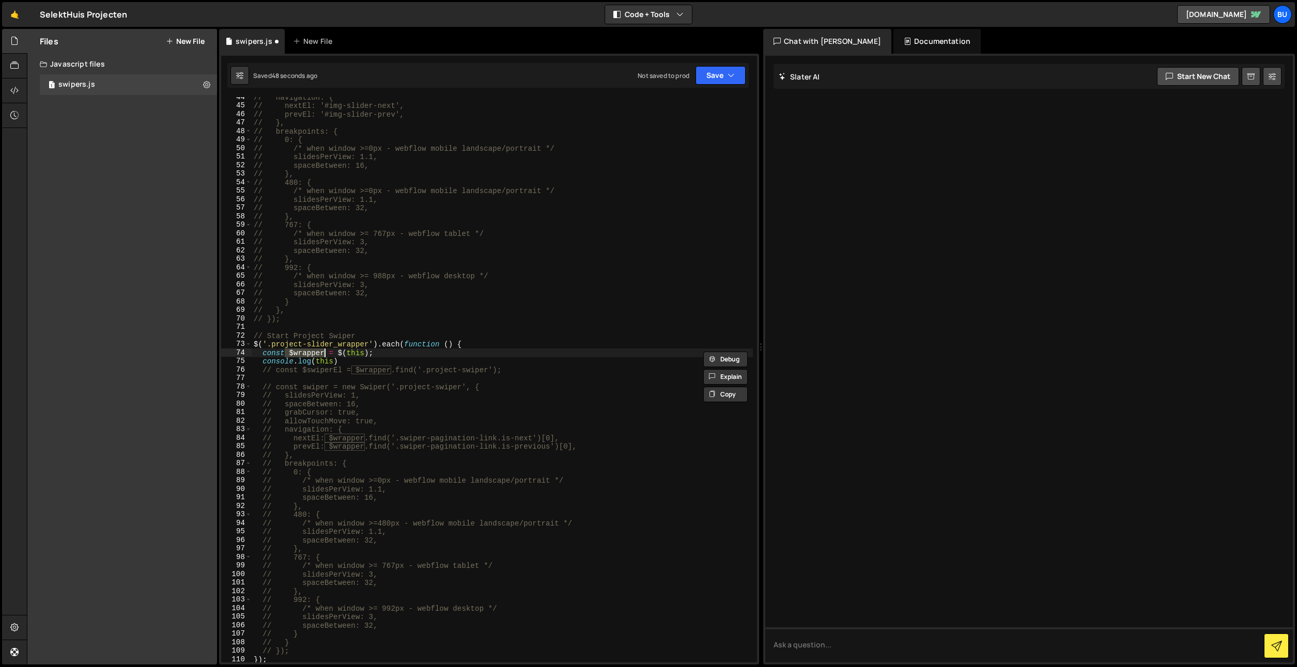
click at [322, 363] on div "// navigation: { // nextEl: '#img-slider-next', // prevEl: '#img-slider-prev', …" at bounding box center [502, 384] width 501 height 583
paste textarea "$wrapper"
click at [357, 416] on div "// navigation: { // nextEl: '#img-slider-next', // prevEl: '#img-slider-prev', …" at bounding box center [502, 384] width 501 height 583
drag, startPoint x: 411, startPoint y: 366, endPoint x: 414, endPoint y: 360, distance: 7.2
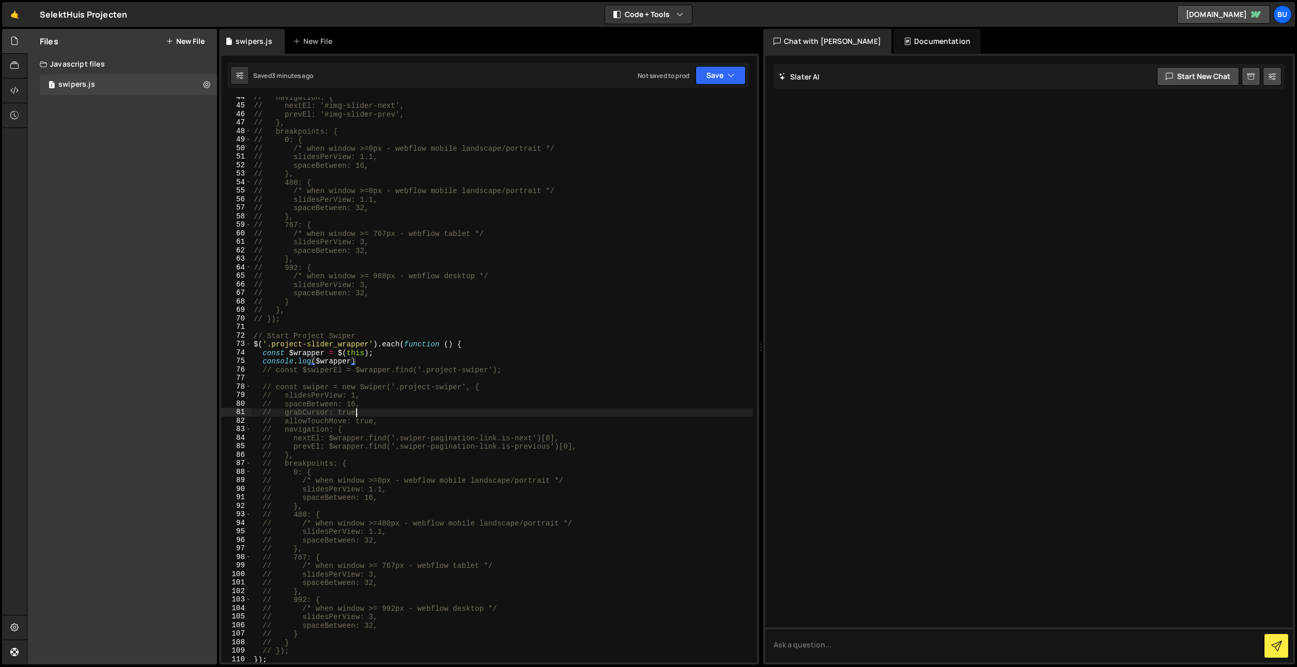
click at [411, 366] on div "// navigation: { // nextEl: '#img-slider-next', // prevEl: '#img-slider-prev', …" at bounding box center [502, 384] width 501 height 583
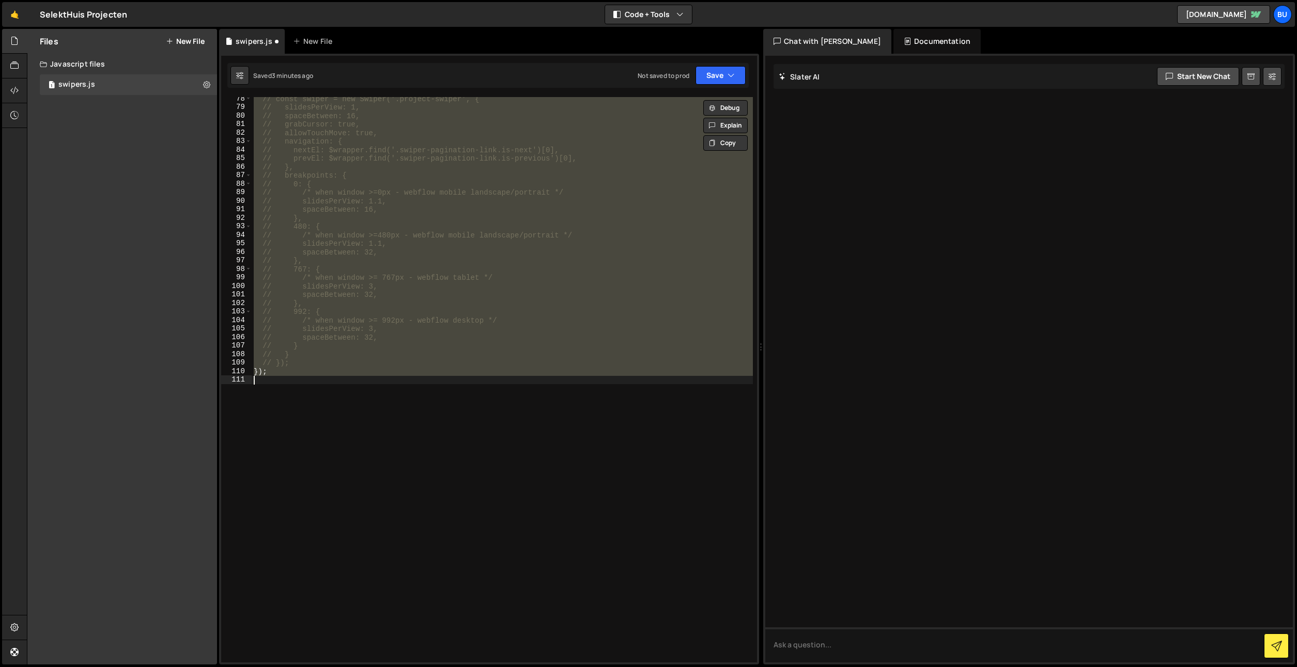
scroll to position [348, 0]
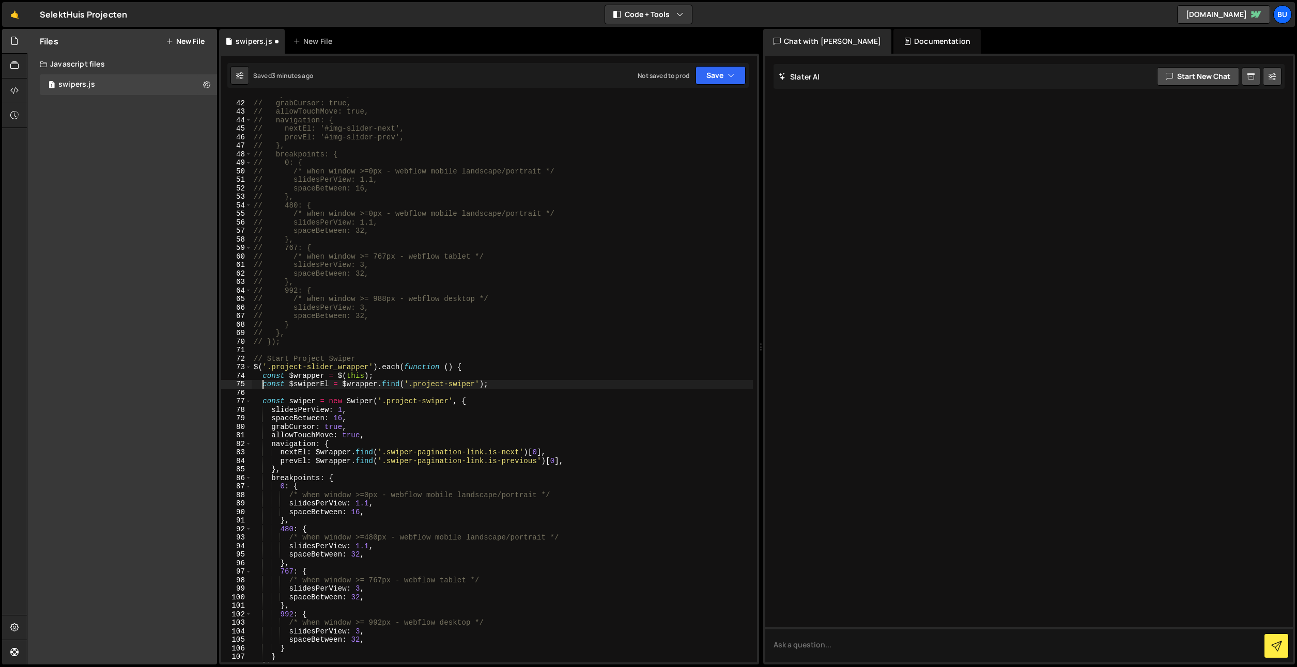
click at [280, 385] on div "// spaceBetween: 16, // grabCursor: true, // allowTouchMove: true, // navigatio…" at bounding box center [502, 381] width 501 height 583
click at [274, 376] on div "// spaceBetween: 16, // grabCursor: true, // allowTouchMove: true, // navigatio…" at bounding box center [502, 381] width 501 height 583
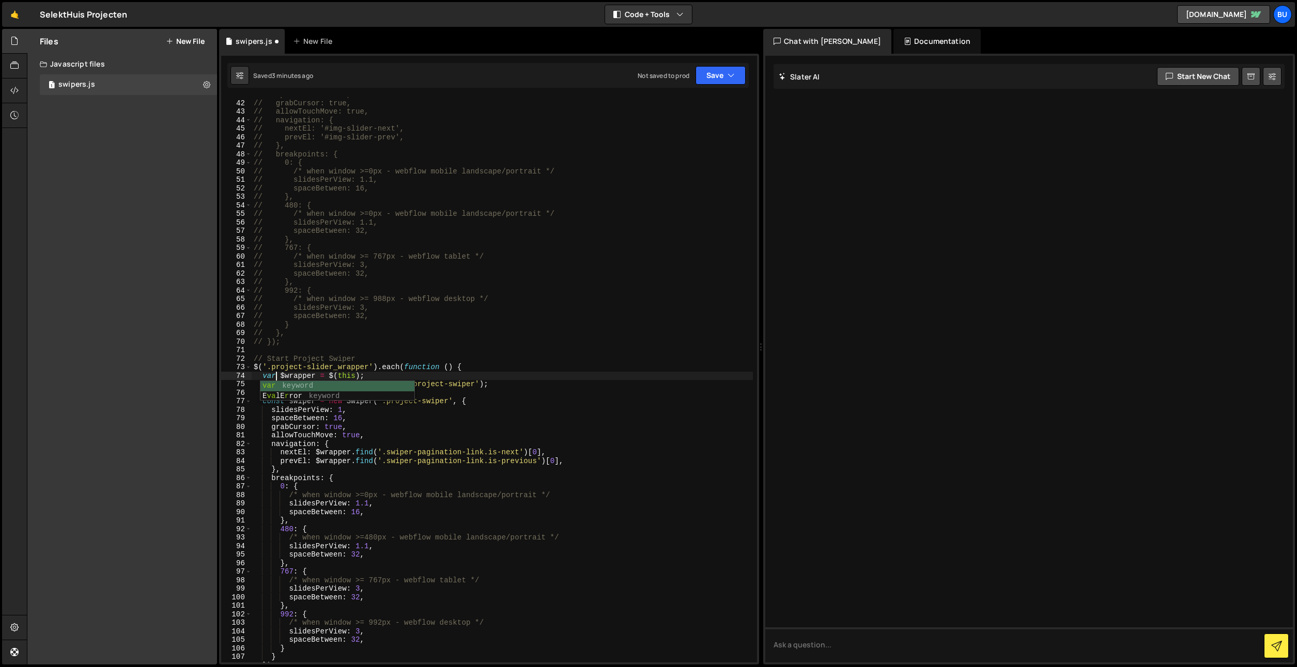
click at [270, 376] on div "// spaceBetween: 16, // grabCursor: true, // allowTouchMove: true, // navigatio…" at bounding box center [502, 381] width 501 height 583
drag, startPoint x: 270, startPoint y: 376, endPoint x: 272, endPoint y: 384, distance: 9.0
click at [270, 376] on div "// spaceBetween: 16, // grabCursor: true, // allowTouchMove: true, // navigatio…" at bounding box center [502, 381] width 501 height 583
click at [272, 385] on div "// spaceBetween: 16, // grabCursor: true, // allowTouchMove: true, // navigatio…" at bounding box center [502, 381] width 501 height 583
drag, startPoint x: 272, startPoint y: 385, endPoint x: 271, endPoint y: 395, distance: 9.4
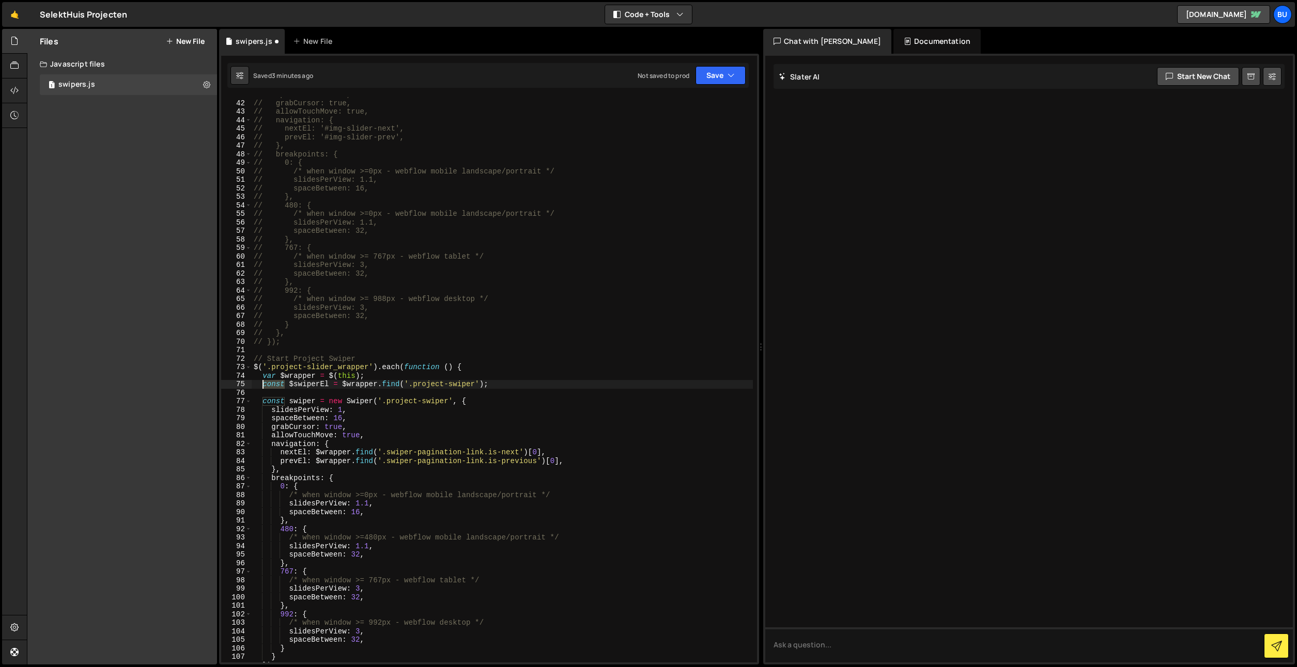
click at [272, 385] on div "// spaceBetween: 16, // grabCursor: true, // allowTouchMove: true, // navigatio…" at bounding box center [502, 381] width 501 height 583
paste textarea "var"
click at [272, 407] on div "// spaceBetween: 16, // grabCursor: true, // allowTouchMove: true, // navigatio…" at bounding box center [502, 381] width 501 height 583
paste textarea "var"
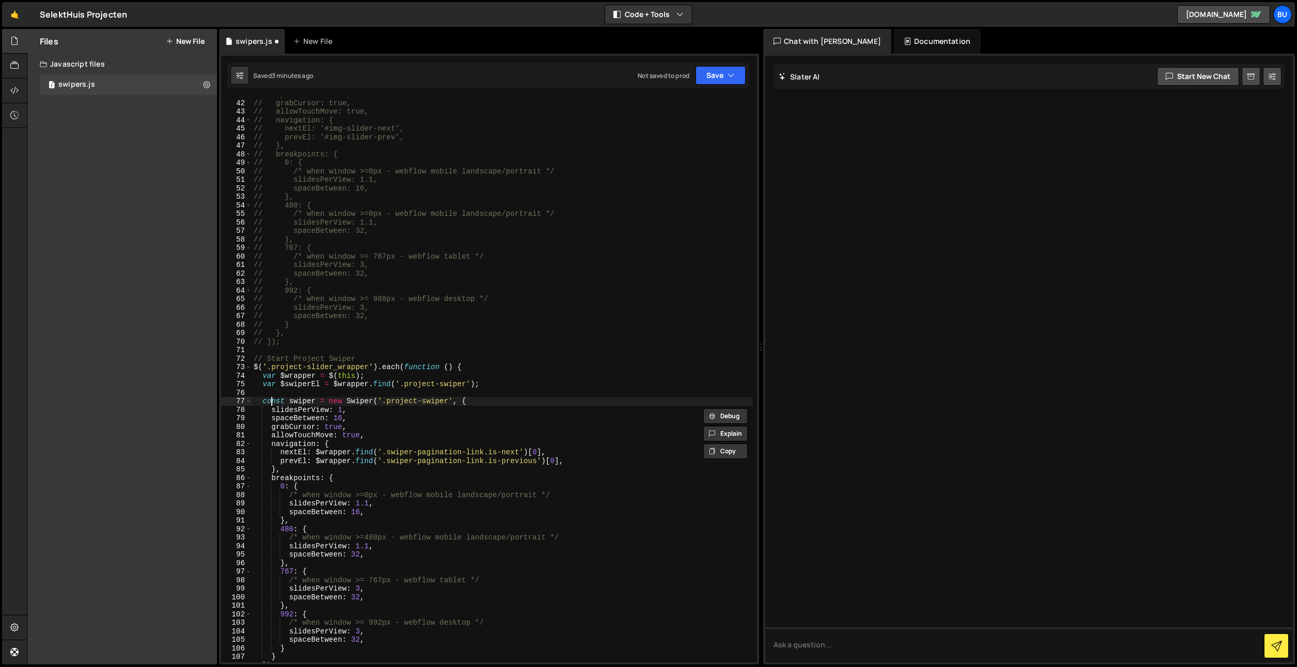
click at [271, 403] on div "// spaceBetween: 16, // grabCursor: true, // allowTouchMove: true, // navigatio…" at bounding box center [502, 381] width 501 height 583
drag, startPoint x: 271, startPoint y: 403, endPoint x: 276, endPoint y: 394, distance: 10.6
click at [271, 403] on div "// spaceBetween: 16, // grabCursor: true, // allowTouchMove: true, // navigatio…" at bounding box center [502, 381] width 501 height 583
paste textarea "var"
click at [377, 258] on div "// spaceBetween: 16, // grabCursor: true, // allowTouchMove: true, // navigatio…" at bounding box center [502, 381] width 501 height 583
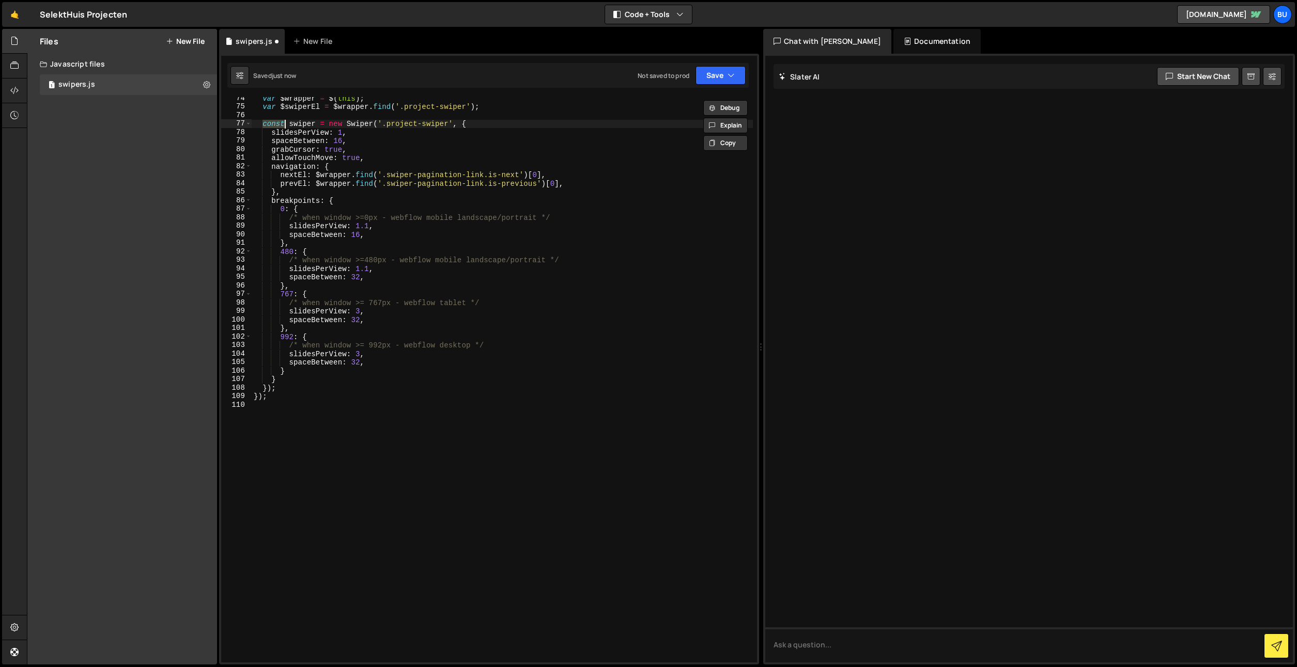
scroll to position [427, 0]
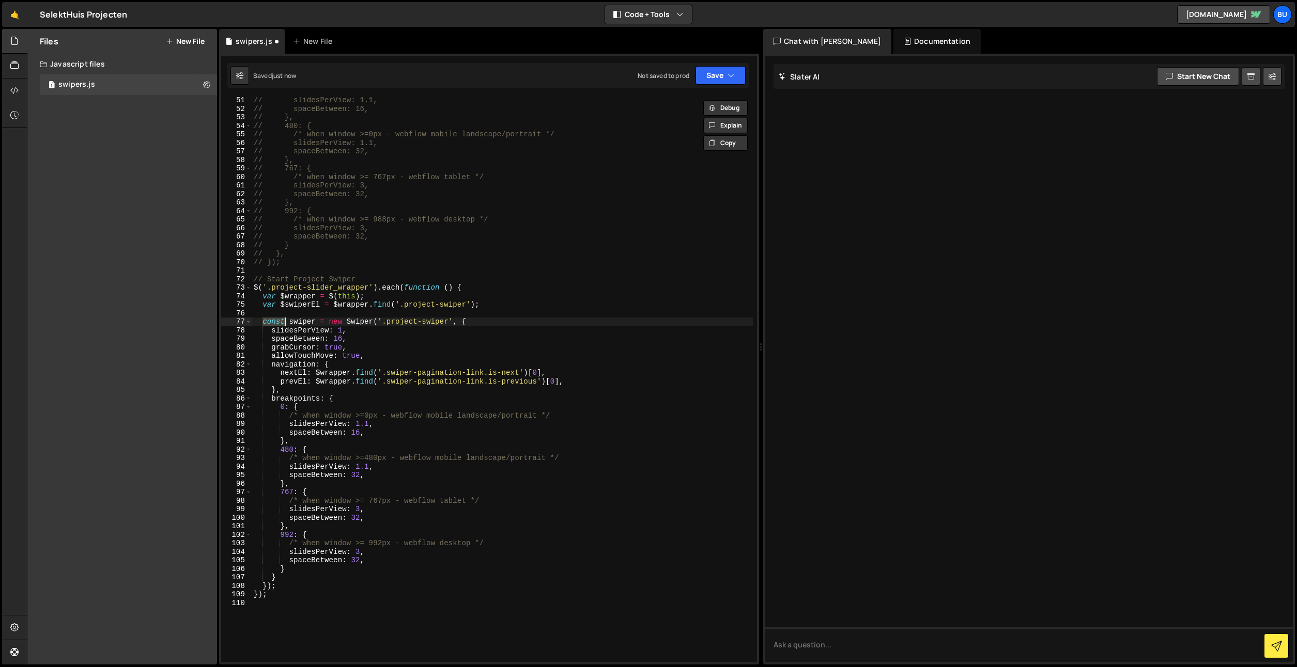
drag, startPoint x: 439, startPoint y: 371, endPoint x: 443, endPoint y: 363, distance: 8.6
click at [441, 369] on div "// slidesPerView: 1.1, // spaceBetween: 16, // }, // 480: { // /* when window >…" at bounding box center [502, 387] width 501 height 583
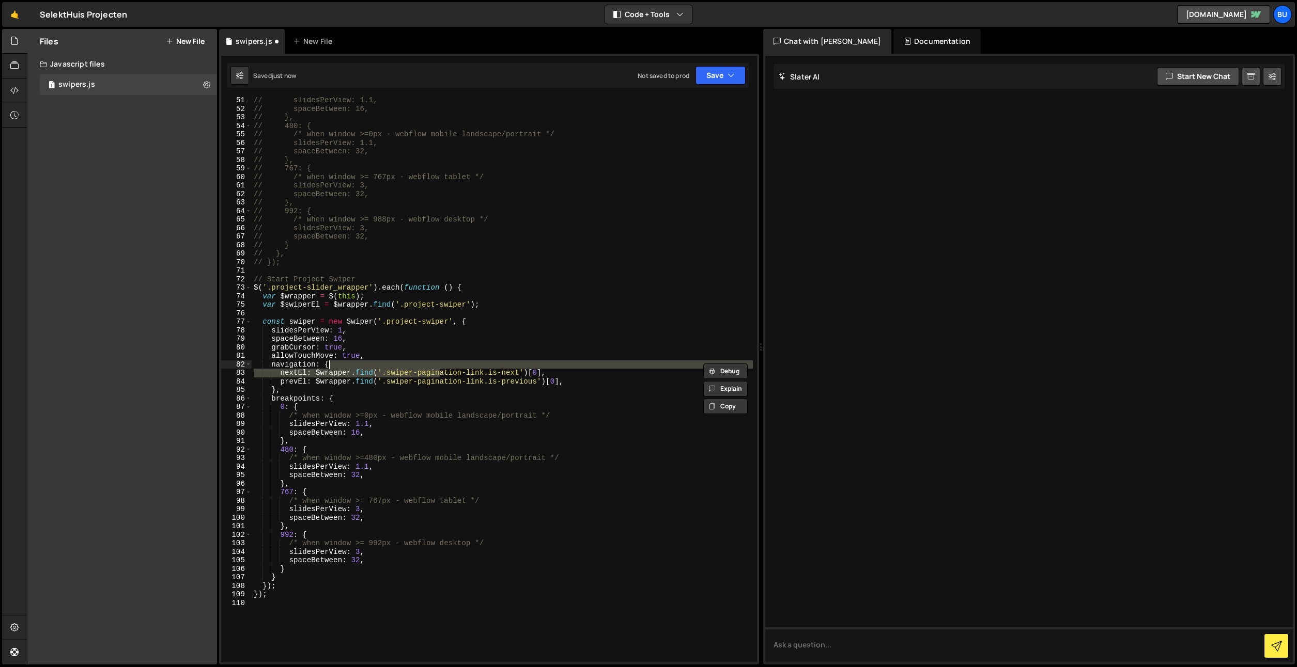
click at [467, 347] on div "// slidesPerView: 1.1, // spaceBetween: 16, // }, // 480: { // /* when window >…" at bounding box center [502, 387] width 501 height 583
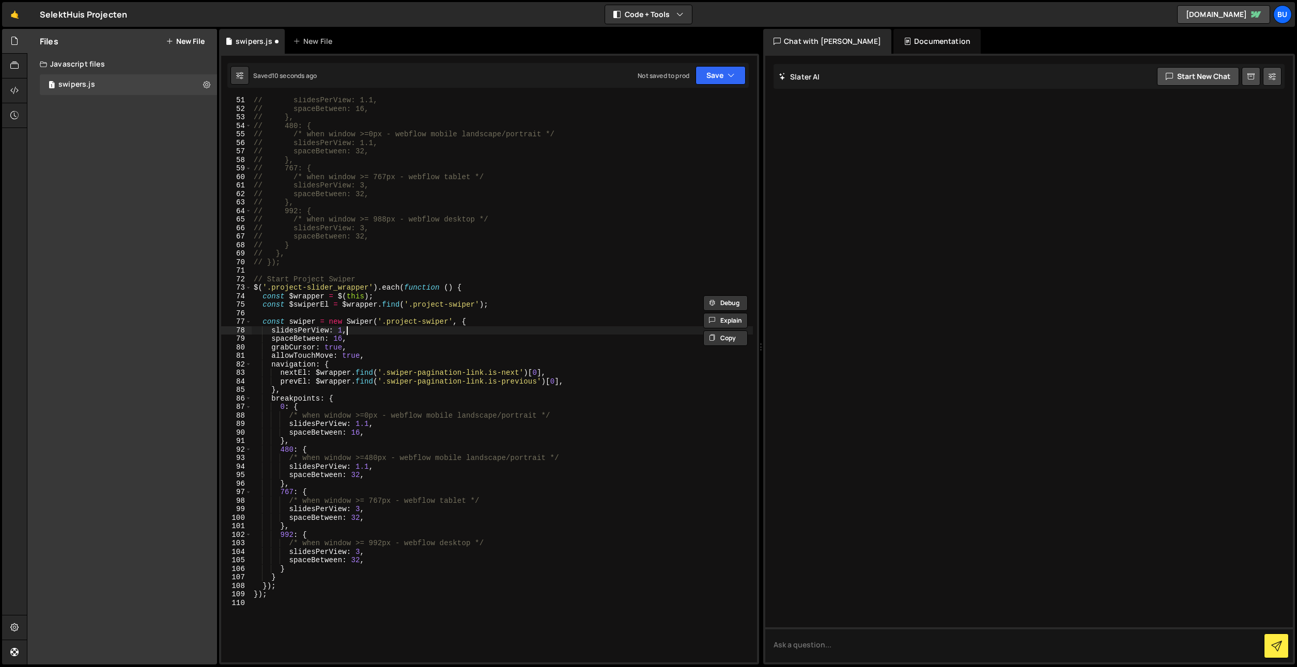
click at [456, 331] on div "// slidesPerView: 1.1, // spaceBetween: 16, // }, // 480: { // /* when window >…" at bounding box center [502, 387] width 501 height 583
type textarea "slidesPerView: 1,"
drag, startPoint x: 485, startPoint y: 317, endPoint x: 470, endPoint y: 325, distance: 17.6
click at [485, 317] on div "// slidesPerView: 1.1, // spaceBetween: 16, // }, // 480: { // /* when window >…" at bounding box center [502, 387] width 501 height 583
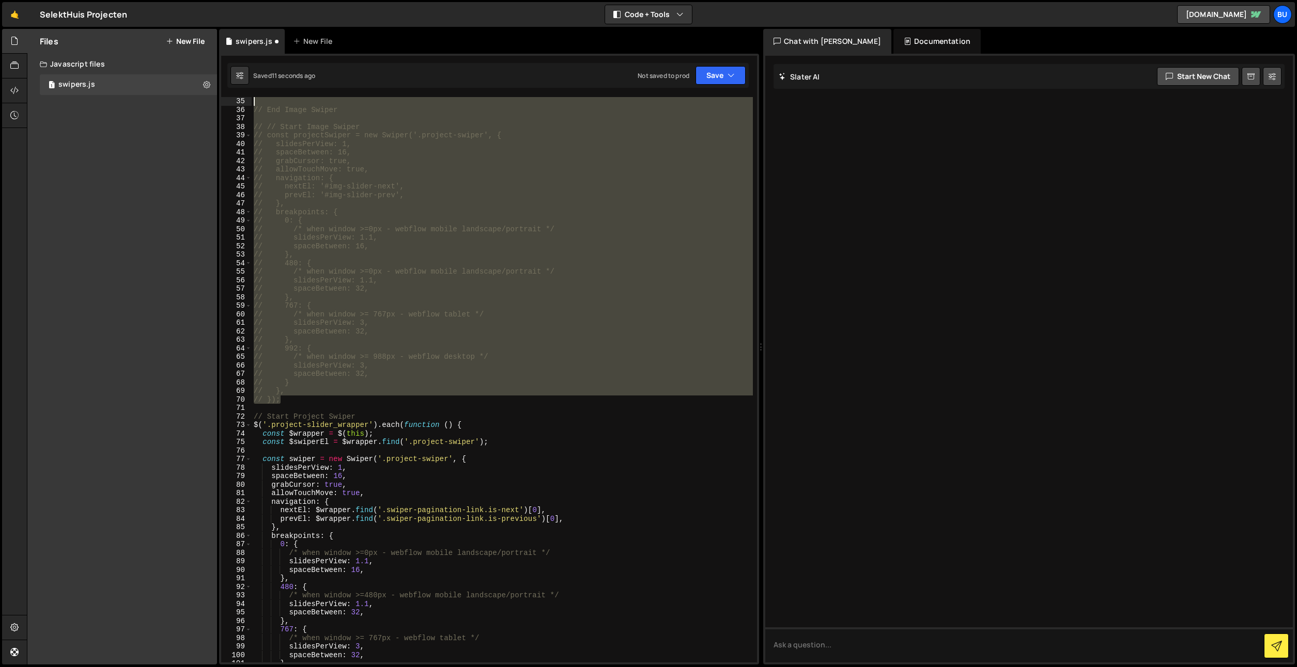
scroll to position [0, 0]
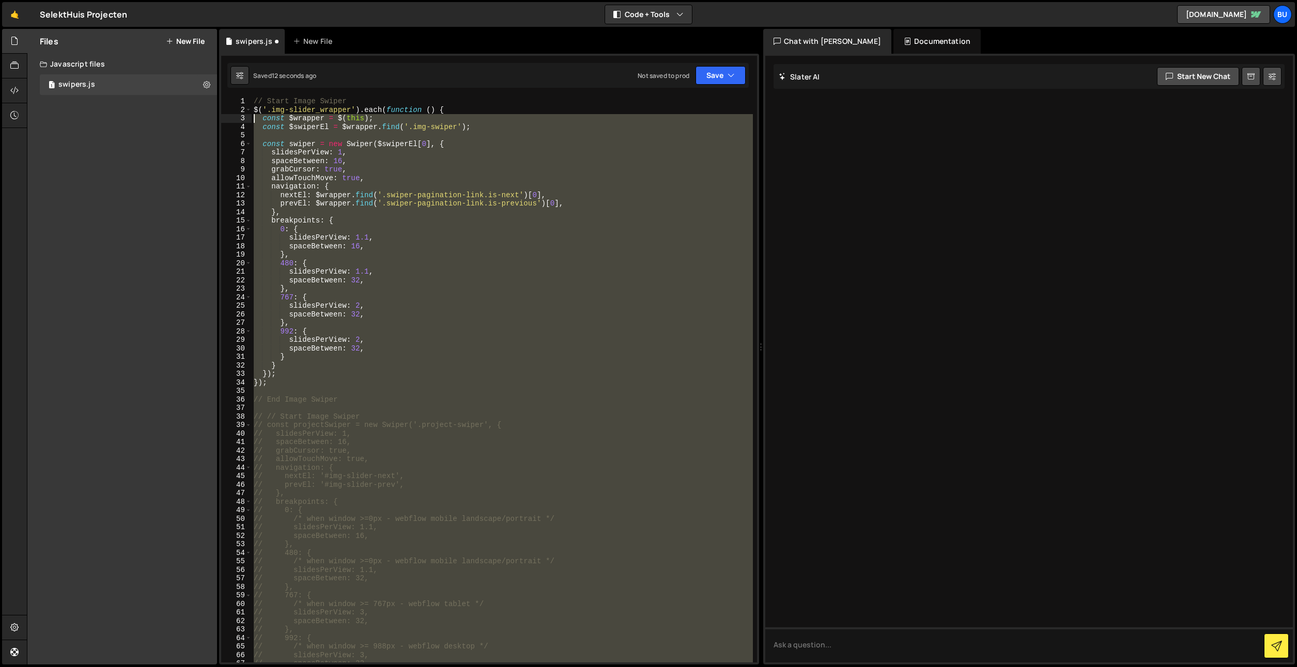
drag, startPoint x: 288, startPoint y: 260, endPoint x: 234, endPoint y: 163, distance: 110.8
click at [232, 164] on div "1 2 3 4 5 6 7 8 9 10 11 12 13 14 15 16 17 18 19 20 21 22 23 24 25 26 27 28 29 3…" at bounding box center [489, 380] width 536 height 566
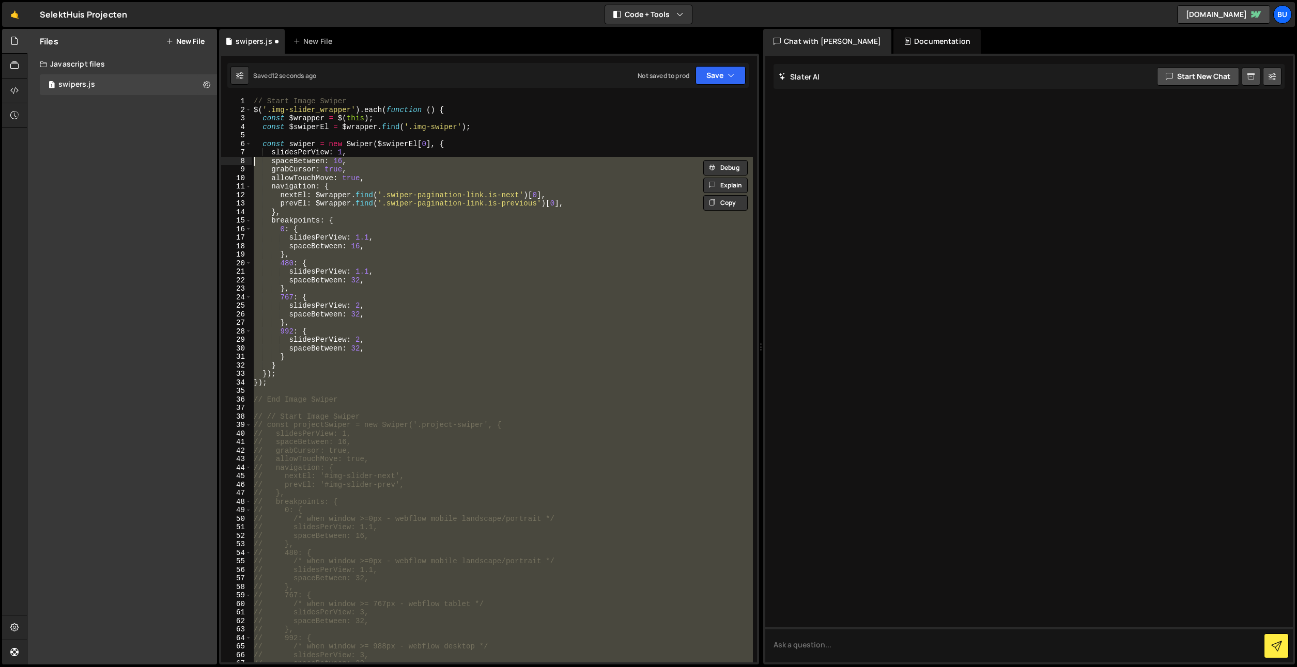
click at [339, 154] on div "// Start Image Swiper $ ( '.img-slider_wrapper' ) . each ( function ( ) { const…" at bounding box center [502, 388] width 501 height 583
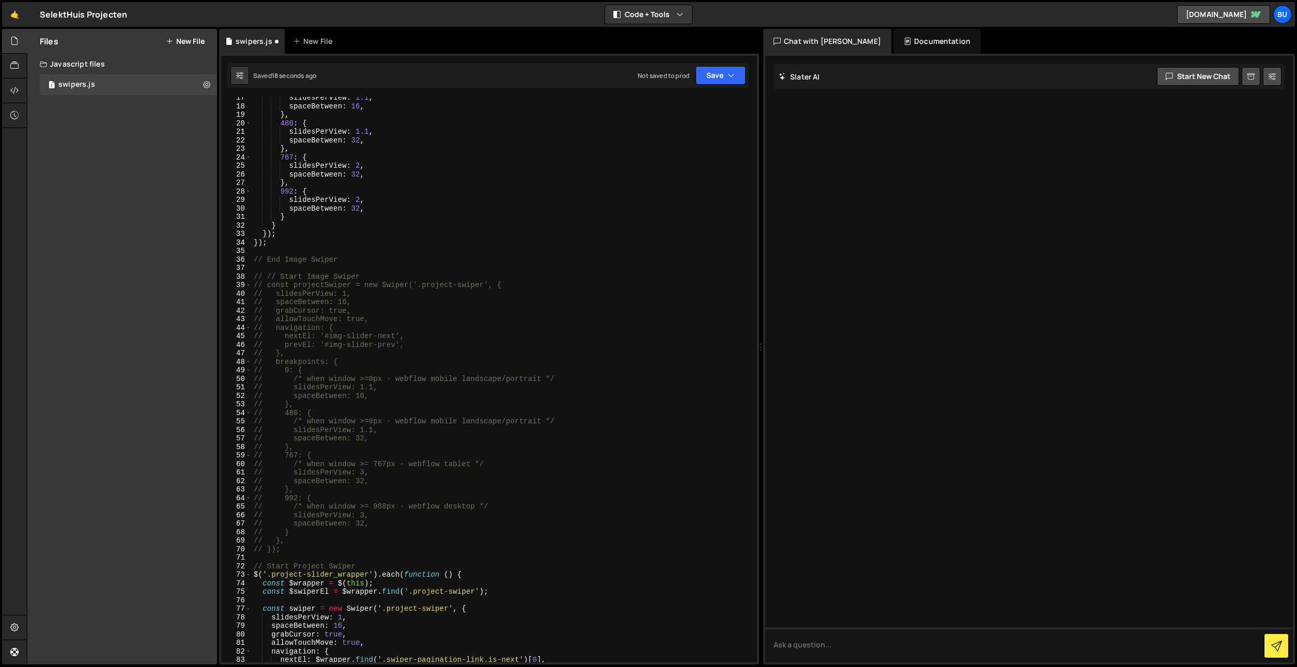
scroll to position [269, 0]
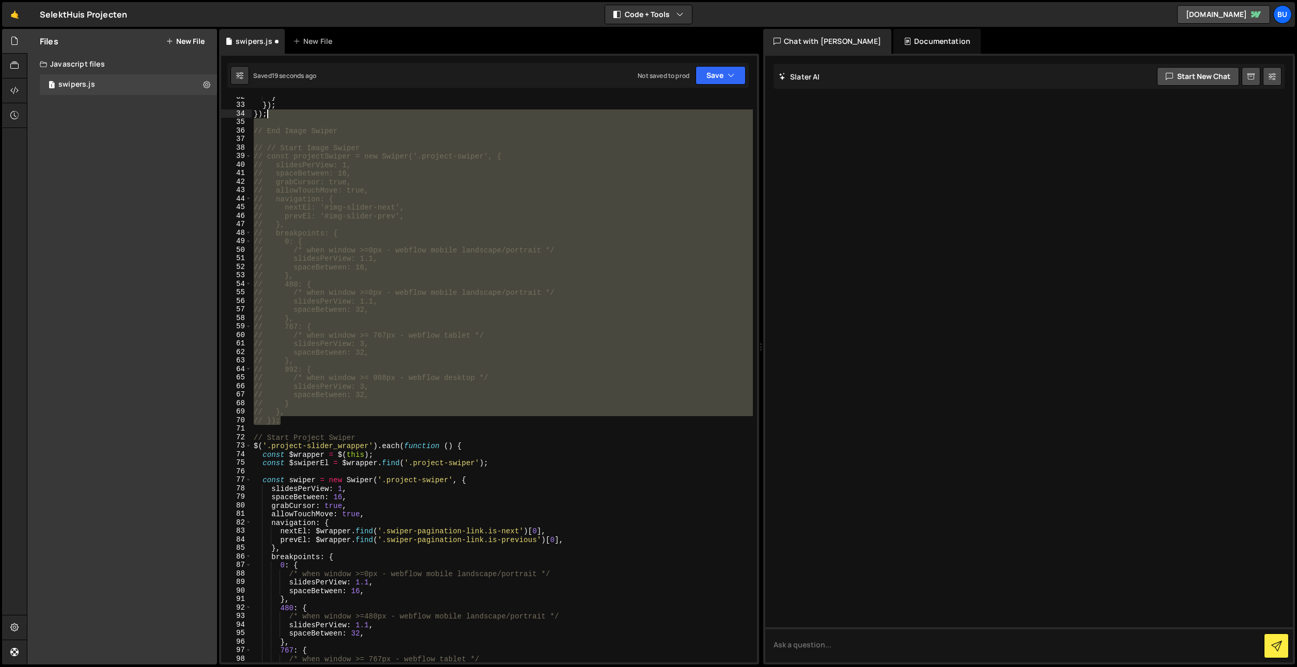
drag, startPoint x: 300, startPoint y: 414, endPoint x: 301, endPoint y: 118, distance: 295.5
click at [305, 110] on div "} }) ; }) ; // End Image Swiper // // Start Image Swiper // const projectSwiper…" at bounding box center [502, 383] width 501 height 583
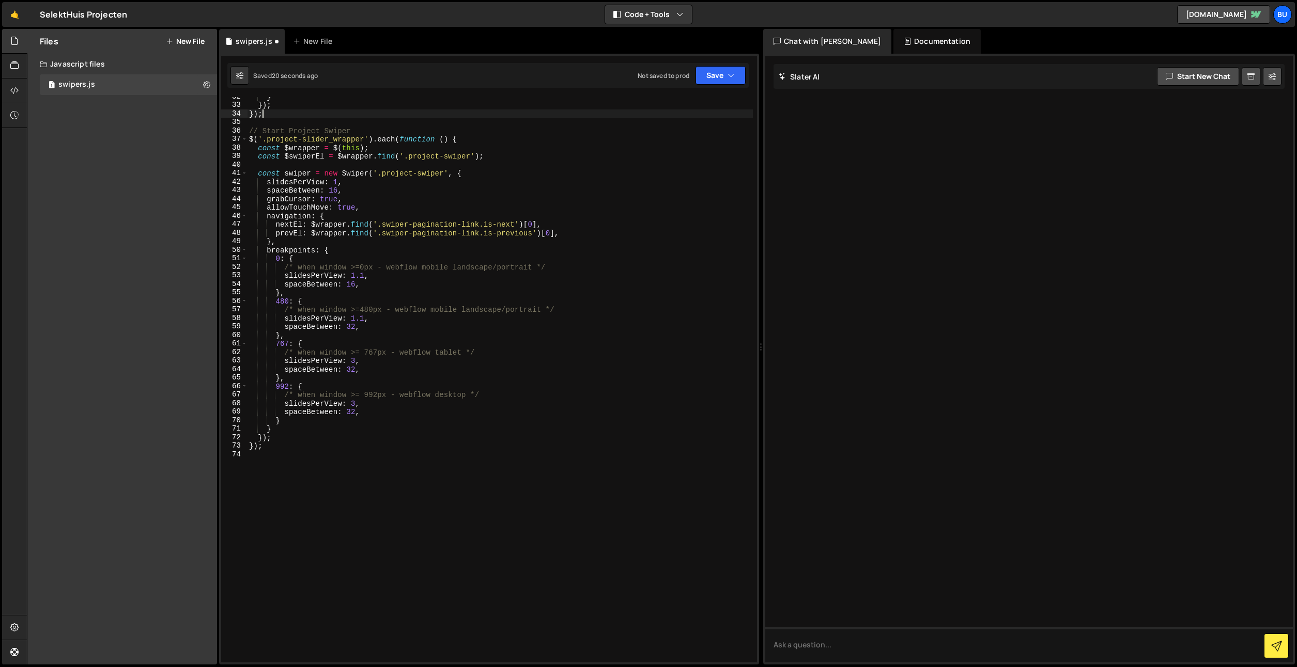
click at [378, 131] on div "} }) ; }) ; // Start Project Swiper $ ( '.project-slider_wrapper' ) . each ( fu…" at bounding box center [500, 381] width 506 height 579
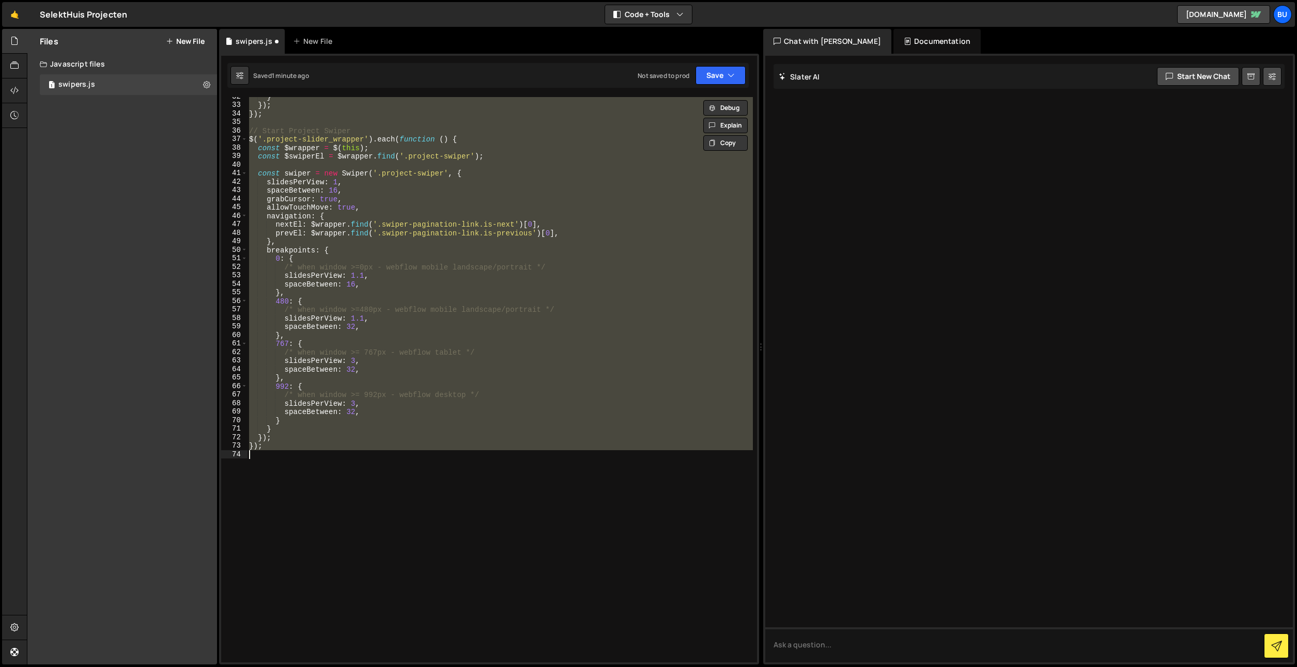
click at [572, 372] on div "} }) ; }) ; // Start Project Swiper $ ( '.project-slider_wrapper' ) . each ( fu…" at bounding box center [500, 381] width 506 height 579
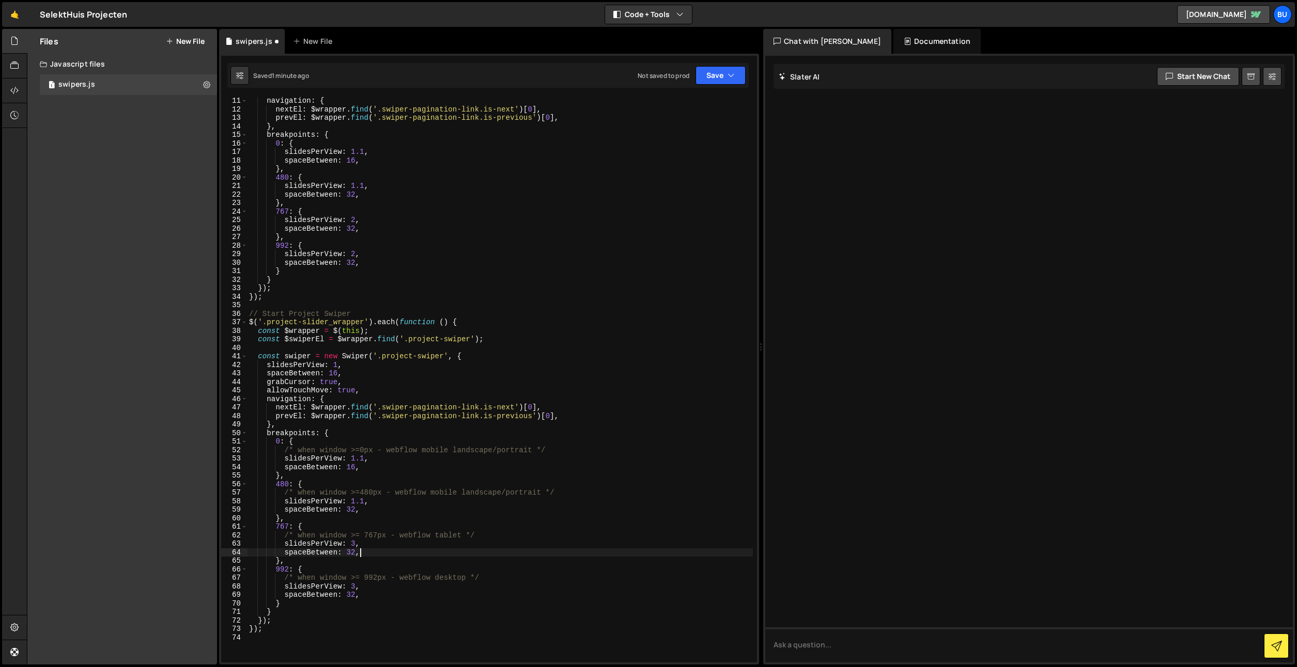
scroll to position [0, 0]
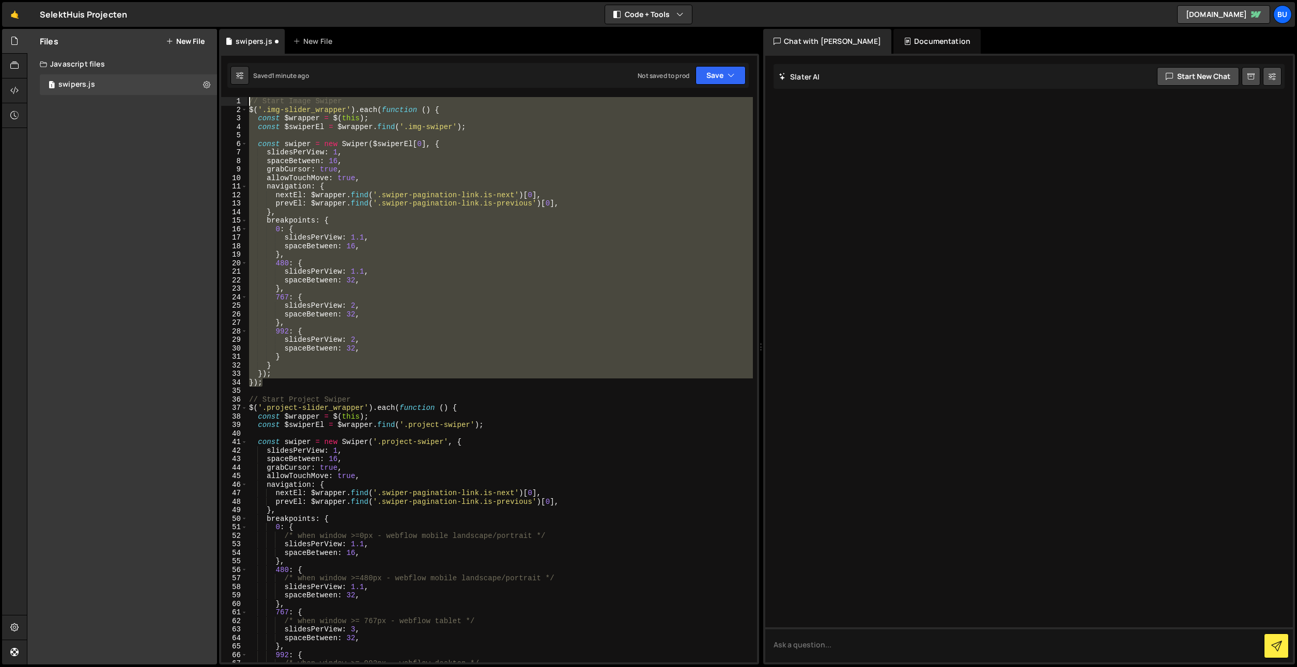
drag, startPoint x: 271, startPoint y: 377, endPoint x: 167, endPoint y: 114, distance: 283.0
click at [167, 114] on div "Files New File Create your first file Get started by starting a Javascript or C…" at bounding box center [662, 347] width 1270 height 636
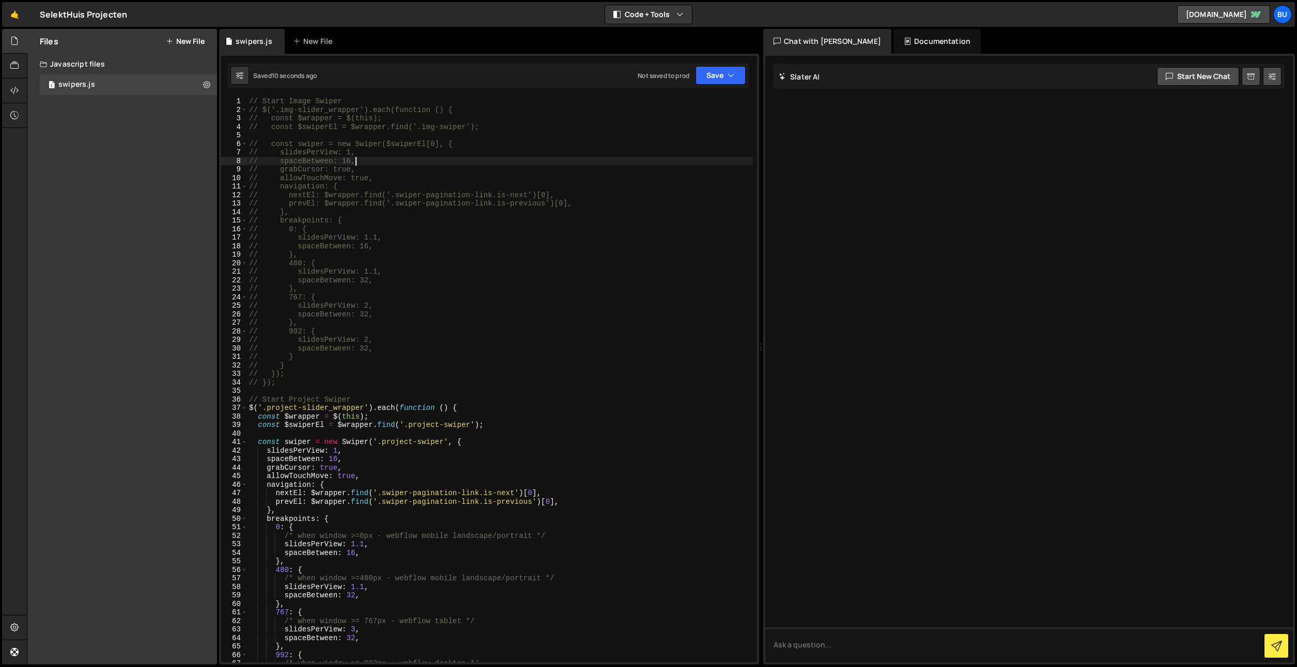
drag, startPoint x: 386, startPoint y: 162, endPoint x: 380, endPoint y: 149, distance: 14.1
click at [386, 162] on div "// Start Image Swiper // $('.img-slider_wrapper').each(function () { // const $…" at bounding box center [500, 386] width 506 height 579
type textarea "});"
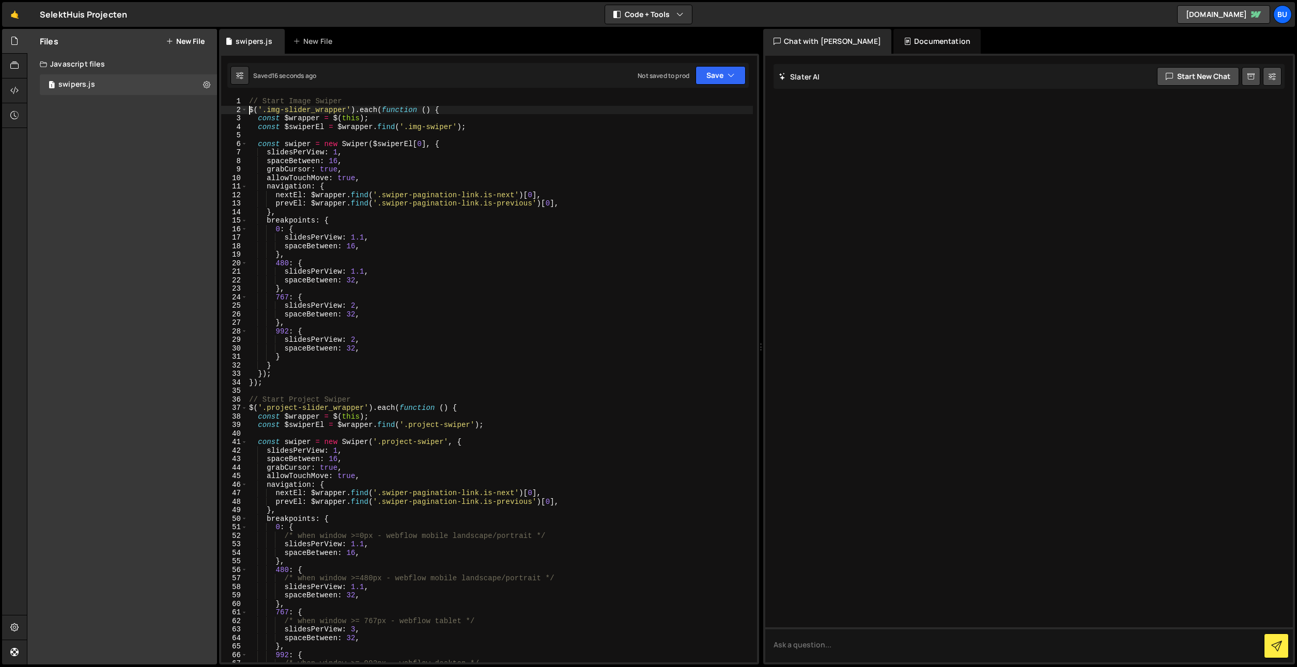
click at [417, 154] on div "// Start Image Swiper $ ( '.img-slider_wrapper' ) . each ( function ( ) { const…" at bounding box center [500, 386] width 506 height 579
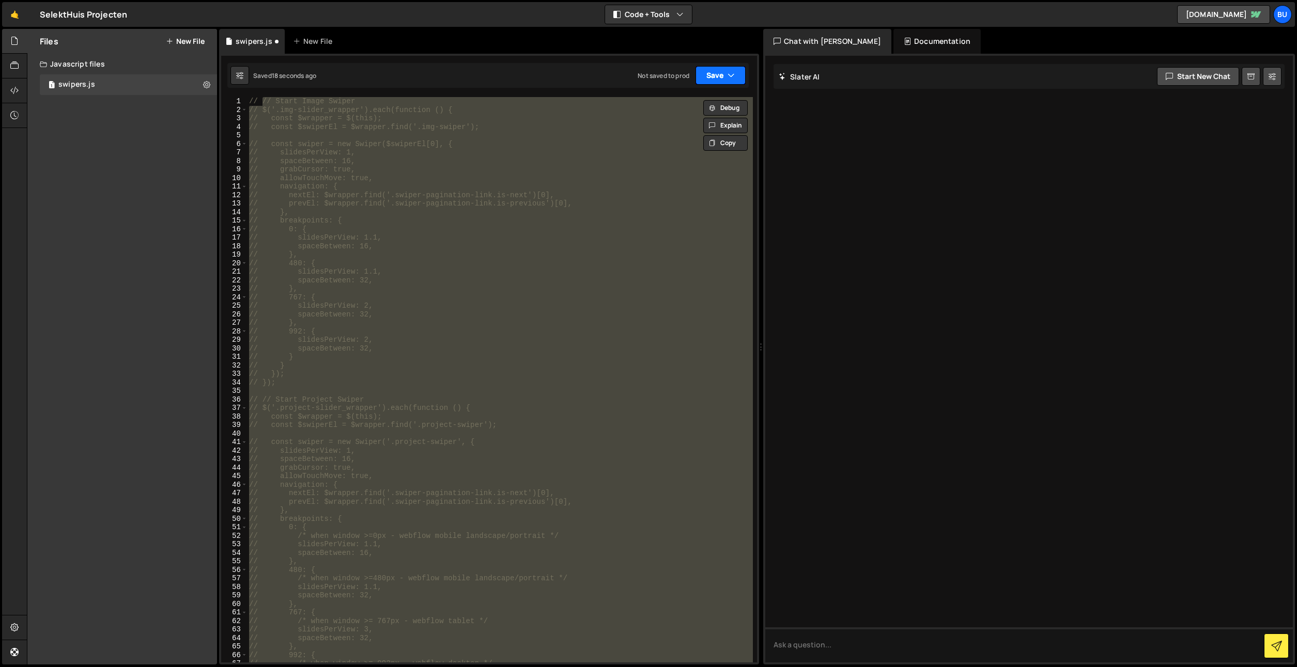
click at [726, 76] on button "Save" at bounding box center [720, 75] width 50 height 19
click at [687, 101] on div "Save to Staging S" at bounding box center [685, 101] width 107 height 10
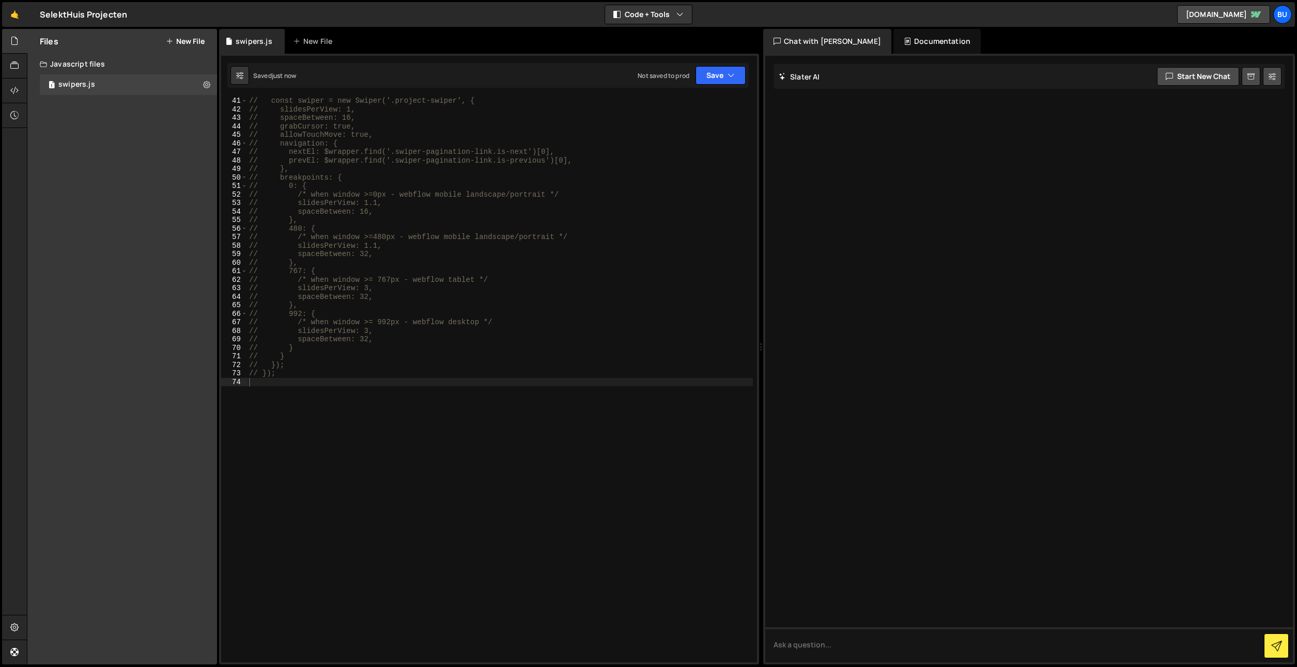
click at [348, 147] on div "// const swiper = new Swiper('.project-swiper', { // slidesPerView: 1, // space…" at bounding box center [500, 386] width 506 height 579
click at [394, 122] on div "// const swiper = new Swiper('.project-swiper', { // slidesPerView: 1, // space…" at bounding box center [500, 386] width 506 height 579
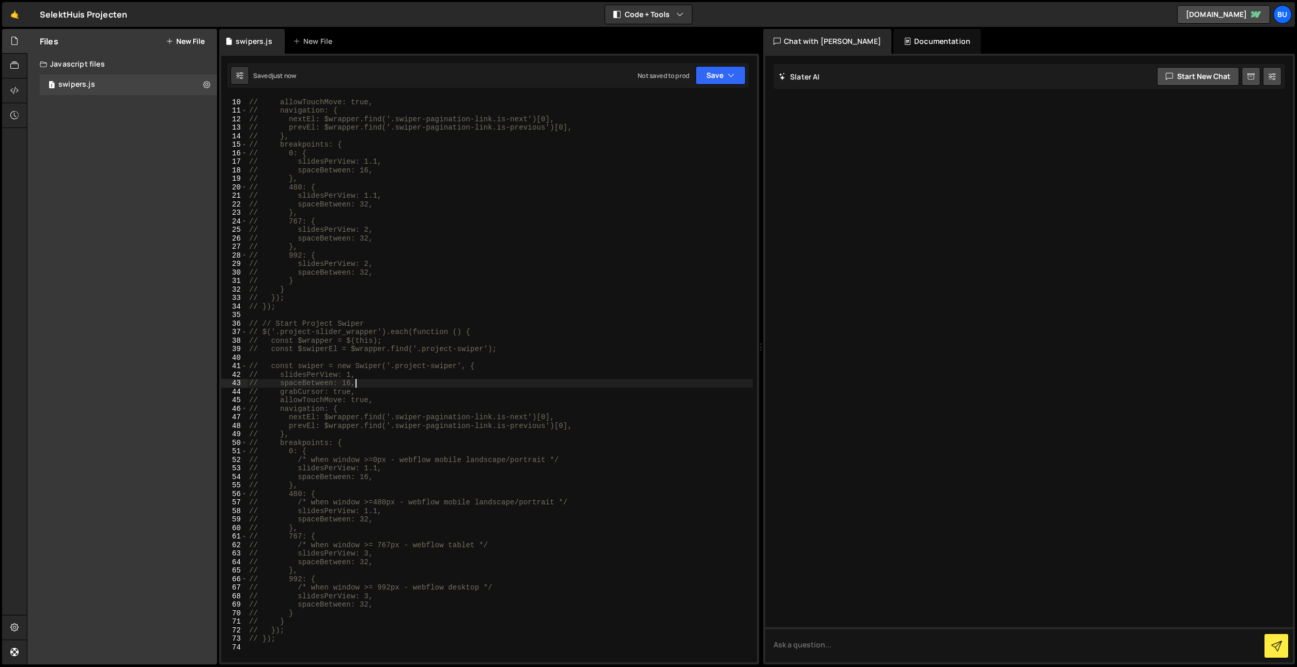
scroll to position [0, 0]
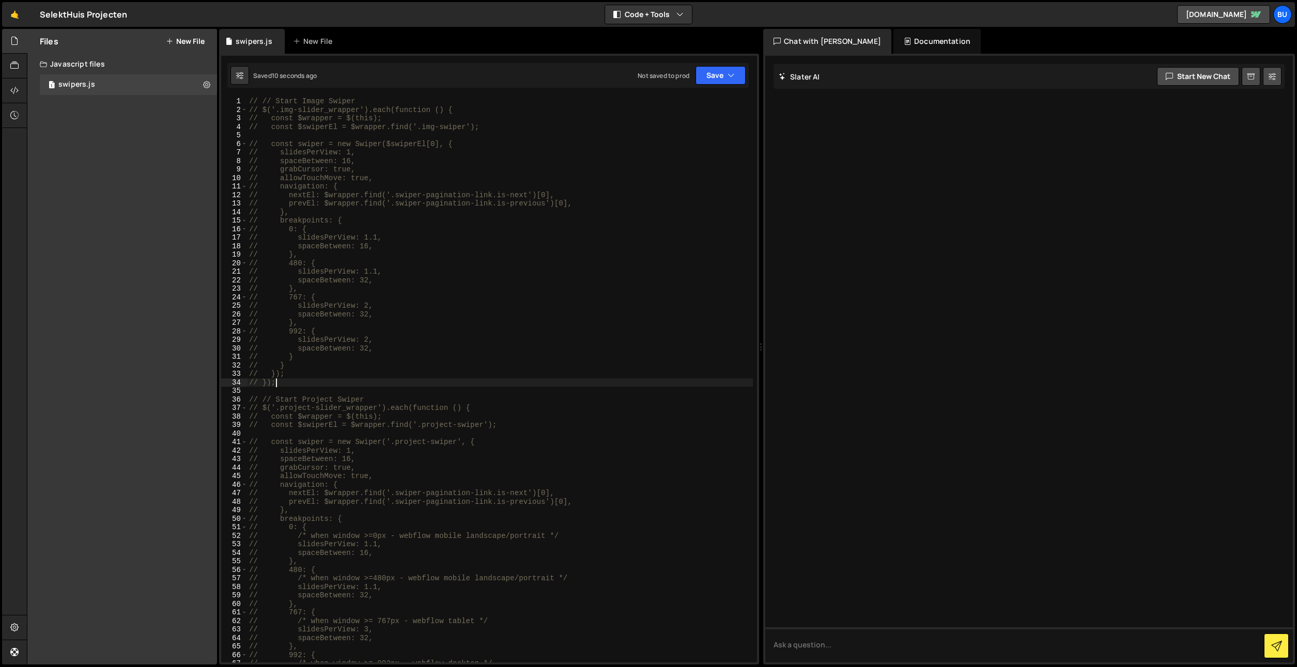
drag, startPoint x: 294, startPoint y: 382, endPoint x: 170, endPoint y: 9, distance: 393.0
click at [173, 15] on div "Hold on a sec... Are you certain you wish to leave this page? Any changes you'v…" at bounding box center [648, 333] width 1297 height 667
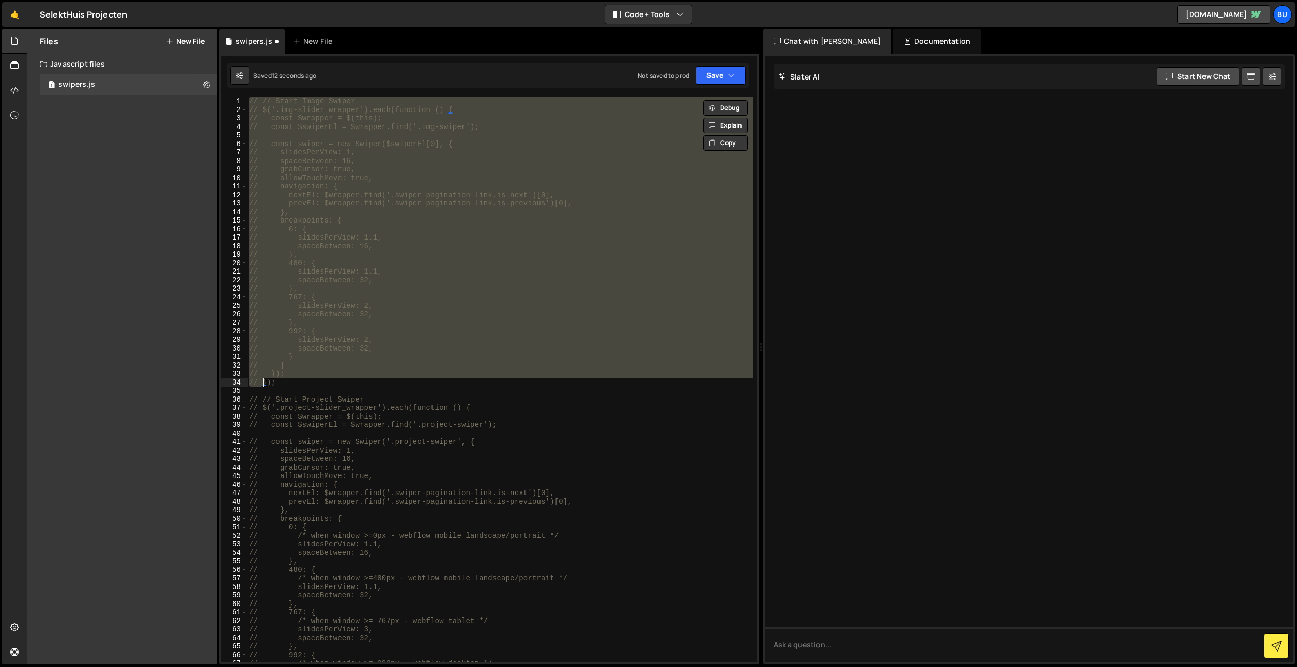
click at [305, 385] on div "// // Start Image Swiper // $('.img-slider_wrapper').each(function () { // cons…" at bounding box center [500, 386] width 506 height 579
type textarea "// });"
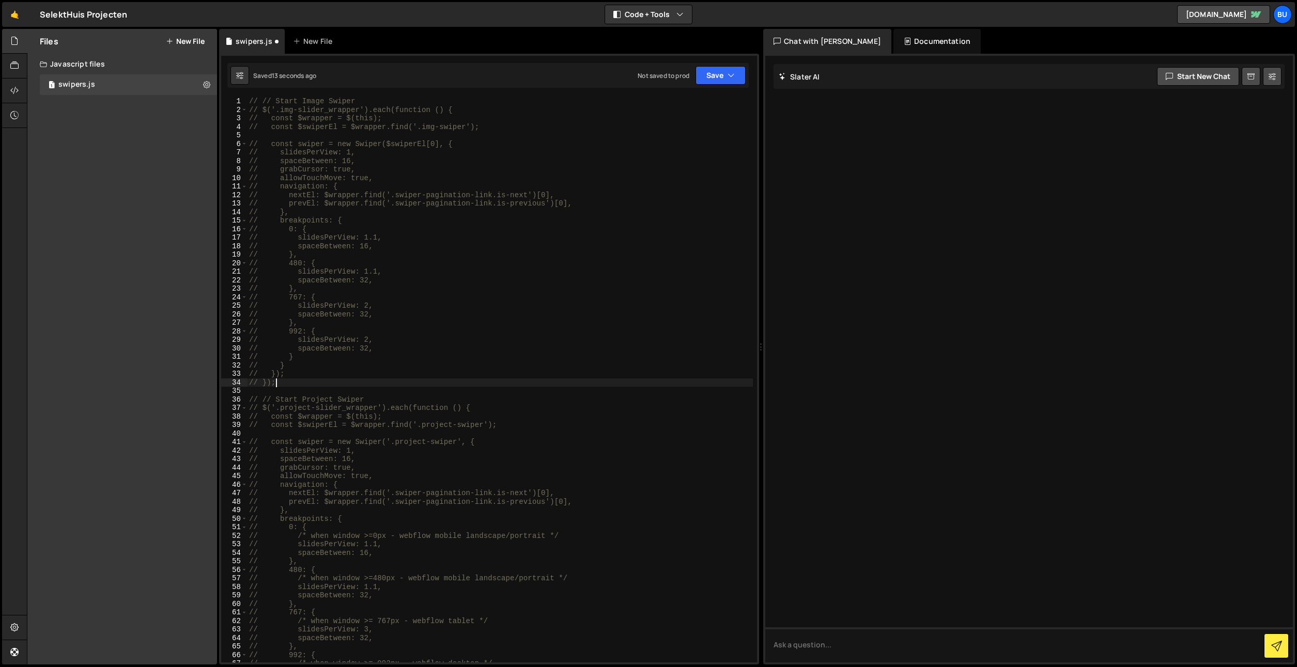
click at [302, 393] on div "// // Start Image Swiper // $('.img-slider_wrapper').each(function () { // cons…" at bounding box center [500, 386] width 506 height 579
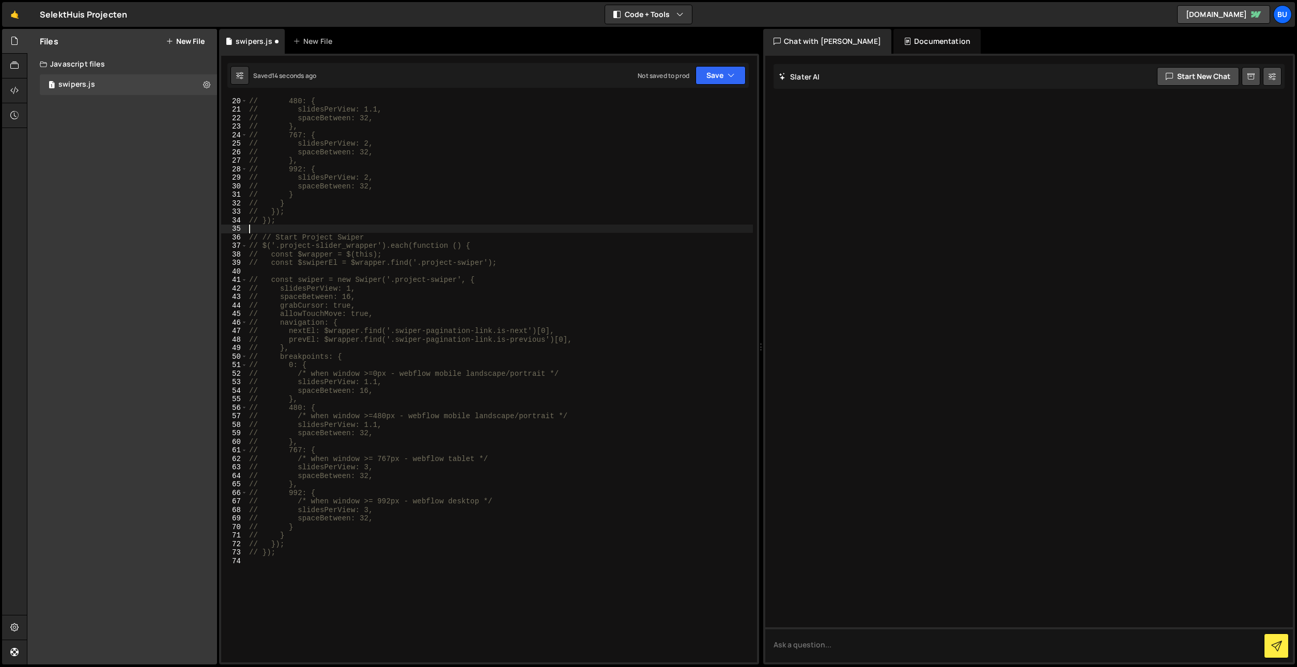
scroll to position [270, 0]
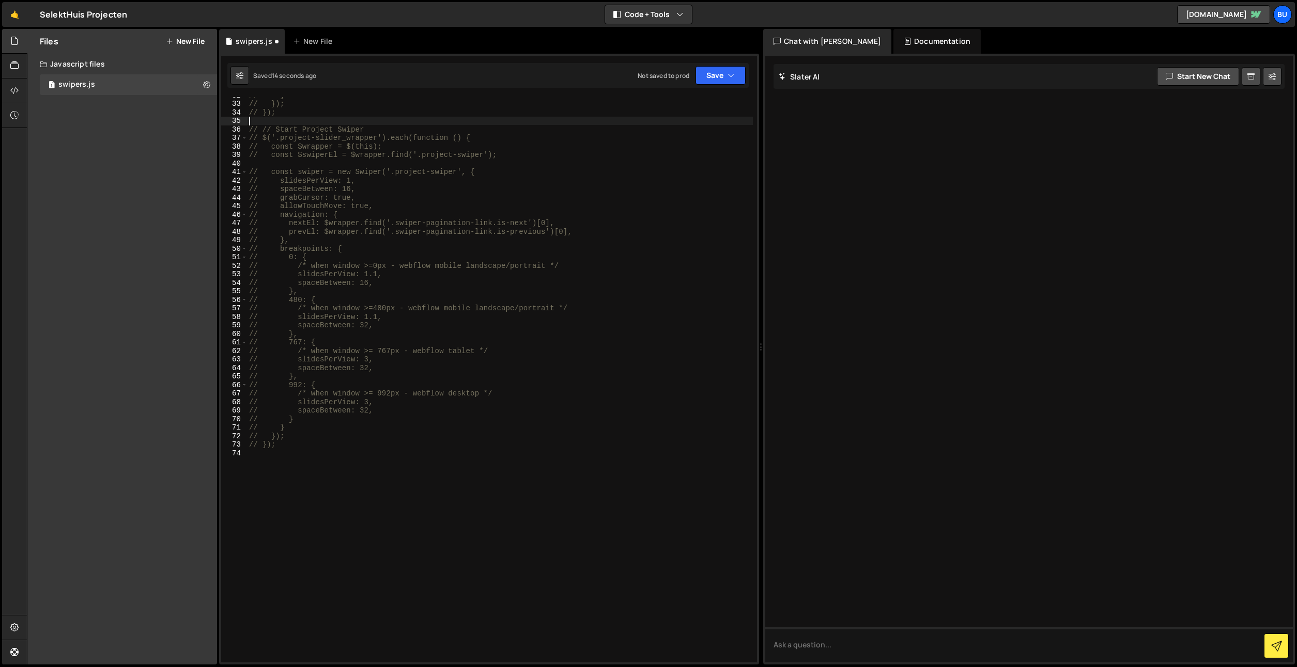
drag, startPoint x: 302, startPoint y: 482, endPoint x: 282, endPoint y: 449, distance: 38.7
click at [302, 482] on div "// } // }); // }); // // Start Project Swiper // $('.project-slider_wrapper').e…" at bounding box center [500, 380] width 506 height 579
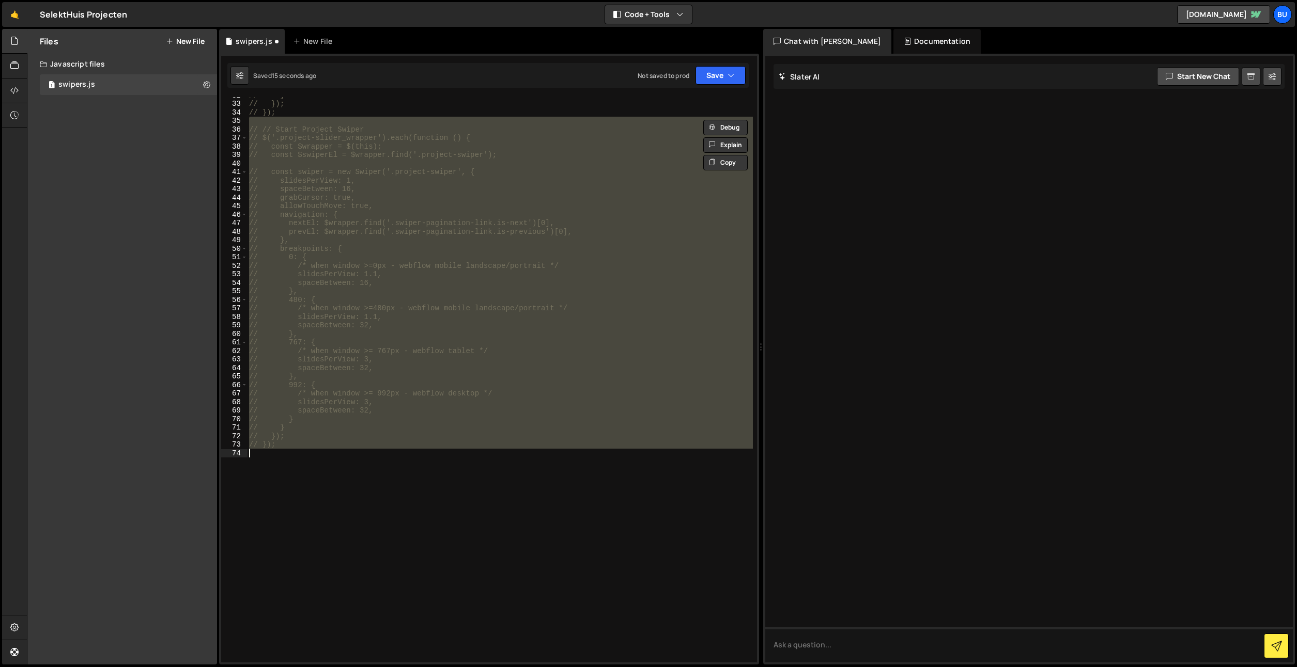
type textarea "});"
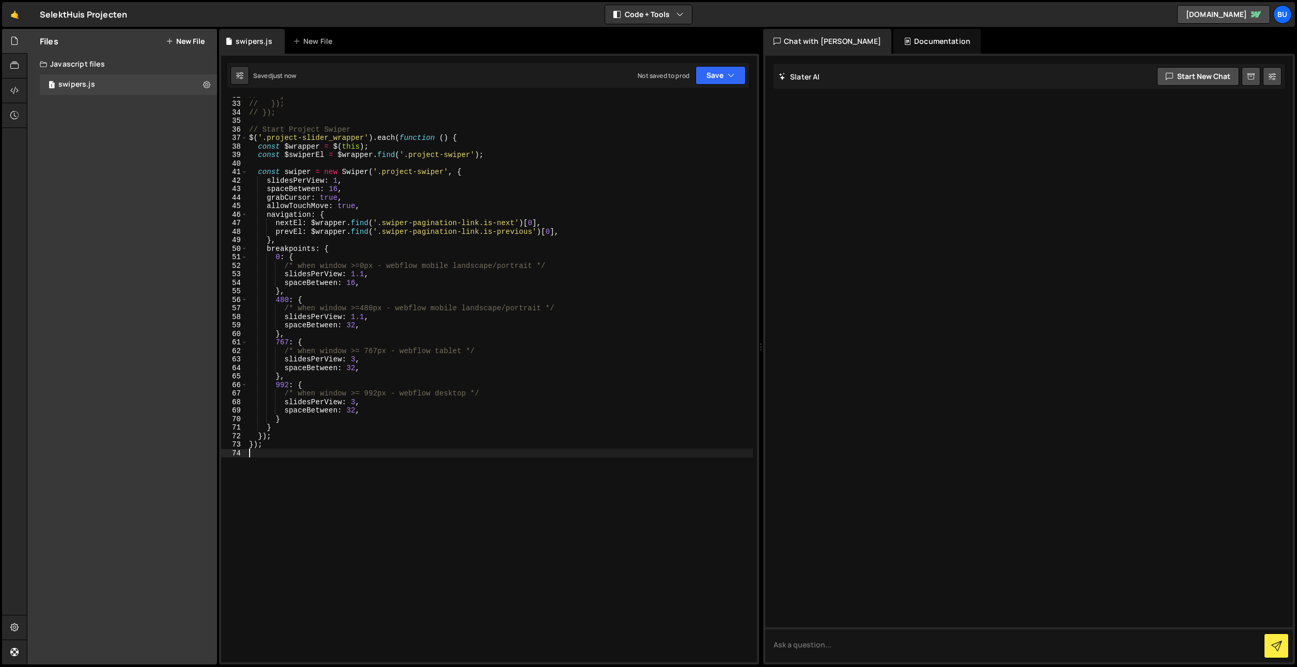
drag, startPoint x: 359, startPoint y: 199, endPoint x: 368, endPoint y: 189, distance: 13.9
click at [363, 195] on div "// } // }); // }); // Start Project Swiper $ ( '.project-slider_wrapper' ) . ea…" at bounding box center [500, 380] width 506 height 579
click at [451, 145] on div "// } // }); // }); // Start Project Swiper $ ( '.project-slider_wrapper' ) . ea…" at bounding box center [500, 380] width 506 height 579
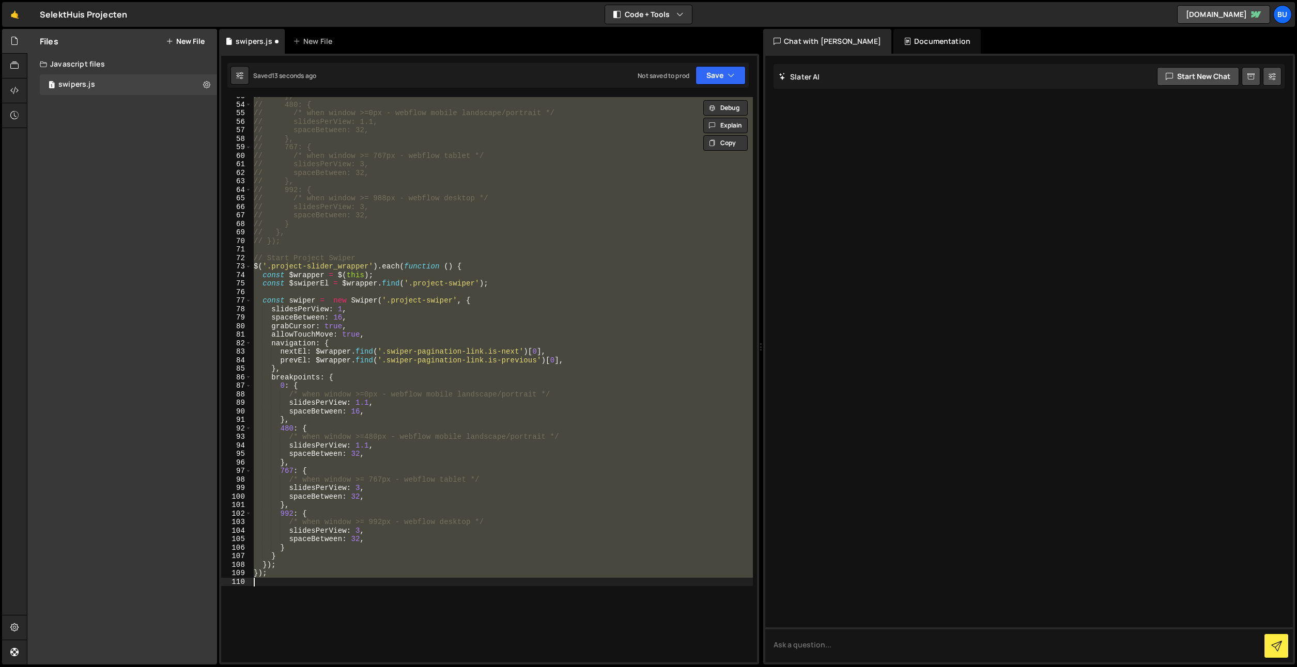
scroll to position [244, 0]
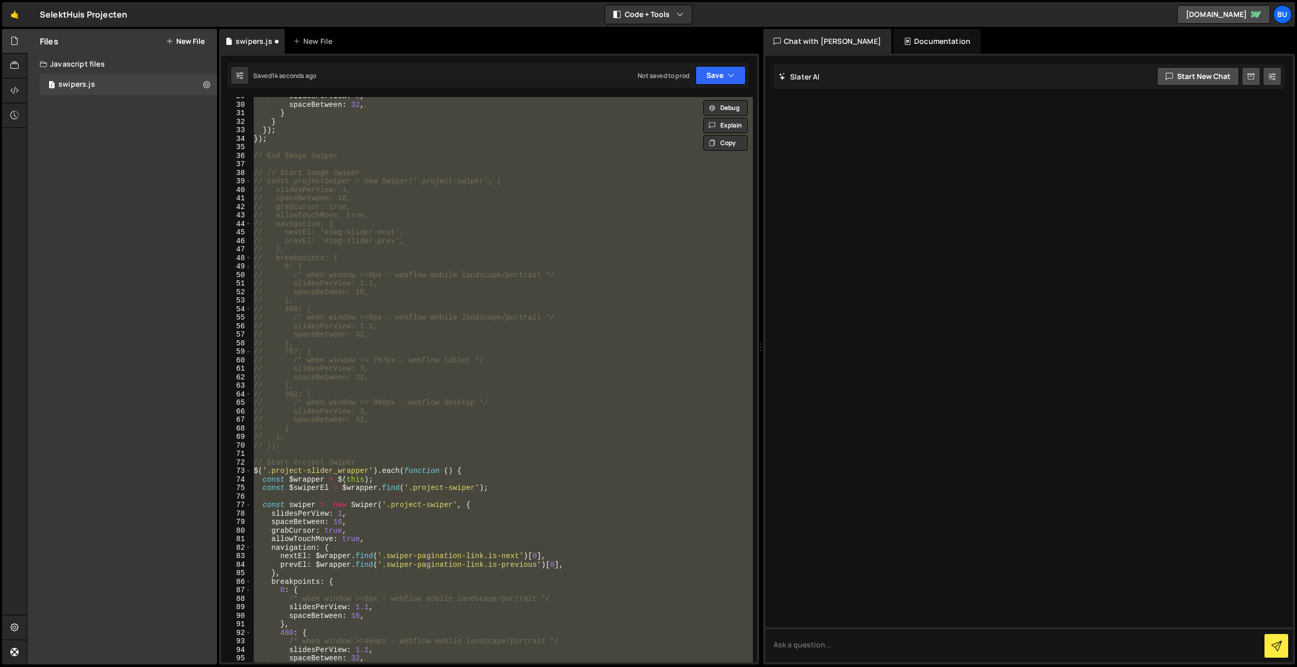
drag, startPoint x: 378, startPoint y: 370, endPoint x: 379, endPoint y: 354, distance: 16.0
click at [378, 370] on div "slidesPerView : 2 , spaceBetween : 32 , } } }) ; }) ; // End Image Swiper // //…" at bounding box center [502, 380] width 501 height 566
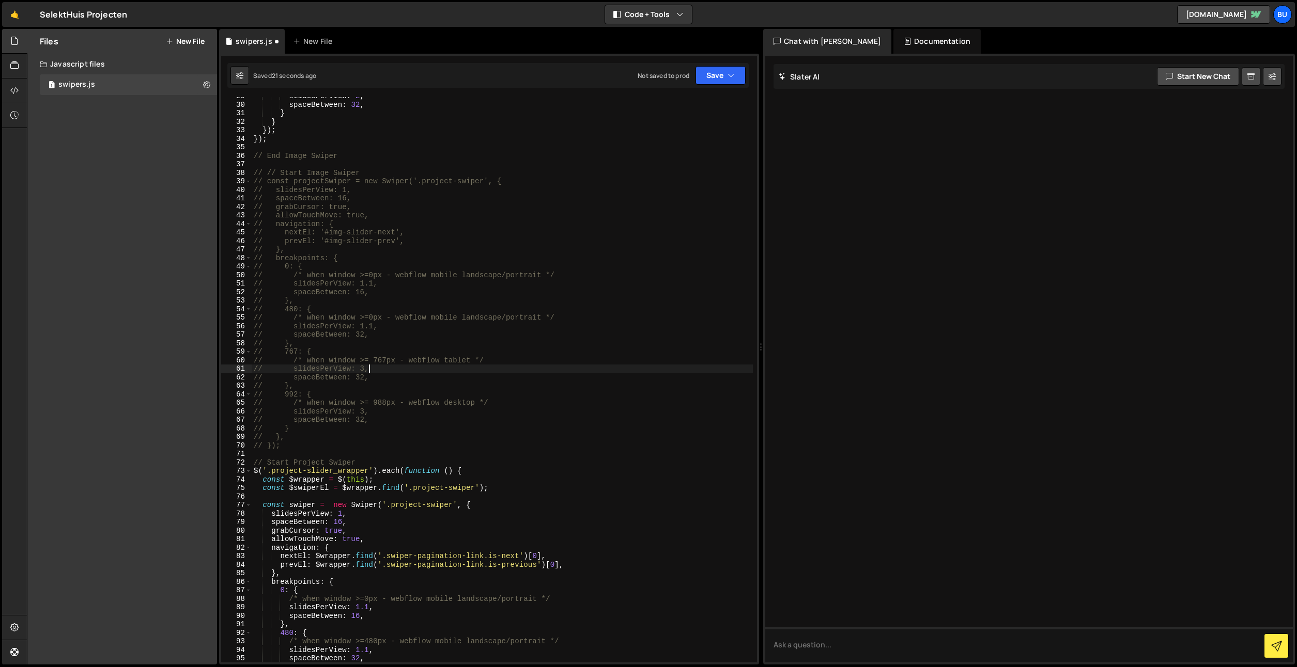
click at [558, 364] on div "slidesPerView : 2 , spaceBetween : 32 , } } }) ; }) ; // End Image Swiper // //…" at bounding box center [502, 383] width 501 height 583
drag, startPoint x: 561, startPoint y: 352, endPoint x: 587, endPoint y: 321, distance: 39.9
click at [563, 351] on div "slidesPerView : 2 , spaceBetween : 32 , } } }) ; }) ; // End Image Swiper // //…" at bounding box center [502, 383] width 501 height 583
click at [611, 318] on div "slidesPerView : 2 , spaceBetween : 32 , } } }) ; }) ; // End Image Swiper // //…" at bounding box center [502, 383] width 501 height 583
drag, startPoint x: 716, startPoint y: 75, endPoint x: 707, endPoint y: 80, distance: 10.9
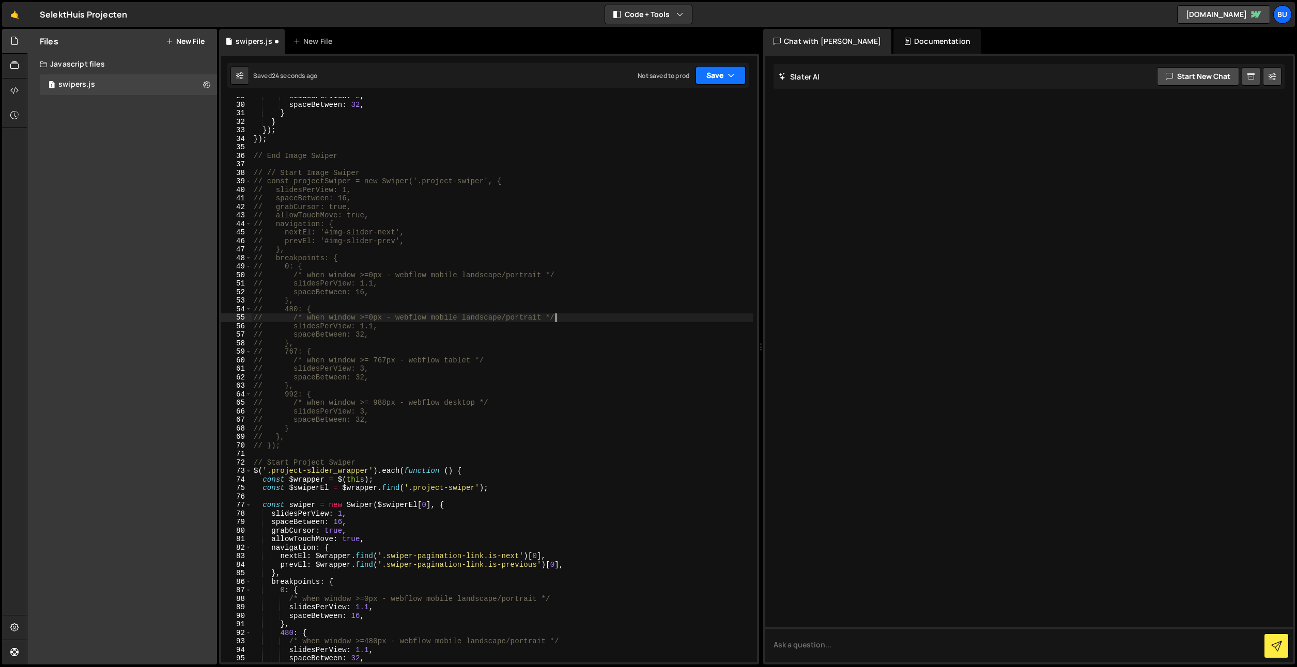
click at [716, 75] on button "Save" at bounding box center [720, 75] width 50 height 19
drag, startPoint x: 694, startPoint y: 99, endPoint x: 688, endPoint y: 51, distance: 47.9
click at [694, 98] on div "Save to Staging S" at bounding box center [685, 101] width 107 height 10
click at [403, 304] on div "slidesPerView : 2 , spaceBetween : 32 , } } }) ; }) ; // End Image Swiper // //…" at bounding box center [502, 383] width 501 height 583
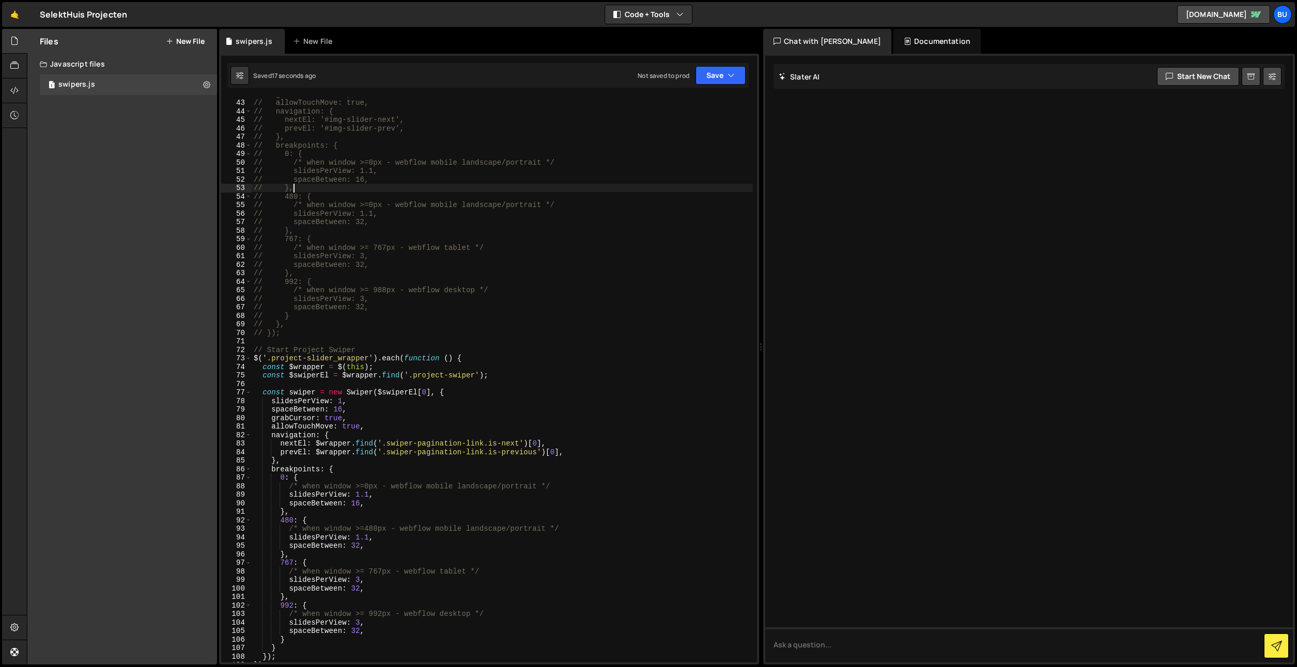
scroll to position [356, 0]
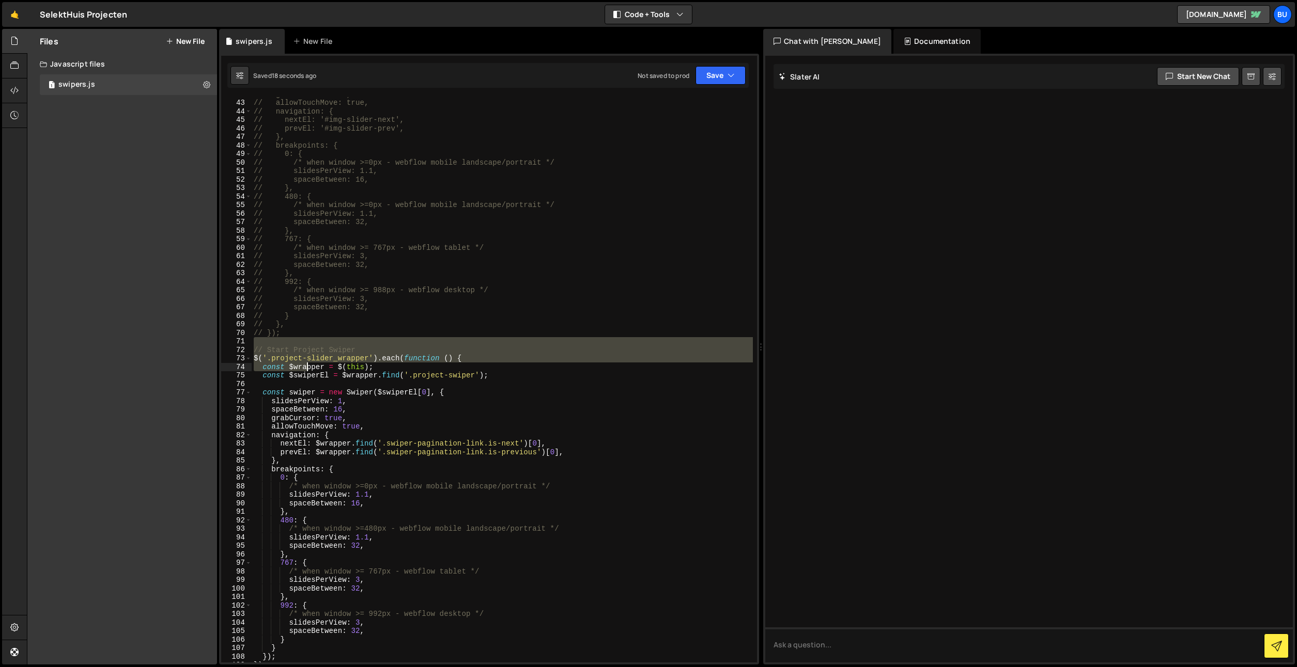
drag, startPoint x: 265, startPoint y: 342, endPoint x: 456, endPoint y: 555, distance: 285.7
click at [448, 566] on div "// grabCursor: true, // allowTouchMove: true, // navigation: { // nextEl: '#img…" at bounding box center [502, 381] width 501 height 583
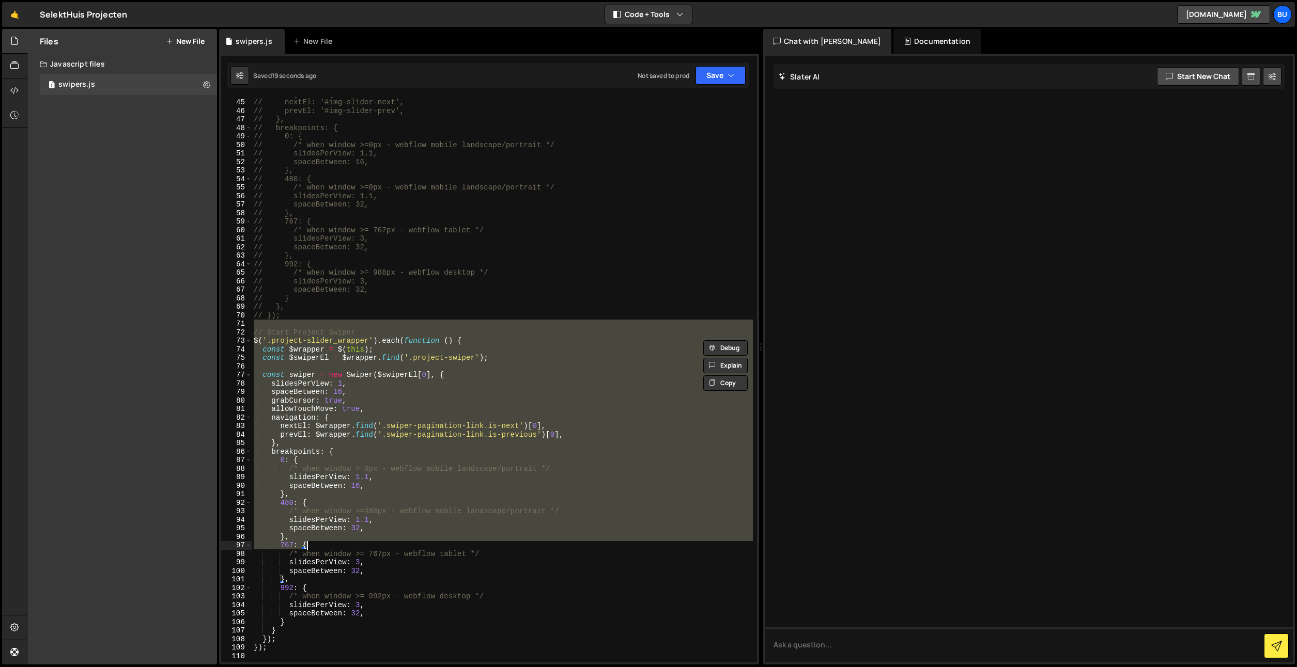
scroll to position [555, 0]
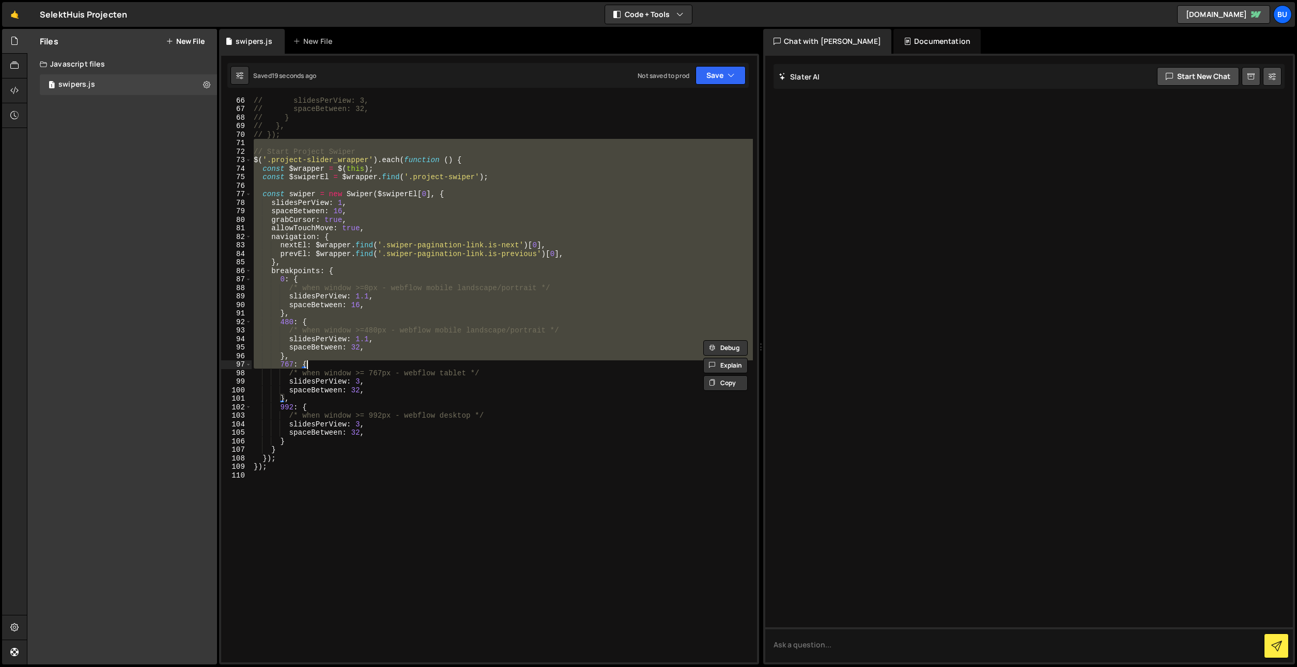
click at [359, 507] on div "// slidesPerView: 3, // spaceBetween: 32, // } // }, // }); // Start Project Sw…" at bounding box center [502, 387] width 501 height 583
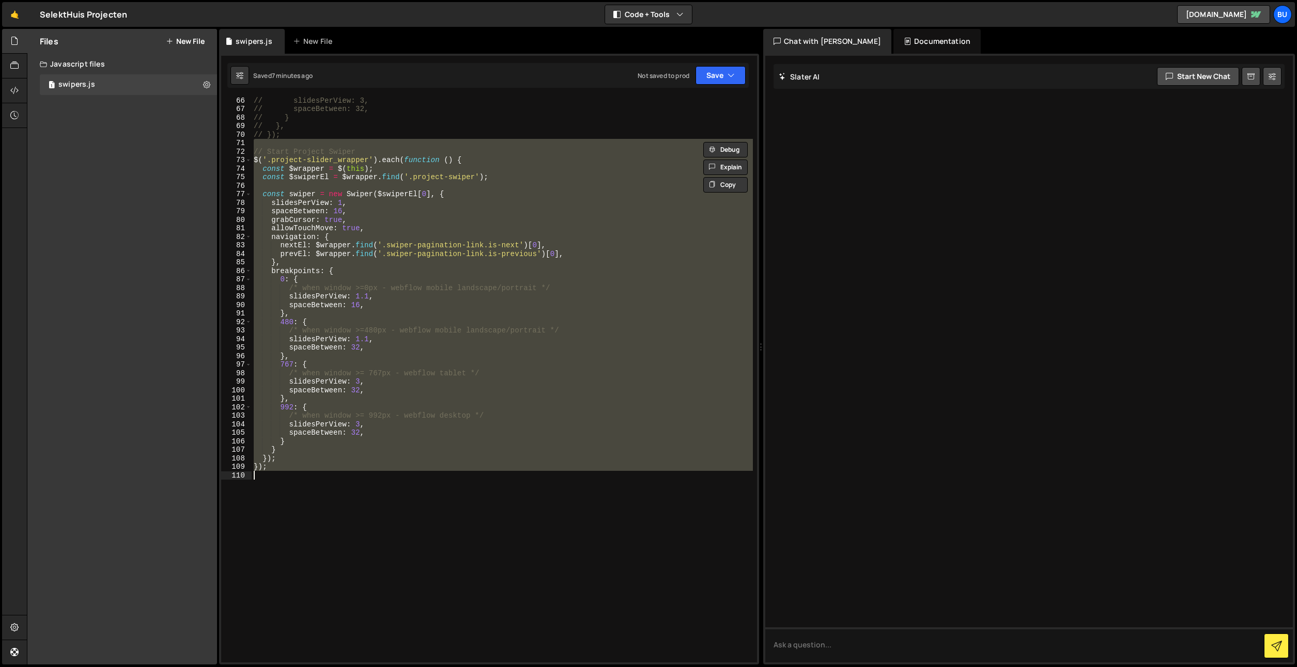
click at [464, 235] on div "// slidesPerView: 3, // spaceBetween: 32, // } // }, // }); // Start Project Sw…" at bounding box center [502, 380] width 501 height 566
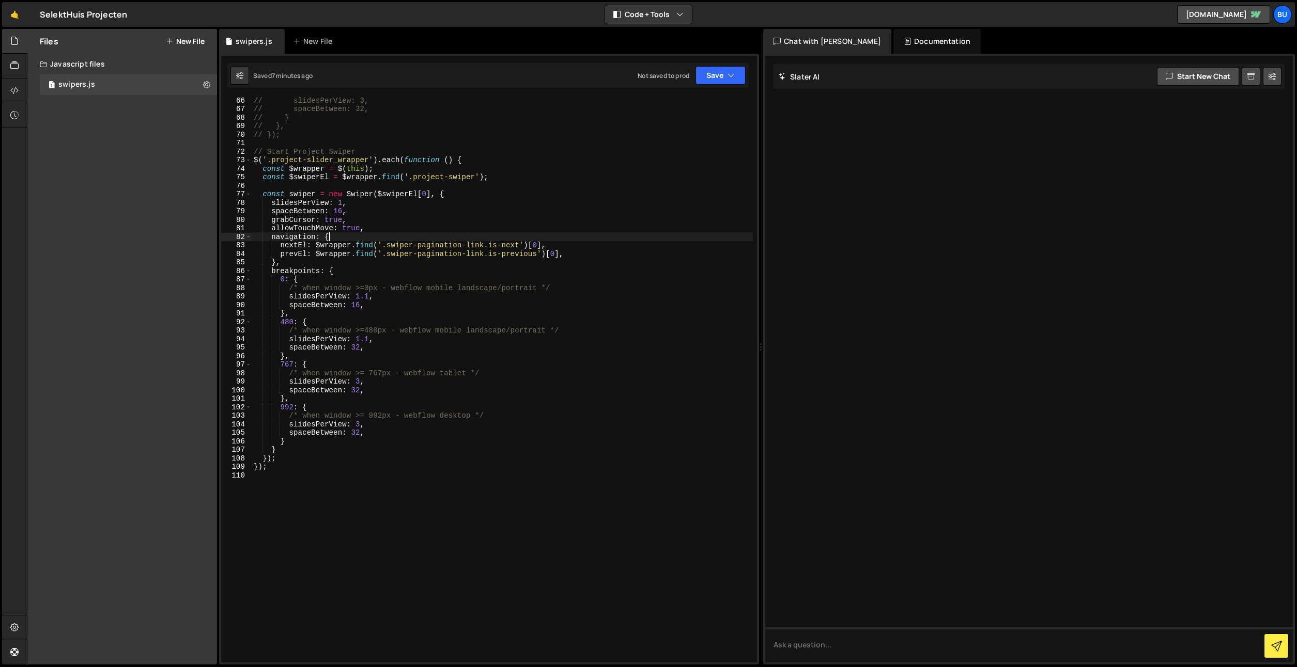
click at [534, 205] on div "// slidesPerView: 3, // spaceBetween: 32, // } // }, // }); // Start Project Sw…" at bounding box center [502, 387] width 501 height 583
click at [525, 231] on div "// slidesPerView: 3, // spaceBetween: 32, // } // }, // }); // Start Project Sw…" at bounding box center [502, 387] width 501 height 583
drag, startPoint x: 523, startPoint y: 226, endPoint x: 509, endPoint y: 220, distance: 15.5
click at [524, 225] on div "// slidesPerView: 3, // spaceBetween: 32, // } // }, // }); // Start Project Sw…" at bounding box center [502, 387] width 501 height 583
click at [501, 196] on div "// slidesPerView: 3, // spaceBetween: 32, // } // }, // }); // Start Project Sw…" at bounding box center [502, 387] width 501 height 583
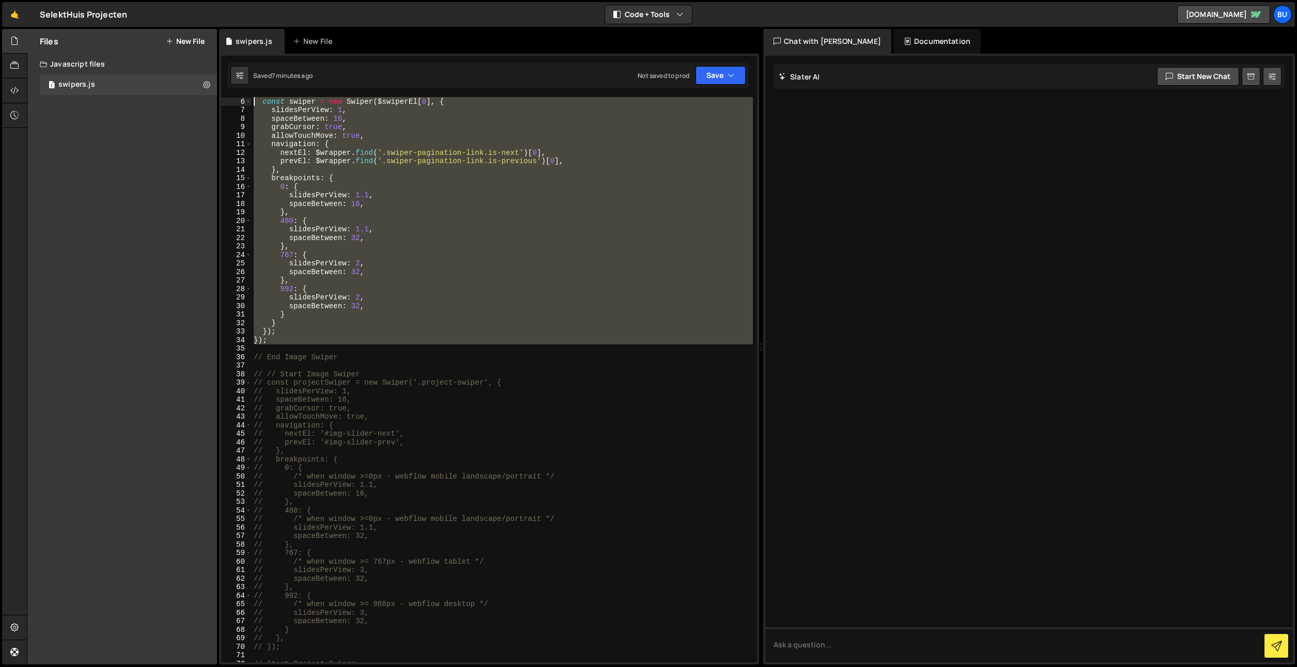
scroll to position [0, 0]
drag, startPoint x: 249, startPoint y: 262, endPoint x: 129, endPoint y: -73, distance: 356.5
click at [129, 0] on html "Projects [GEOGRAPHIC_DATA] Blog Bu Projects Your Teams Invite team member Accou…" at bounding box center [648, 333] width 1297 height 667
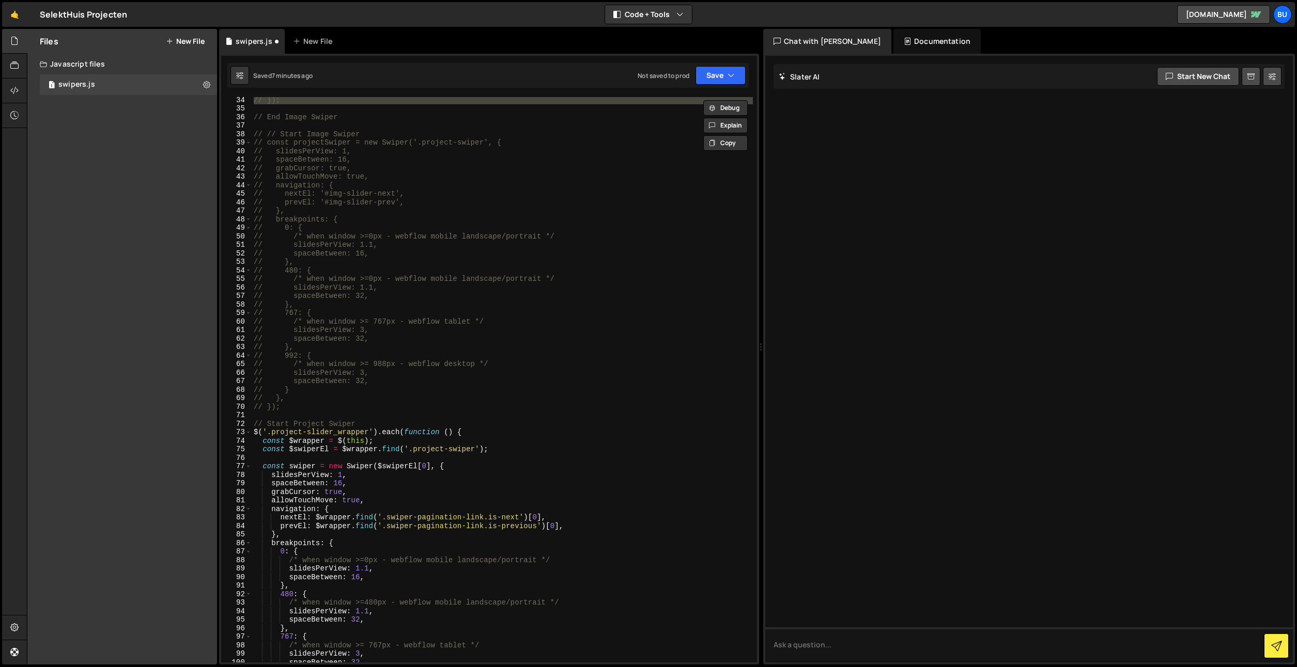
scroll to position [351, 0]
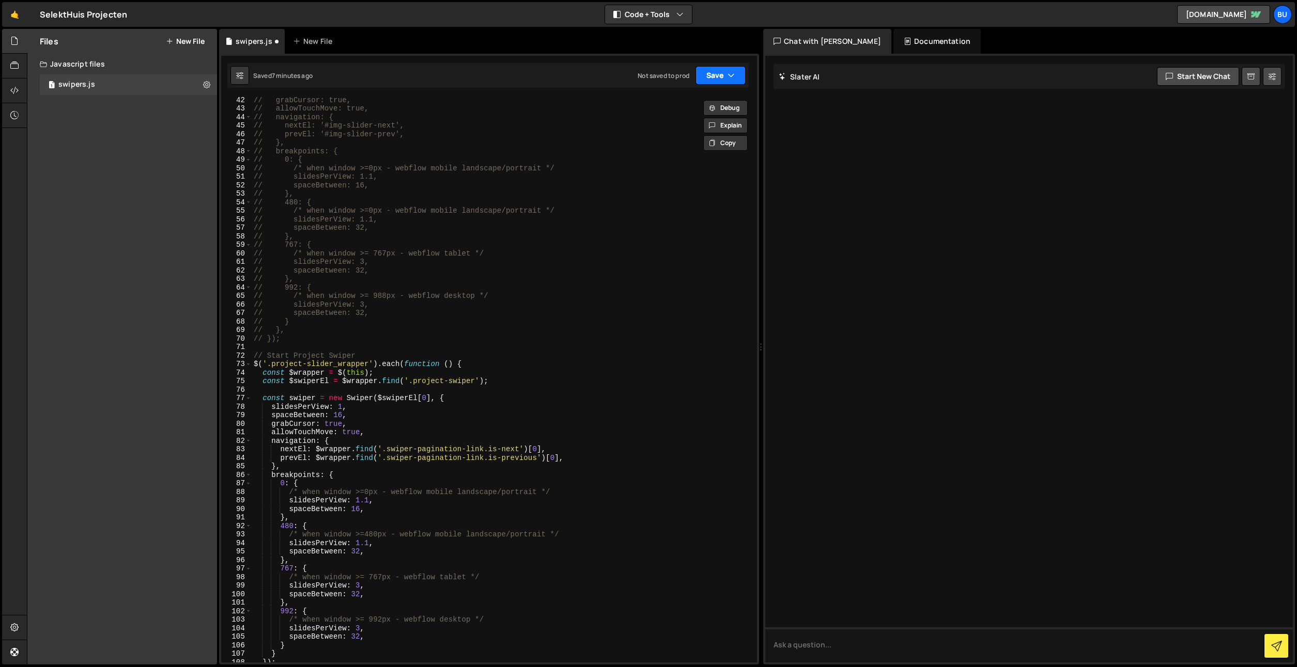
drag, startPoint x: 729, startPoint y: 75, endPoint x: 716, endPoint y: 80, distance: 13.2
click at [730, 76] on icon "button" at bounding box center [730, 75] width 7 height 10
click at [668, 106] on div "Saved 7 minutes ago" at bounding box center [685, 112] width 107 height 12
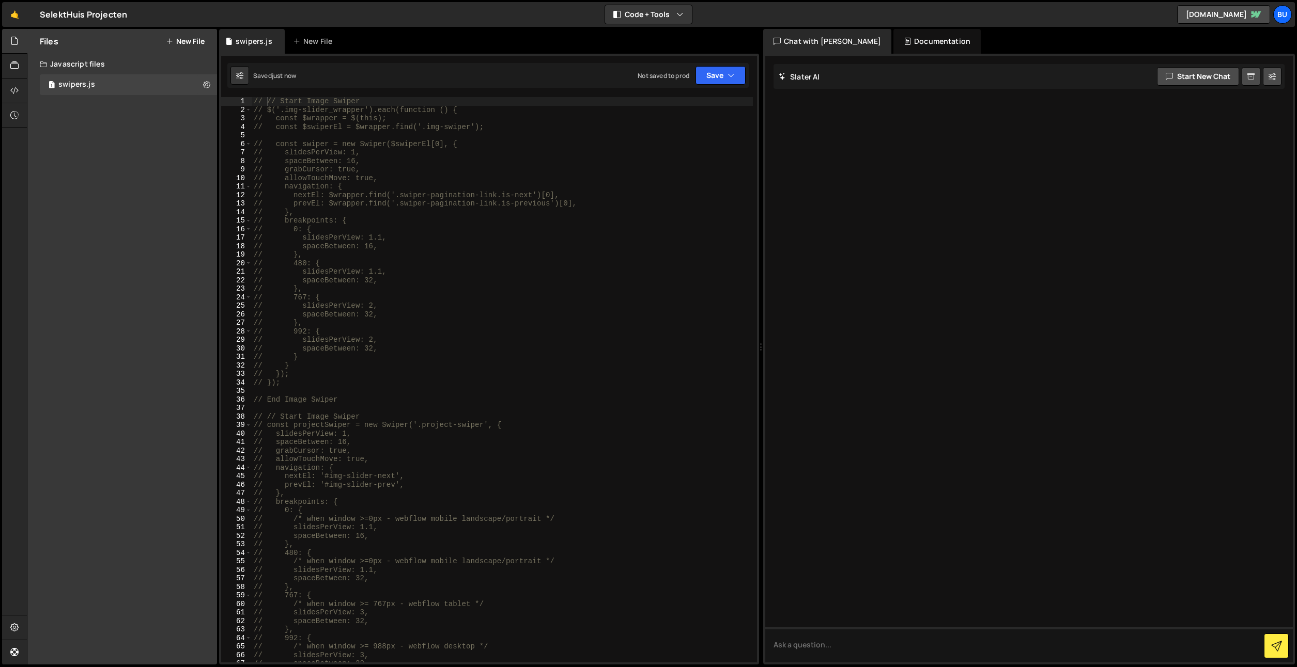
type textarea "// },"
click at [325, 213] on div "// // Start Image Swiper // $('.img-slider_wrapper').each(function () { // cons…" at bounding box center [502, 388] width 501 height 583
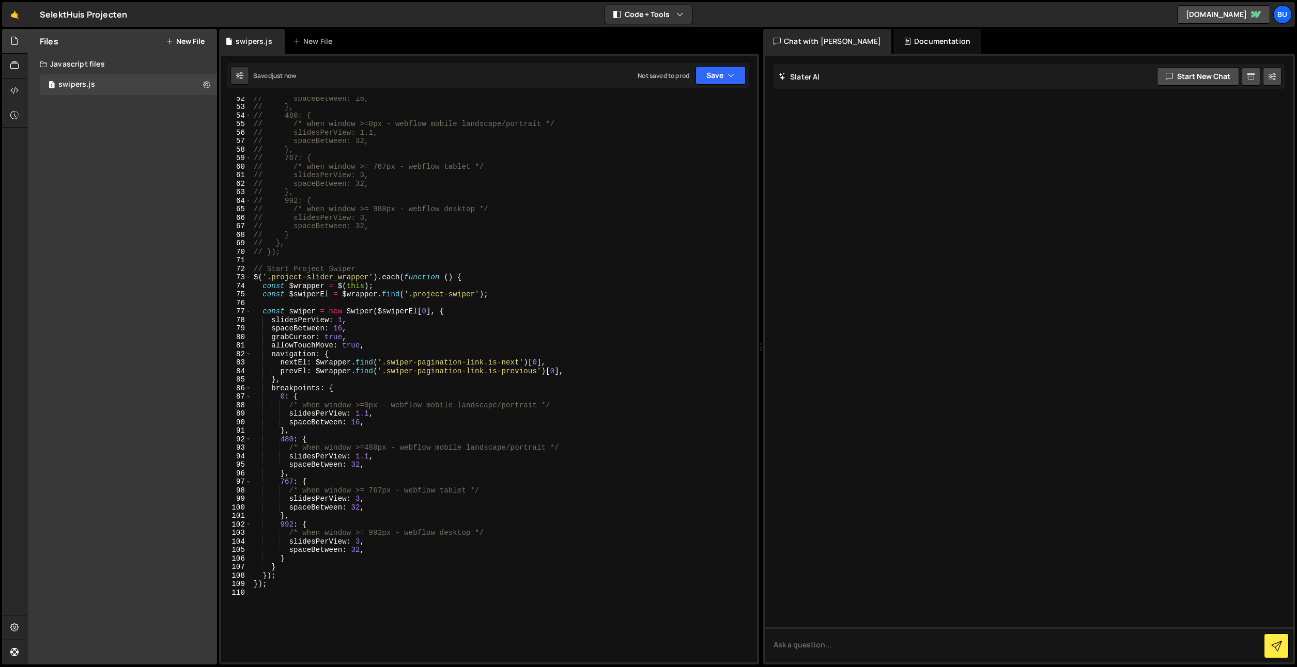
scroll to position [438, 0]
click at [503, 300] on div "// spaceBetween: 16, // }, // 480: { // /* when window >=0px - webflow mobile l…" at bounding box center [502, 385] width 501 height 583
click at [476, 316] on div "// spaceBetween: 16, // }, // 480: { // /* when window >=0px - webflow mobile l…" at bounding box center [502, 385] width 501 height 583
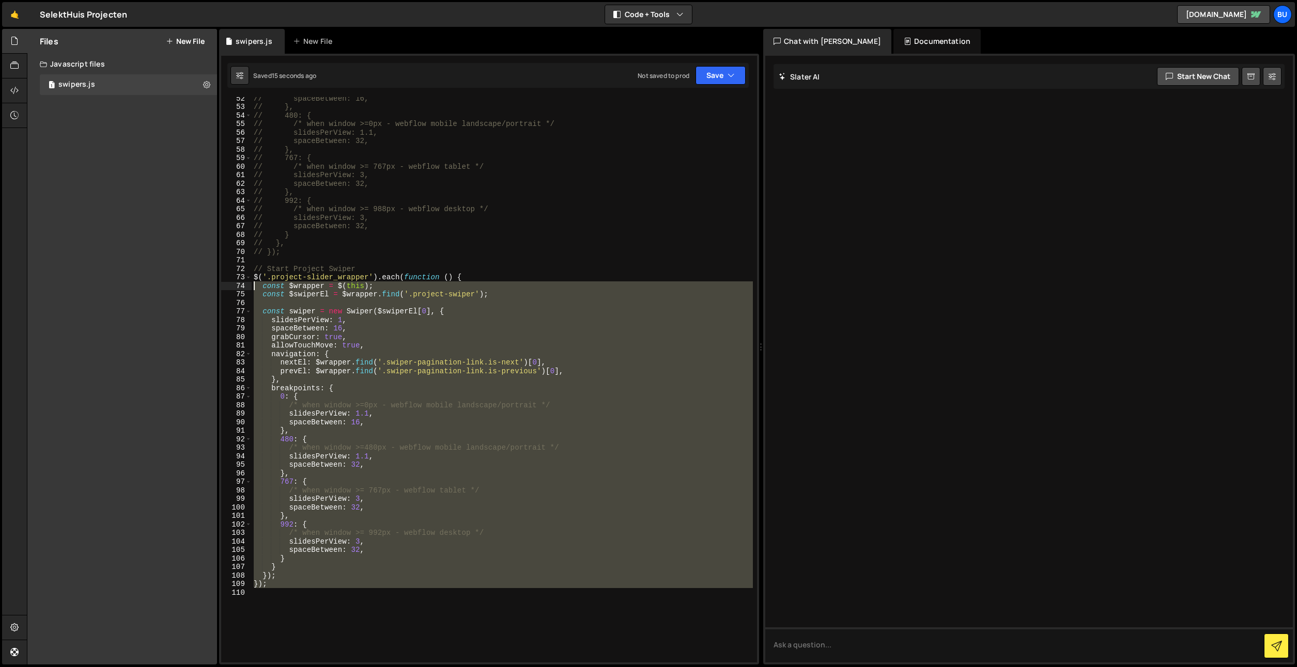
drag, startPoint x: 264, startPoint y: 578, endPoint x: 185, endPoint y: 274, distance: 313.8
click at [201, 273] on div "Files New File Create your first file Get started by starting a Javascript or C…" at bounding box center [662, 347] width 1270 height 636
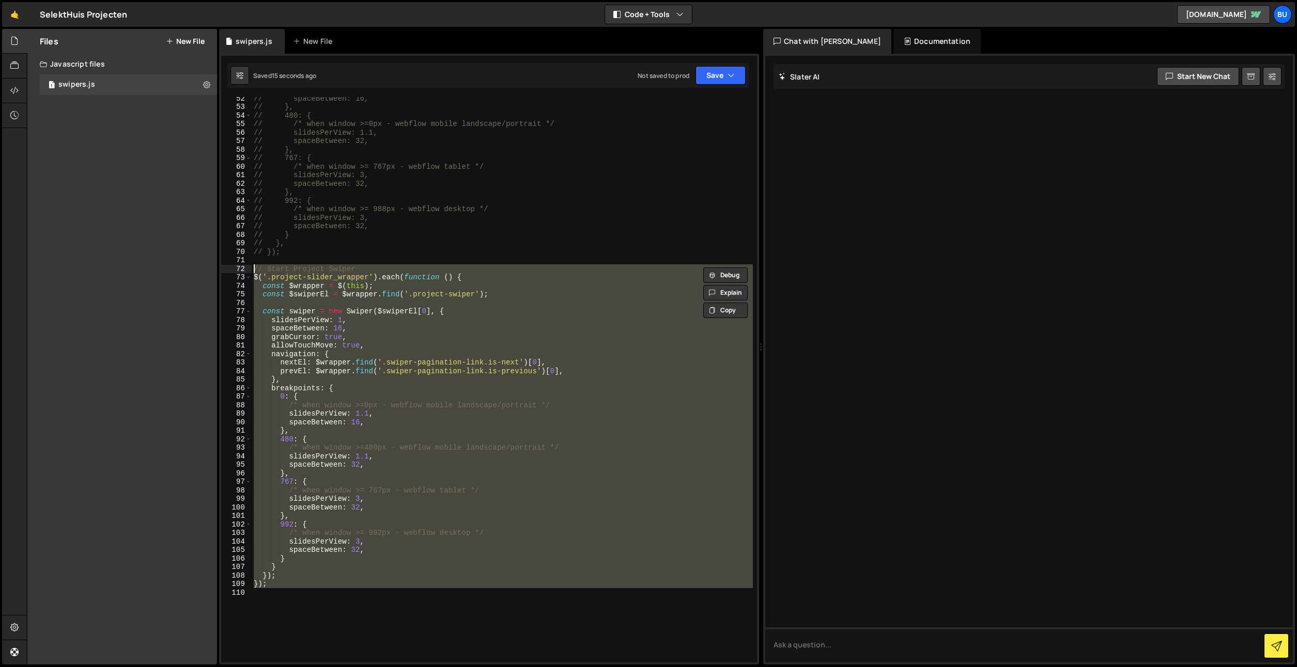
type textarea "// // Start Project Swiper // $('.project-slider_wrapper').each(function () {"
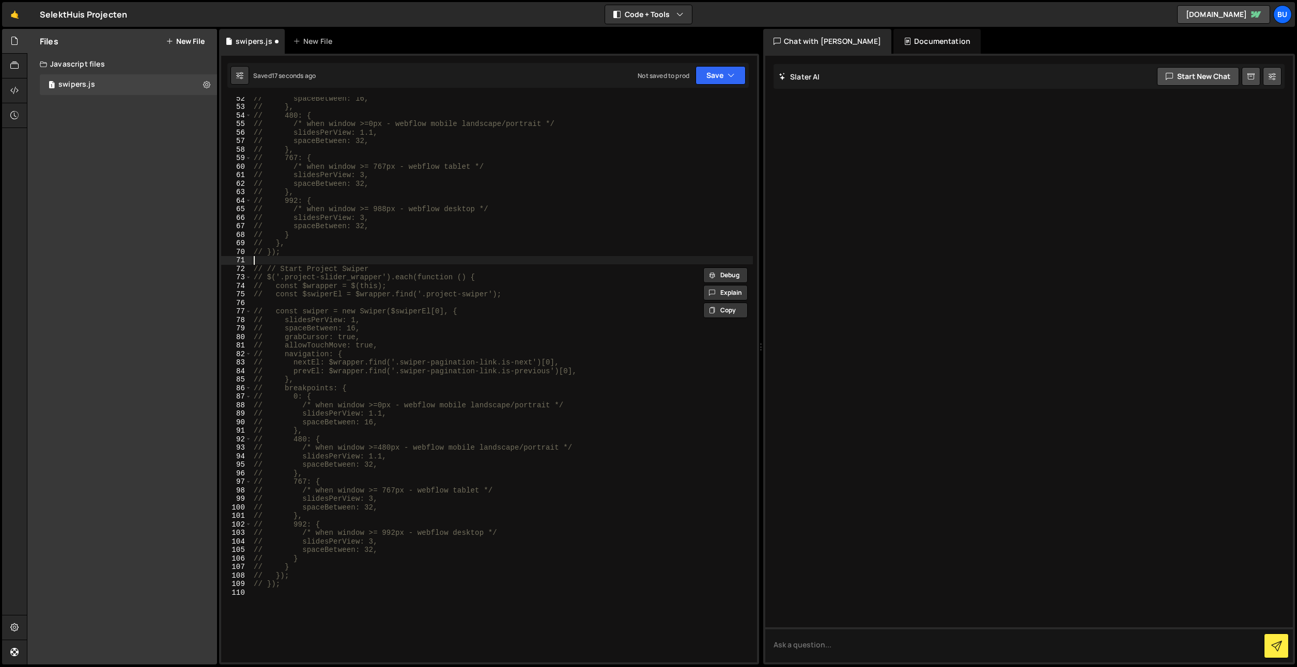
type textarea "// });"
paste textarea "grabCursor: true, allowTouchMove: true,"
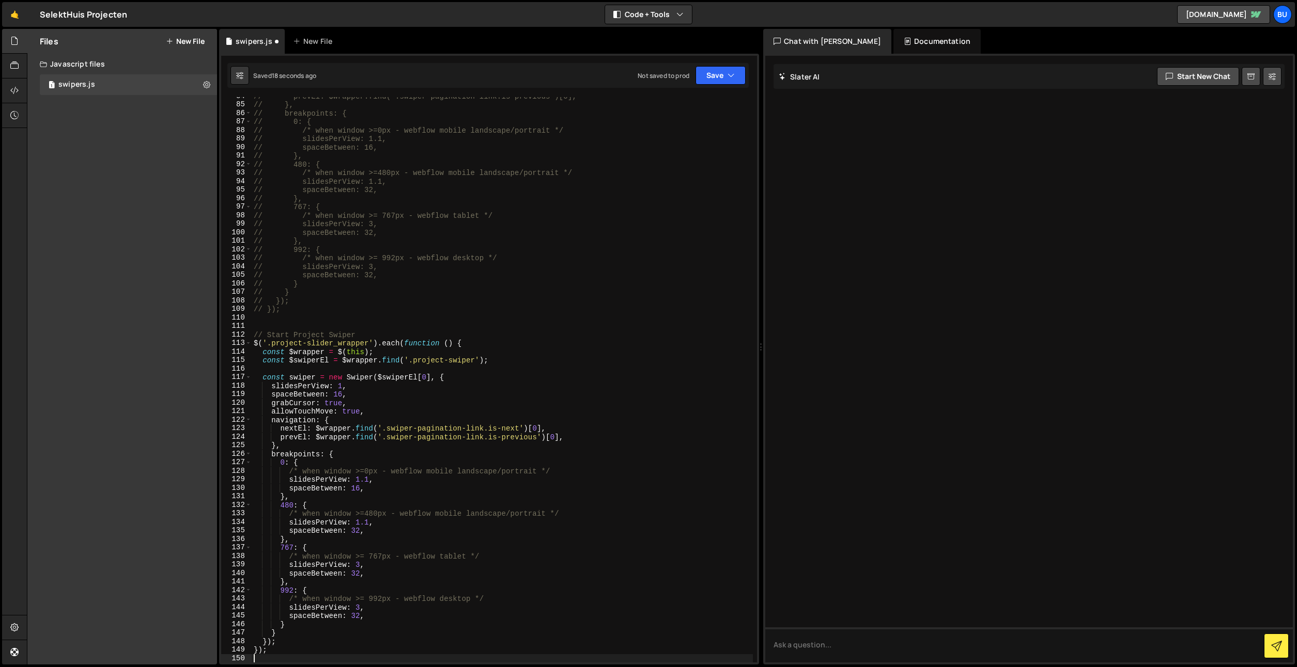
scroll to position [713, 0]
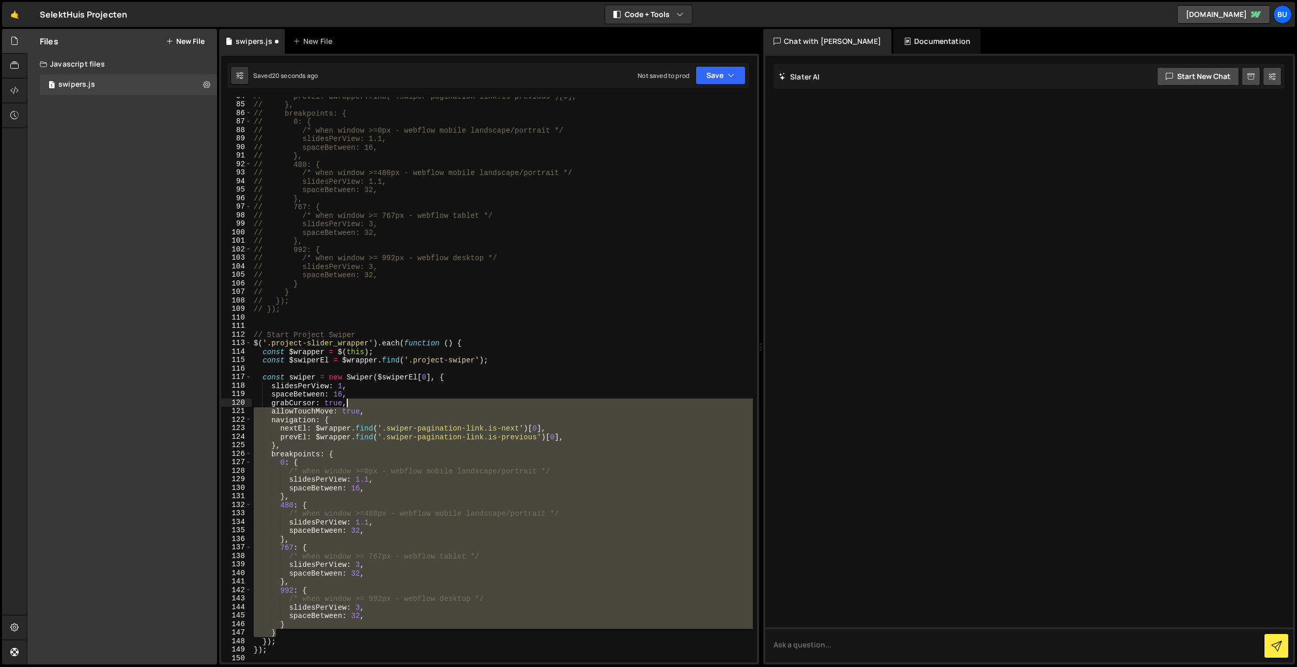
drag, startPoint x: 287, startPoint y: 614, endPoint x: 420, endPoint y: 401, distance: 251.1
click at [426, 404] on div "// prevEl: $wrapper.find('.swiper-pagination-link.is-previous')[0], // }, // br…" at bounding box center [502, 383] width 501 height 583
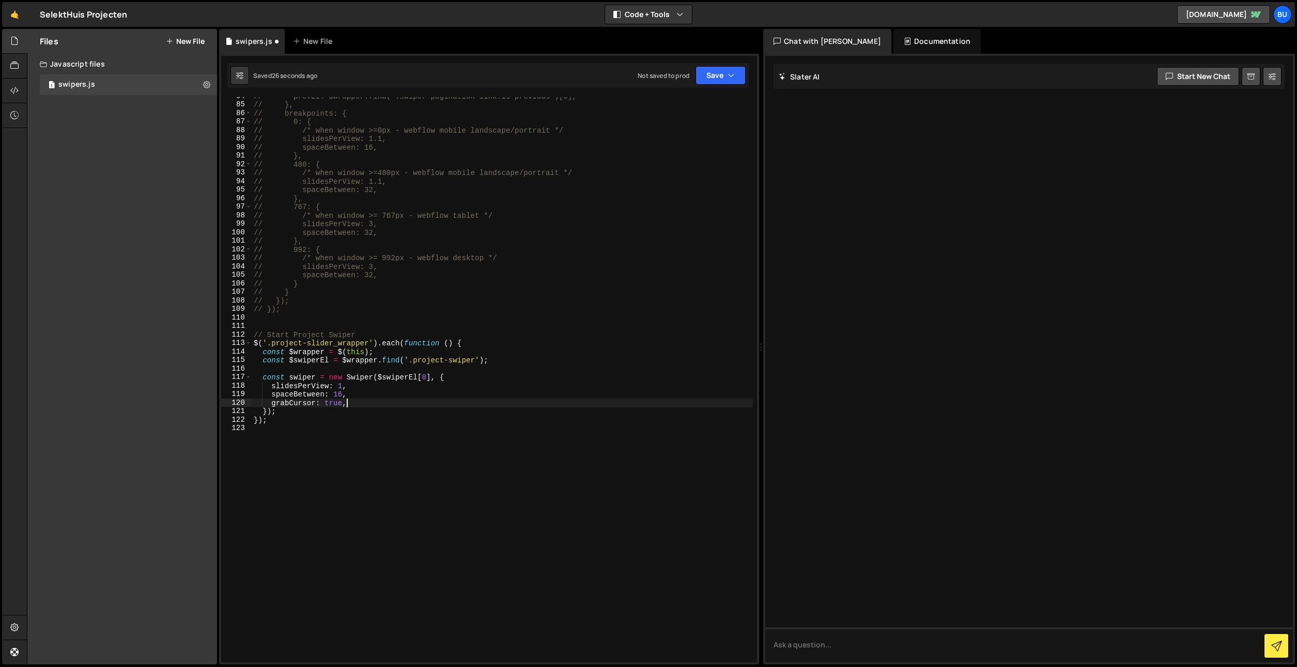
click at [302, 351] on div "// prevEl: $wrapper.find('.swiper-pagination-link.is-previous')[0], // }, // br…" at bounding box center [502, 383] width 501 height 583
click at [416, 241] on div "// prevEl: $wrapper.find('.swiper-pagination-link.is-previous')[0], // }, // br…" at bounding box center [502, 383] width 501 height 583
click at [290, 336] on div "// prevEl: $wrapper.find('.swiper-pagination-link.is-previous')[0], // }, // br…" at bounding box center [502, 383] width 501 height 583
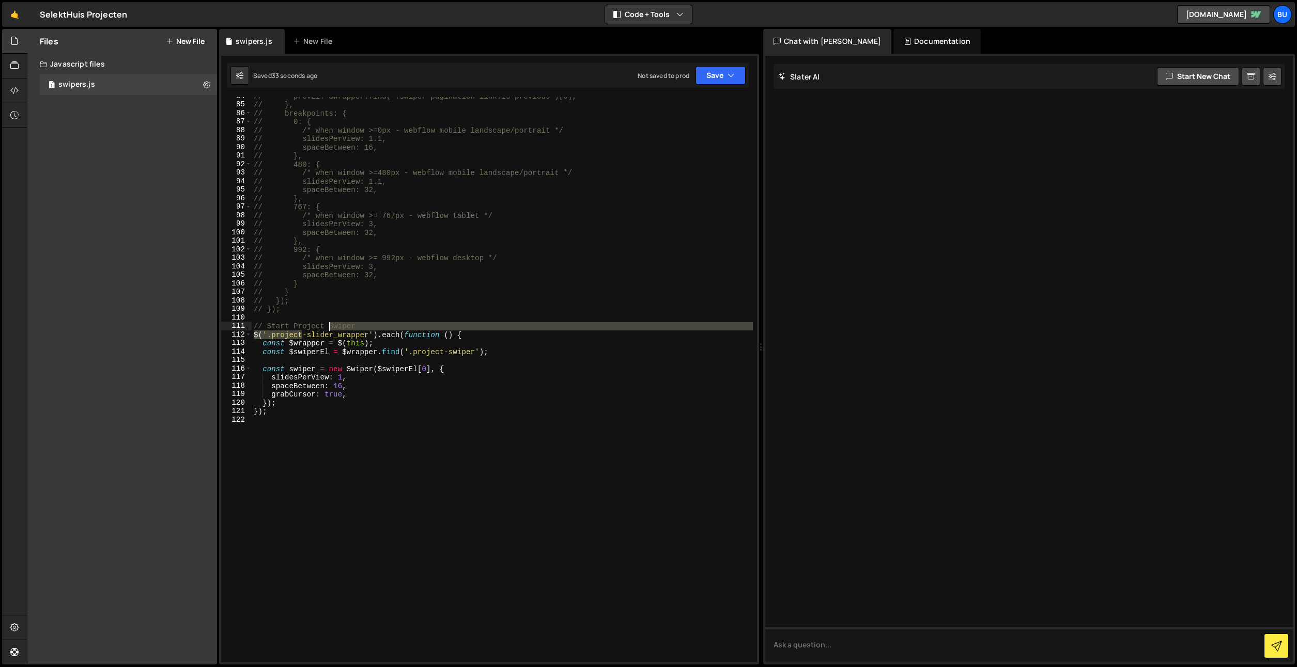
drag, startPoint x: 290, startPoint y: 336, endPoint x: 342, endPoint y: 326, distance: 52.6
click at [351, 330] on div "// prevEl: $wrapper.find('.swiper-pagination-link.is-previous')[0], // }, // br…" at bounding box center [502, 383] width 501 height 583
click at [348, 336] on div "// prevEl: $wrapper.find('.swiper-pagination-link.is-previous')[0], // }, // br…" at bounding box center [502, 383] width 501 height 583
drag, startPoint x: 348, startPoint y: 336, endPoint x: 279, endPoint y: 334, distance: 68.2
click at [278, 332] on div "// prevEl: $wrapper.find('.swiper-pagination-link.is-previous')[0], // }, // br…" at bounding box center [502, 383] width 501 height 583
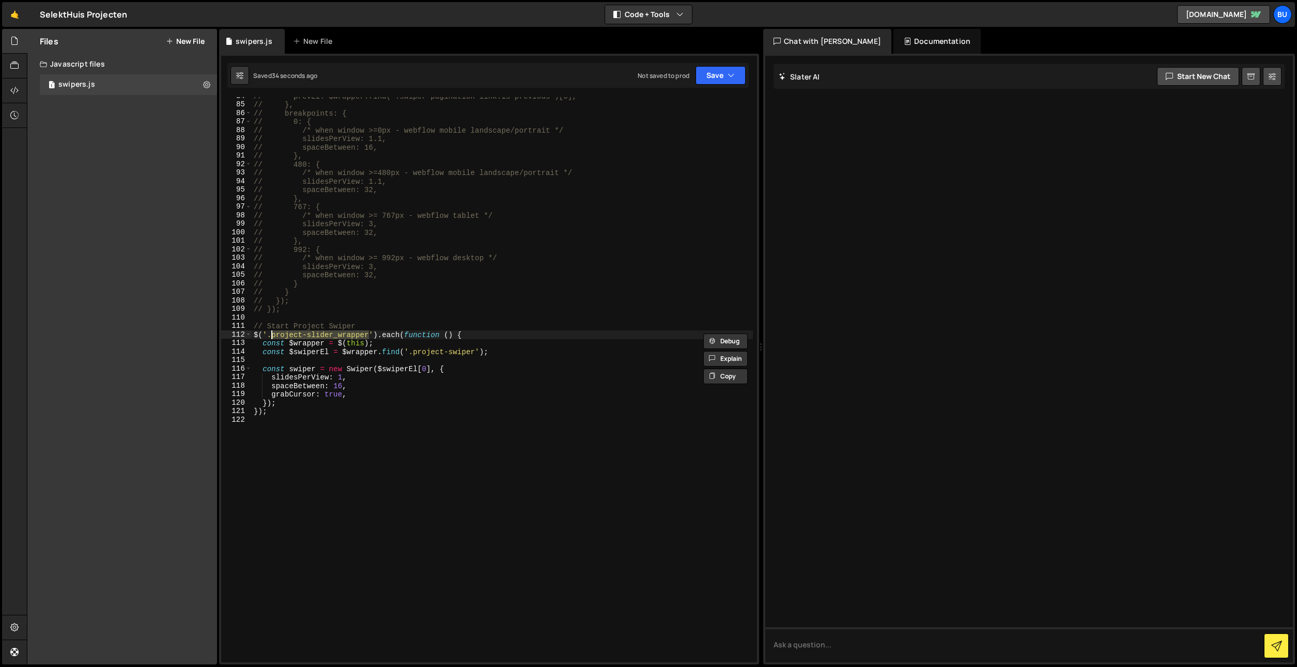
paste textarea "swi"
drag, startPoint x: 380, startPoint y: 328, endPoint x: 381, endPoint y: 319, distance: 8.8
click at [380, 326] on div "// prevEl: $wrapper.find('.swiper-pagination-link.is-previous')[0], // }, // br…" at bounding box center [502, 383] width 501 height 583
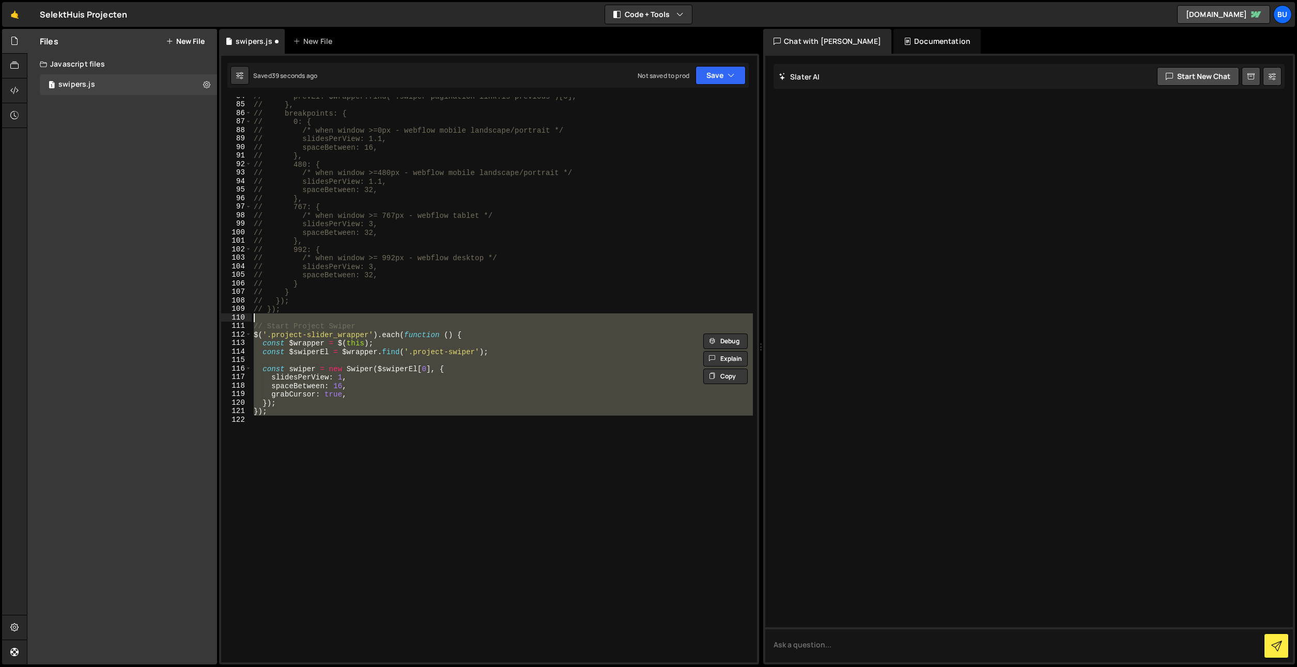
drag, startPoint x: 278, startPoint y: 398, endPoint x: 295, endPoint y: 304, distance: 96.1
click at [293, 314] on div "// prevEl: $wrapper.find('.swiper-pagination-link.is-previous')[0], // }, // br…" at bounding box center [502, 383] width 501 height 583
type textarea "// Start Project Swiper"
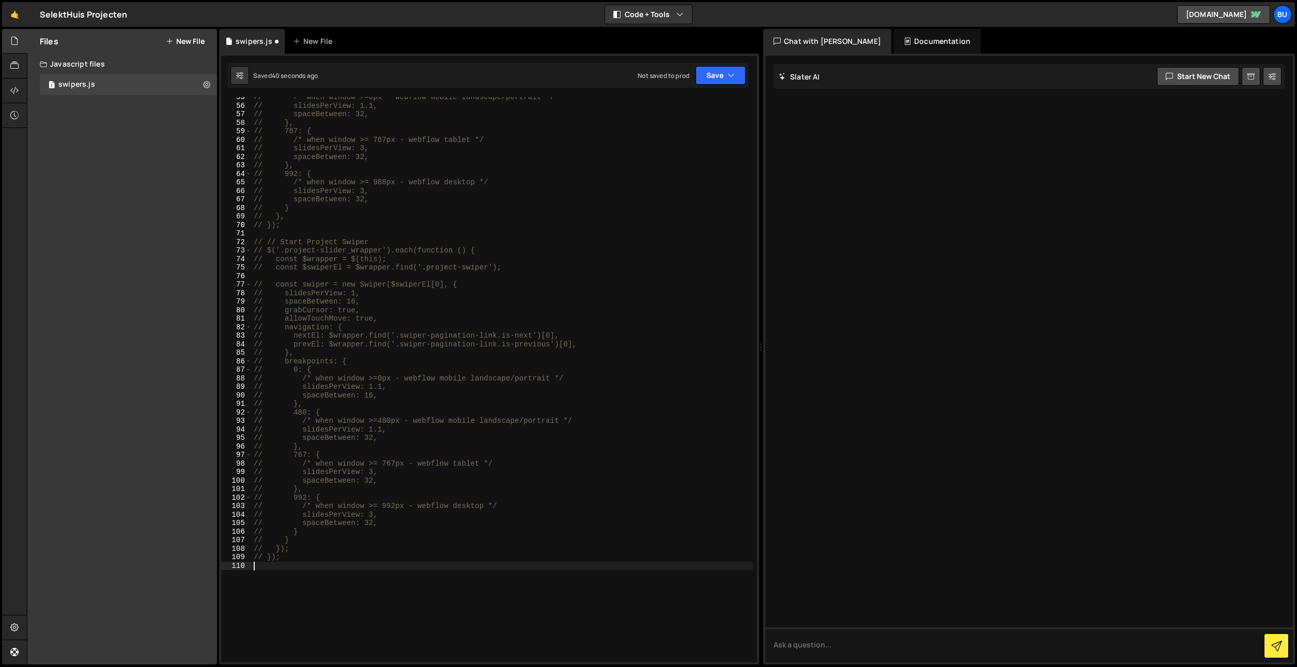
scroll to position [464, 0]
click at [240, 248] on div "55 56 57 58 59 60 61 62 63 64 65 66 67 68 69 70 71 72 73 74 75 76 77 78 79 80 8…" at bounding box center [489, 380] width 536 height 566
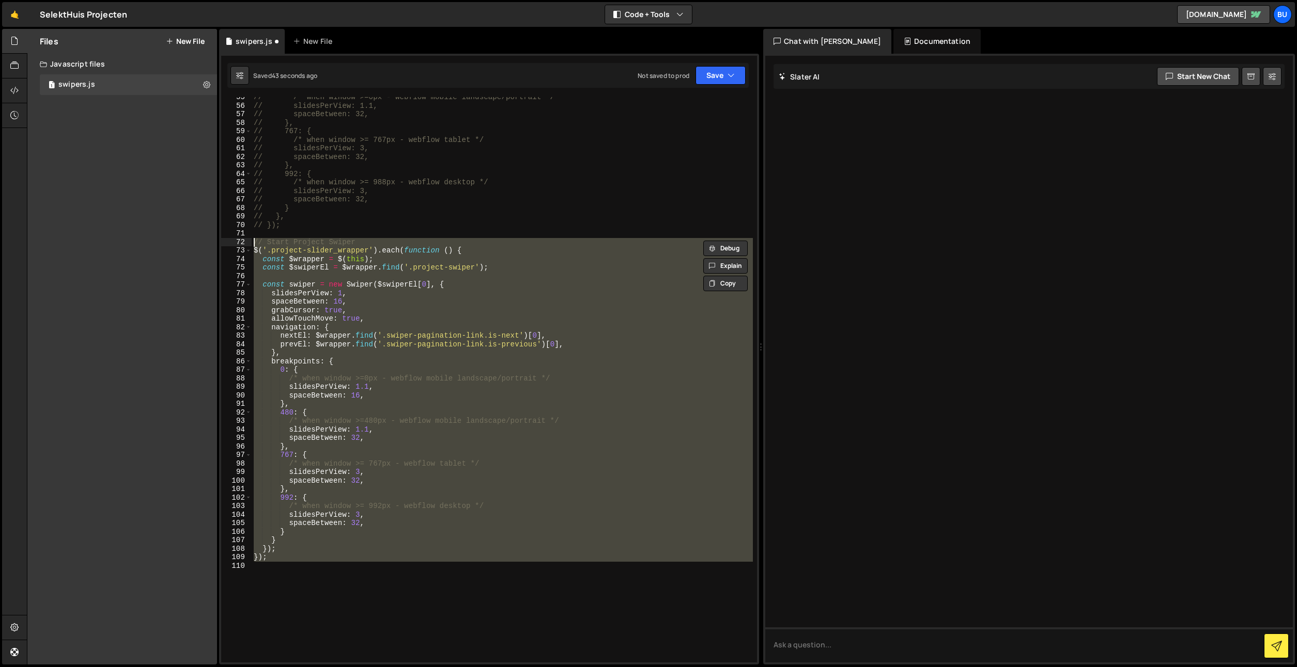
click at [429, 217] on div "// /* when window >=0px - webflow mobile landscape/portrait */ // slidesPerView…" at bounding box center [502, 384] width 501 height 583
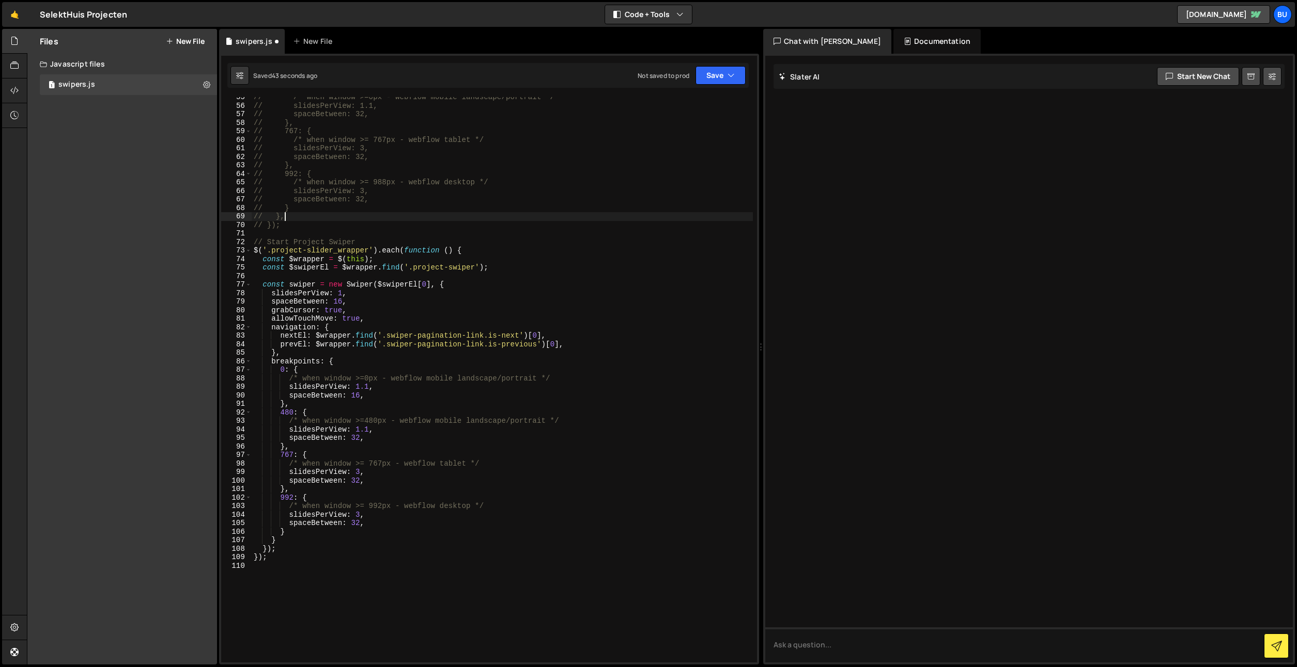
click at [315, 251] on div "// /* when window >=0px - webflow mobile landscape/portrait */ // slidesPerView…" at bounding box center [502, 384] width 501 height 583
drag, startPoint x: 315, startPoint y: 251, endPoint x: 299, endPoint y: 253, distance: 15.6
click at [347, 250] on div "// /* when window >=0px - webflow mobile landscape/portrait */ // slidesPerView…" at bounding box center [502, 384] width 501 height 583
click at [279, 248] on div "// /* when window >=0px - webflow mobile landscape/portrait */ // slidesPerView…" at bounding box center [502, 384] width 501 height 583
drag, startPoint x: 282, startPoint y: 247, endPoint x: 341, endPoint y: 255, distance: 60.4
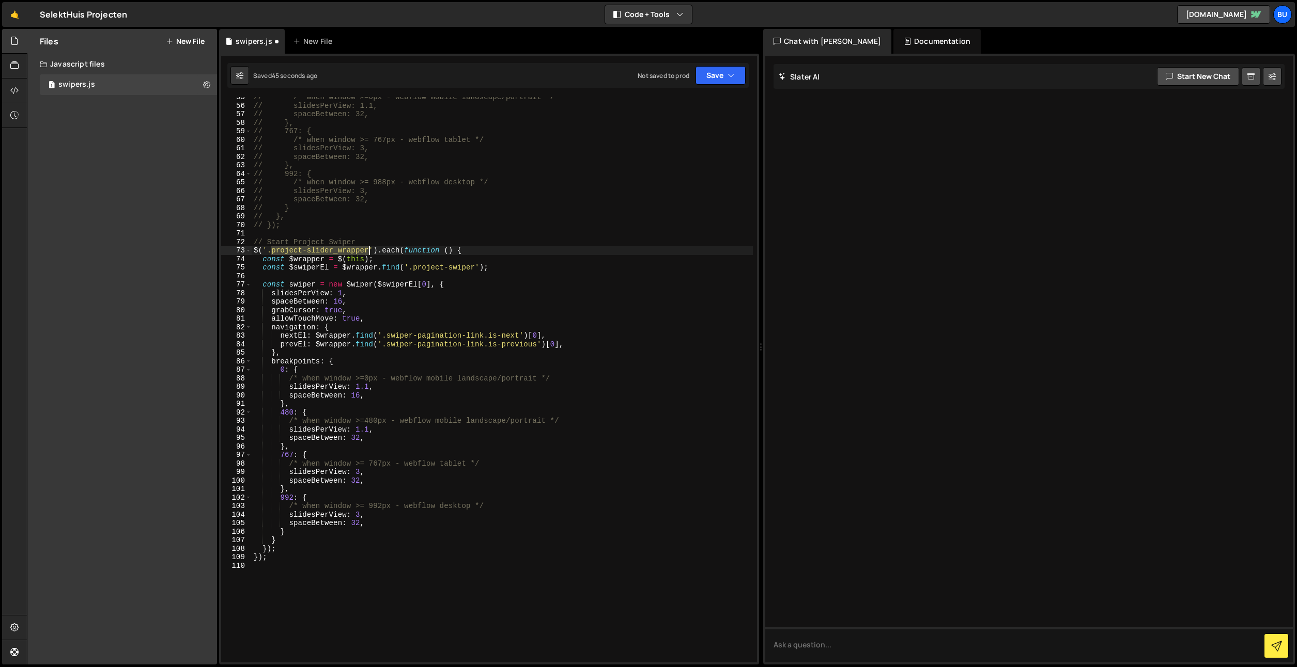
click at [345, 254] on div "// /* when window >=0px - webflow mobile landscape/portrait */ // slidesPerView…" at bounding box center [502, 384] width 501 height 583
paste textarea "swi"
type textarea "$('.project-slider_swiper').each(function () {"
click at [402, 237] on div "// /* when window >=0px - webflow mobile landscape/portrait */ // slidesPerView…" at bounding box center [502, 384] width 501 height 583
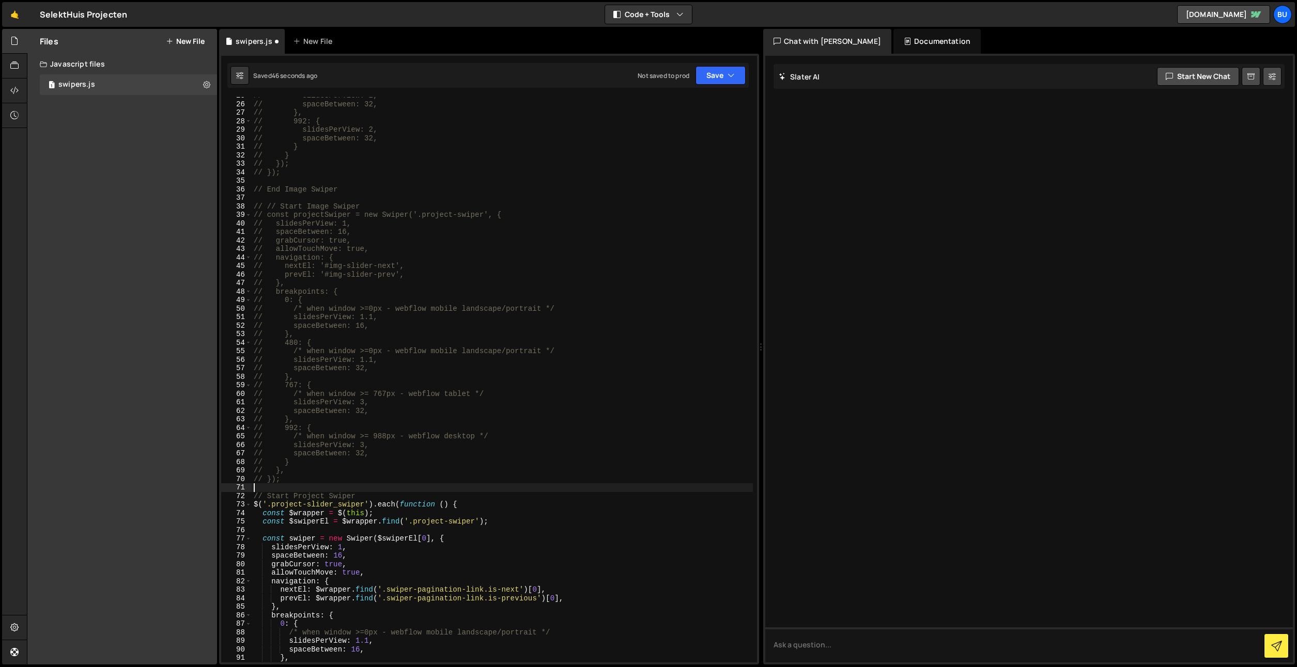
scroll to position [210, 0]
click at [402, 118] on div "// slidesPerView: 2, // spaceBetween: 32, // }, // 992: { // slidesPerView: 2, …" at bounding box center [502, 382] width 501 height 583
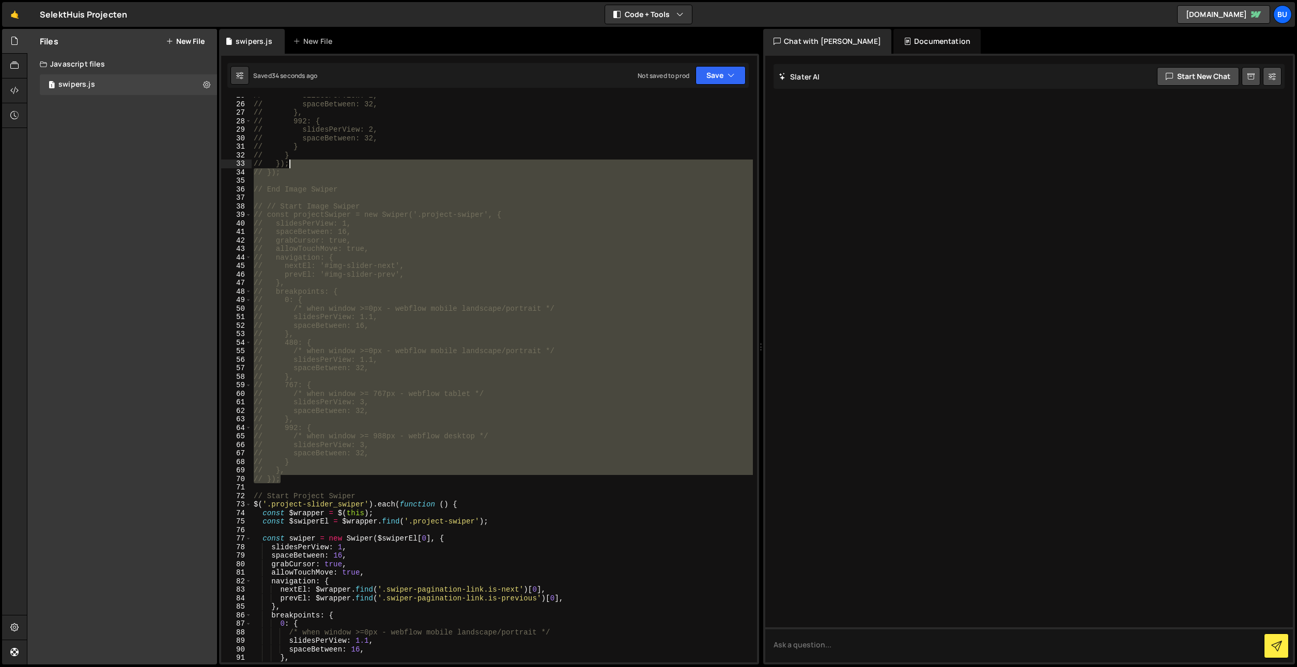
drag, startPoint x: 291, startPoint y: 482, endPoint x: 321, endPoint y: 158, distance: 325.3
click at [322, 161] on div "// slidesPerView: 2, // spaceBetween: 32, // }, // 992: { // slidesPerView: 2, …" at bounding box center [502, 382] width 501 height 583
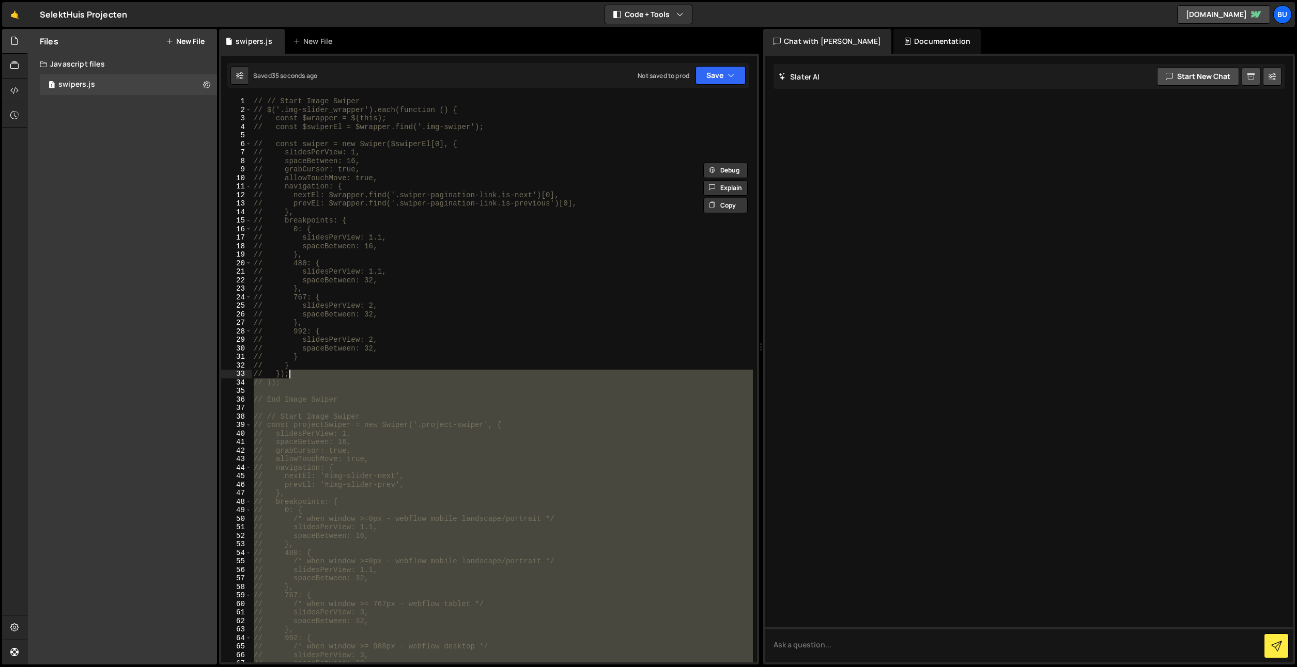
scroll to position [0, 0]
click at [305, 384] on div "// // Start Image Swiper // $('.img-slider_wrapper').each(function () { // cons…" at bounding box center [502, 380] width 501 height 566
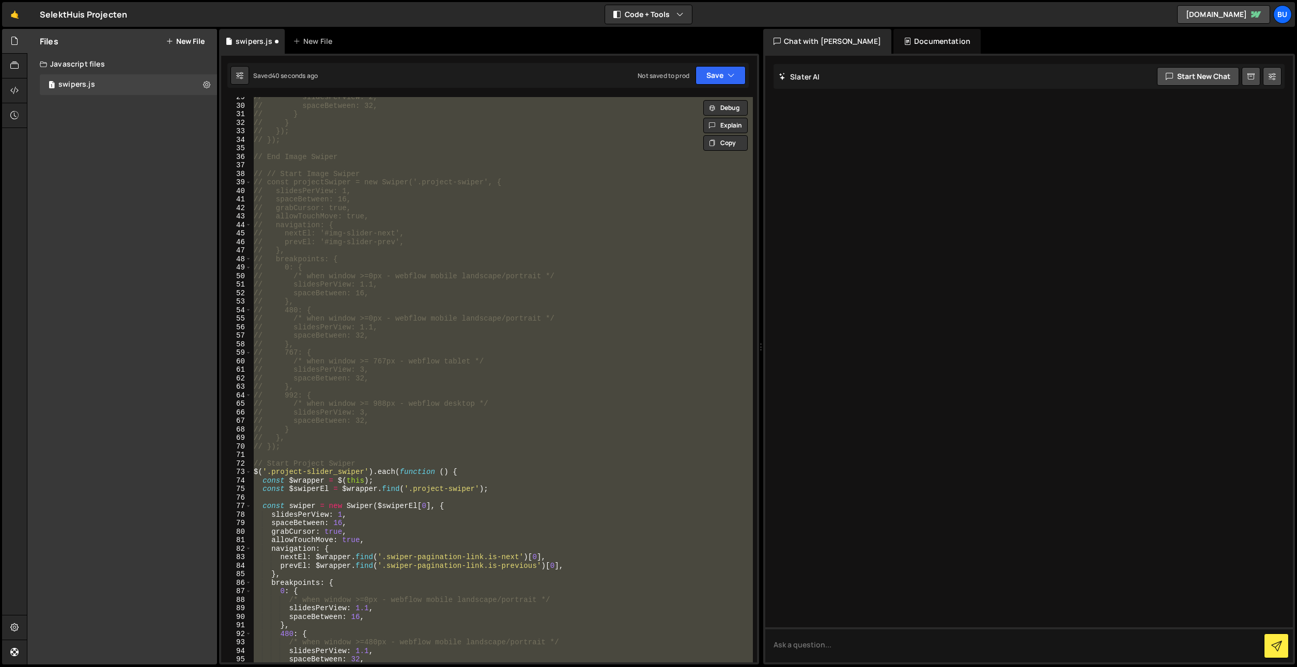
scroll to position [242, 0]
click at [438, 344] on div "// slidesPerView: 2, // spaceBetween: 32, // } // } // }); // }); // End Image …" at bounding box center [502, 380] width 501 height 566
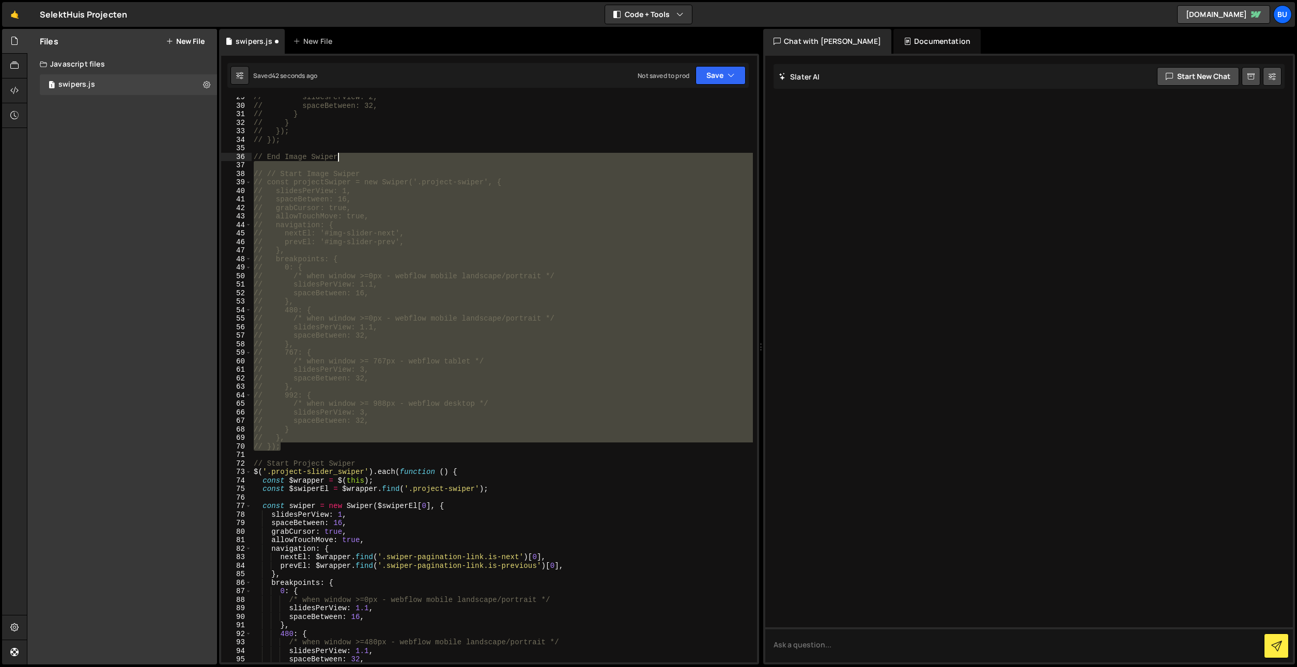
drag, startPoint x: 289, startPoint y: 445, endPoint x: 354, endPoint y: 161, distance: 291.6
click at [368, 159] on div "// slidesPerView: 2, // spaceBetween: 32, // } // } // }); // }); // End Image …" at bounding box center [502, 384] width 501 height 583
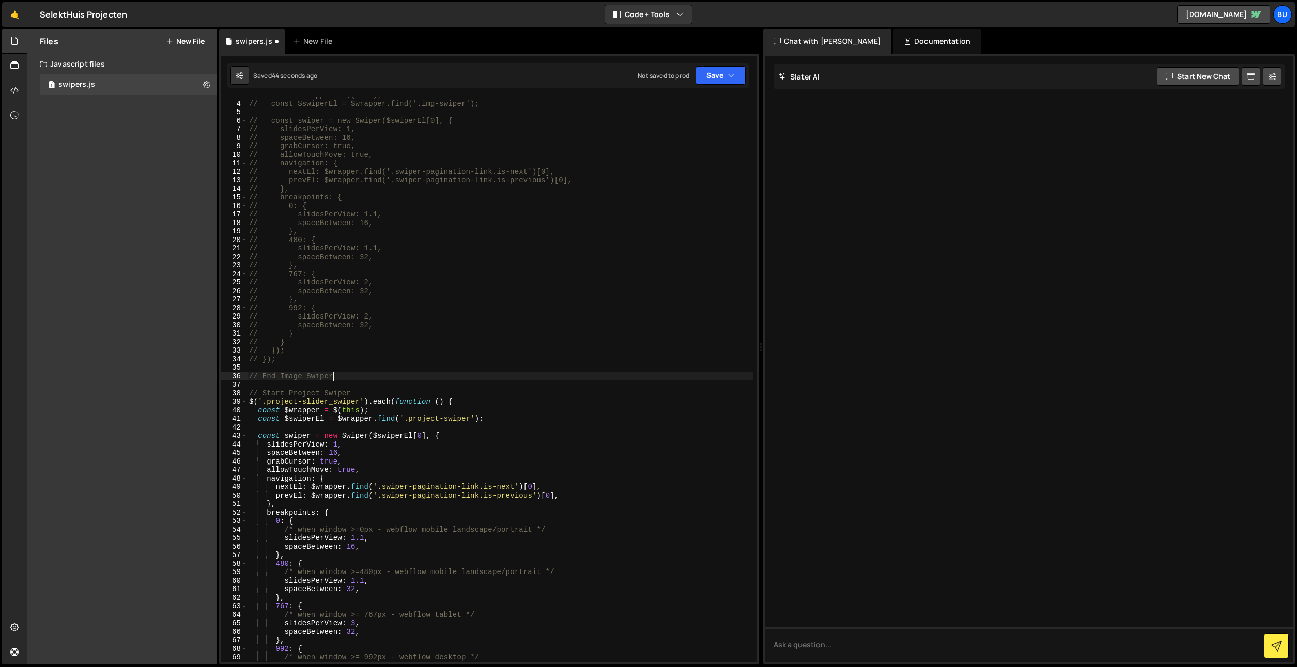
scroll to position [23, 0]
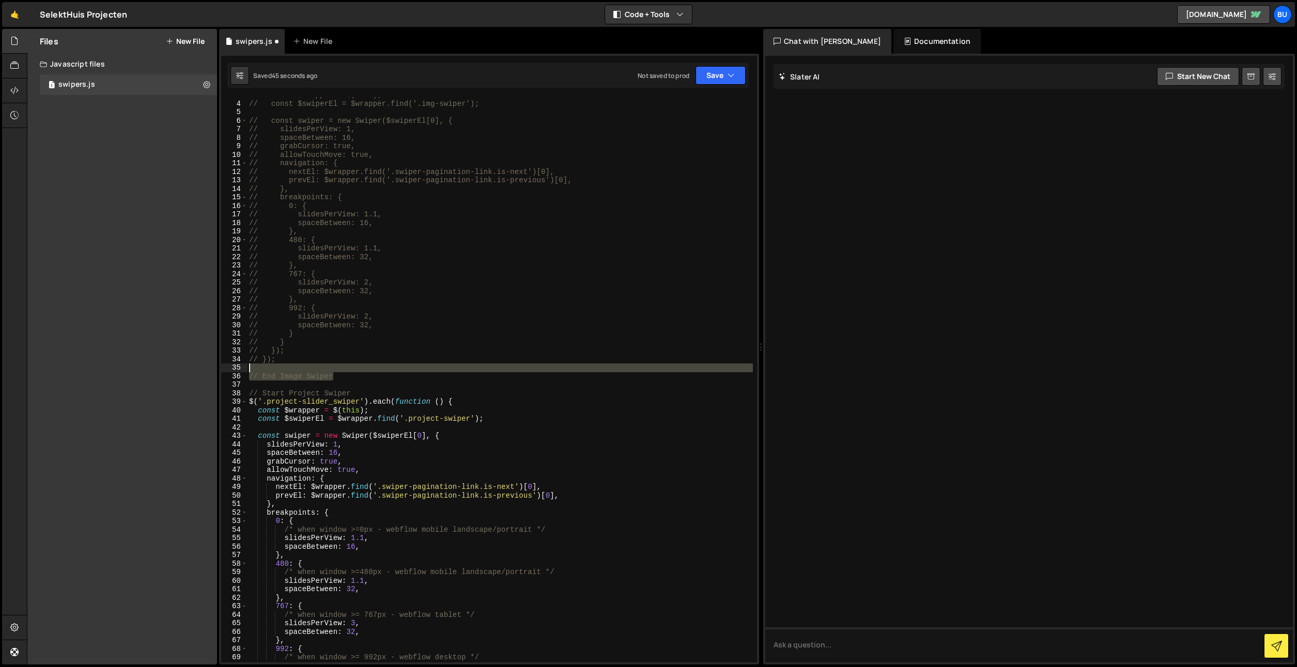
drag, startPoint x: 348, startPoint y: 372, endPoint x: 338, endPoint y: 369, distance: 10.3
click at [347, 367] on div "// const $wrapper = $(this); // const $swiperEl = $wrapper.find('.img-swiper');…" at bounding box center [500, 380] width 506 height 579
type textarea "// End Image Swiper"
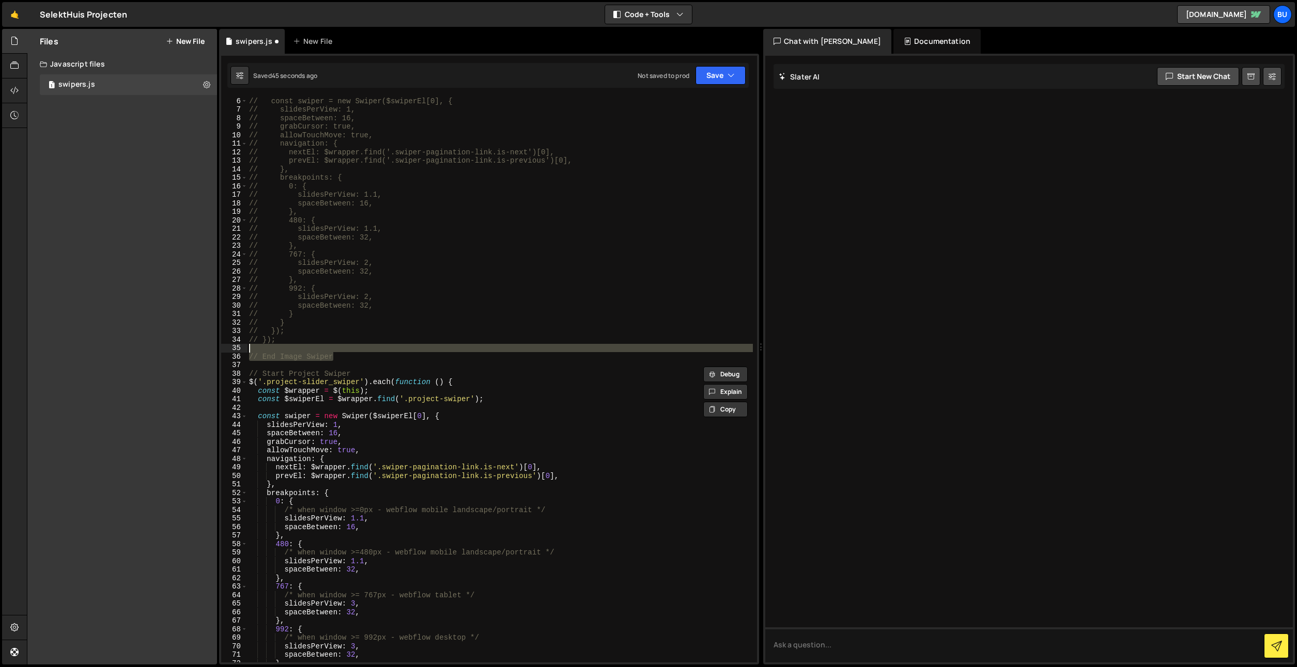
scroll to position [161, 0]
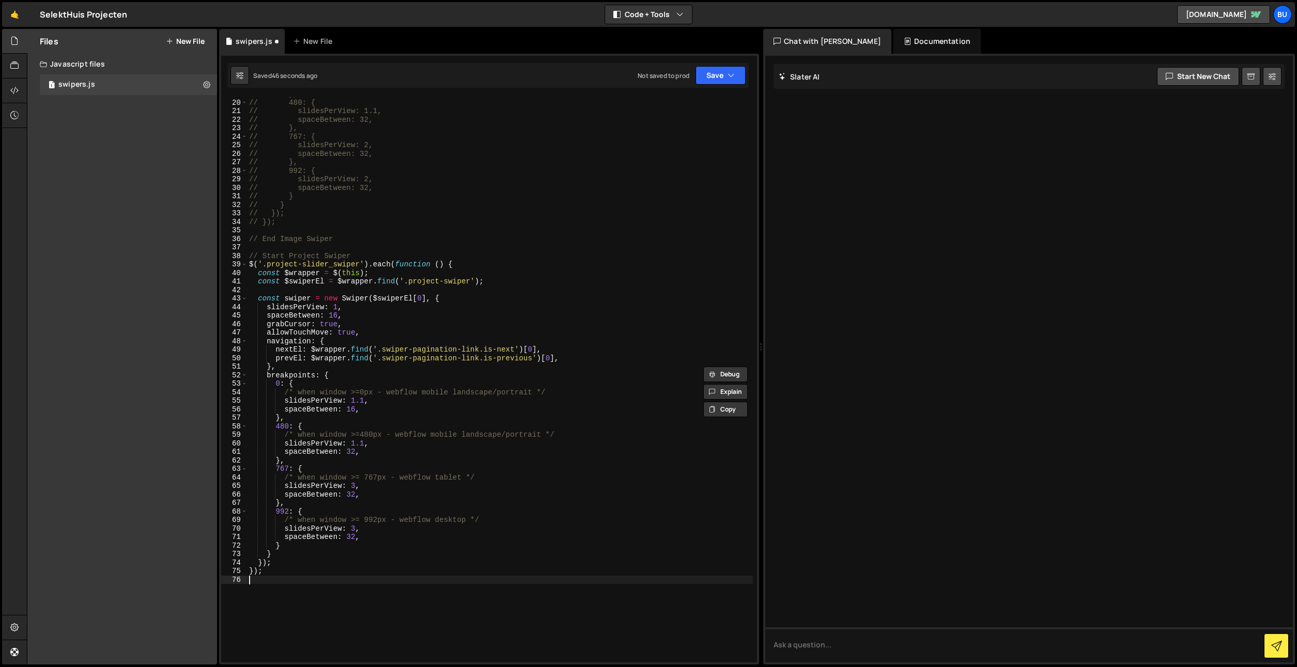
click at [279, 583] on div "// }, // 480: { // slidesPerView: 1.1, // spaceBetween: 32, // }, // 767: { // …" at bounding box center [500, 379] width 506 height 579
paste textarea "// End Image Swiper"
click at [304, 255] on div "// }, // 480: { // slidesPerView: 1.1, // spaceBetween: 32, // }, // 767: { // …" at bounding box center [500, 379] width 506 height 579
click at [289, 589] on div "// }, // 480: { // slidesPerView: 1.1, // spaceBetween: 32, // }, // 767: { // …" at bounding box center [500, 379] width 506 height 579
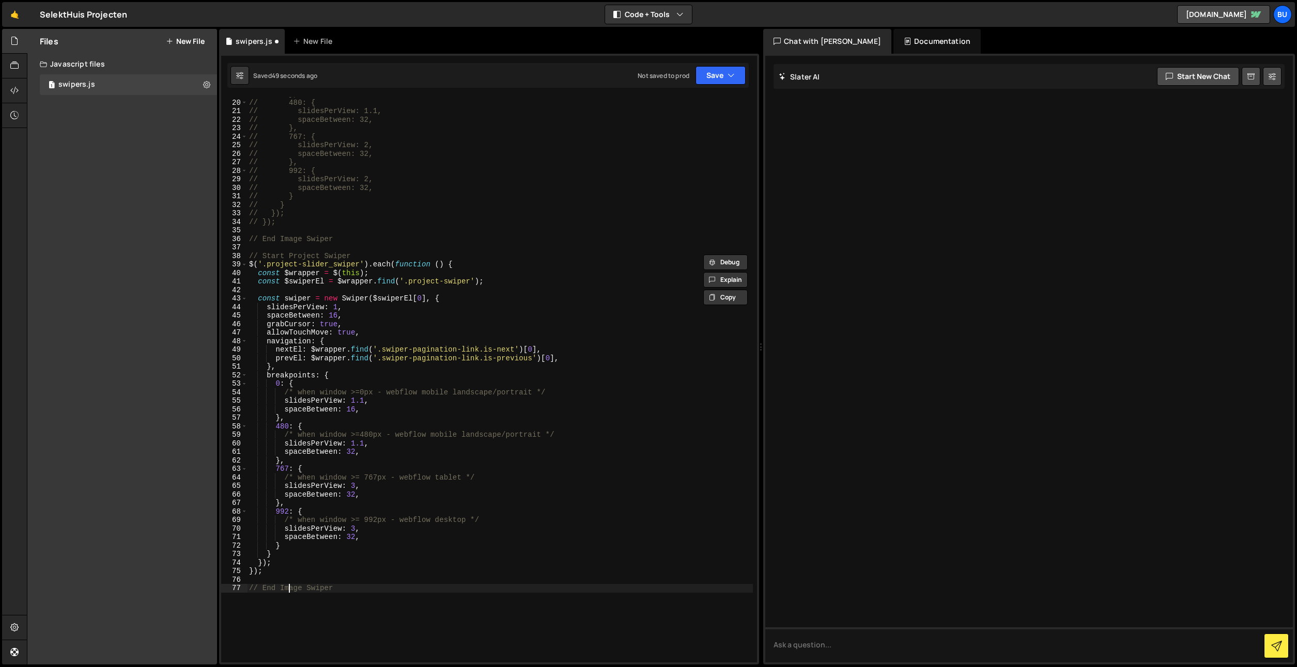
drag, startPoint x: 288, startPoint y: 589, endPoint x: 286, endPoint y: 580, distance: 9.6
click at [288, 589] on div "// }, // 480: { // slidesPerView: 1.1, // spaceBetween: 32, // }, // 767: { // …" at bounding box center [500, 379] width 506 height 579
paste textarea "Project"
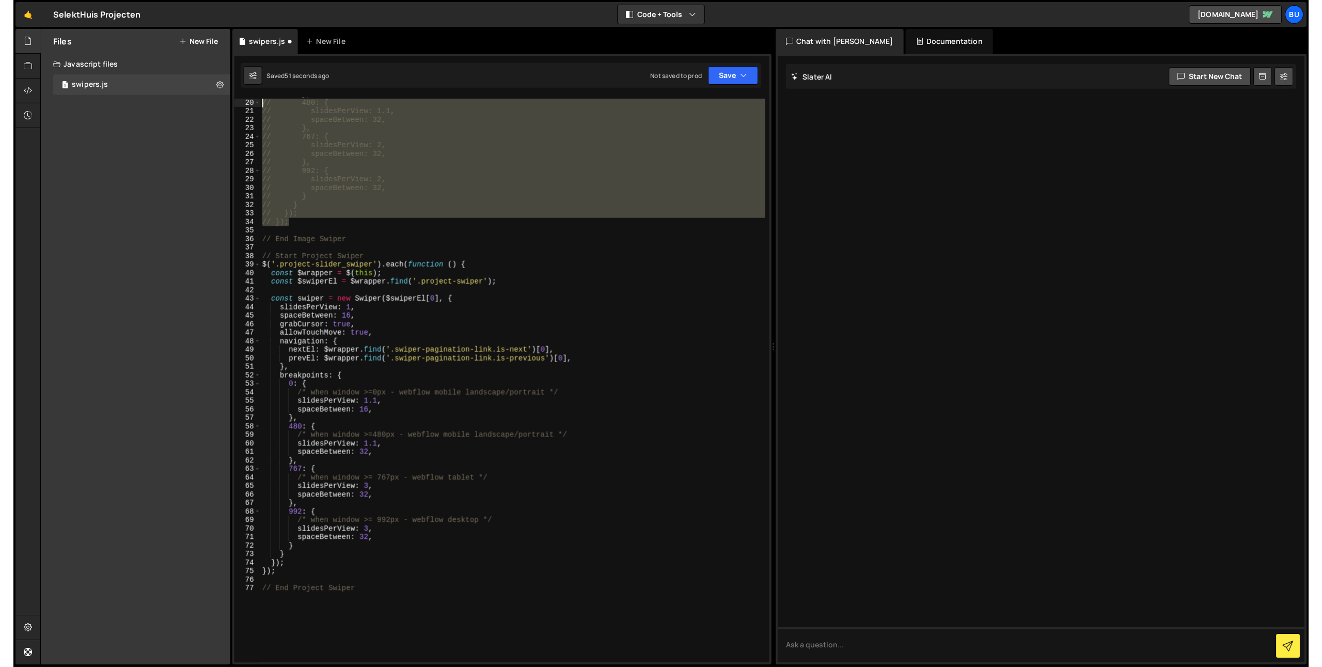
scroll to position [0, 0]
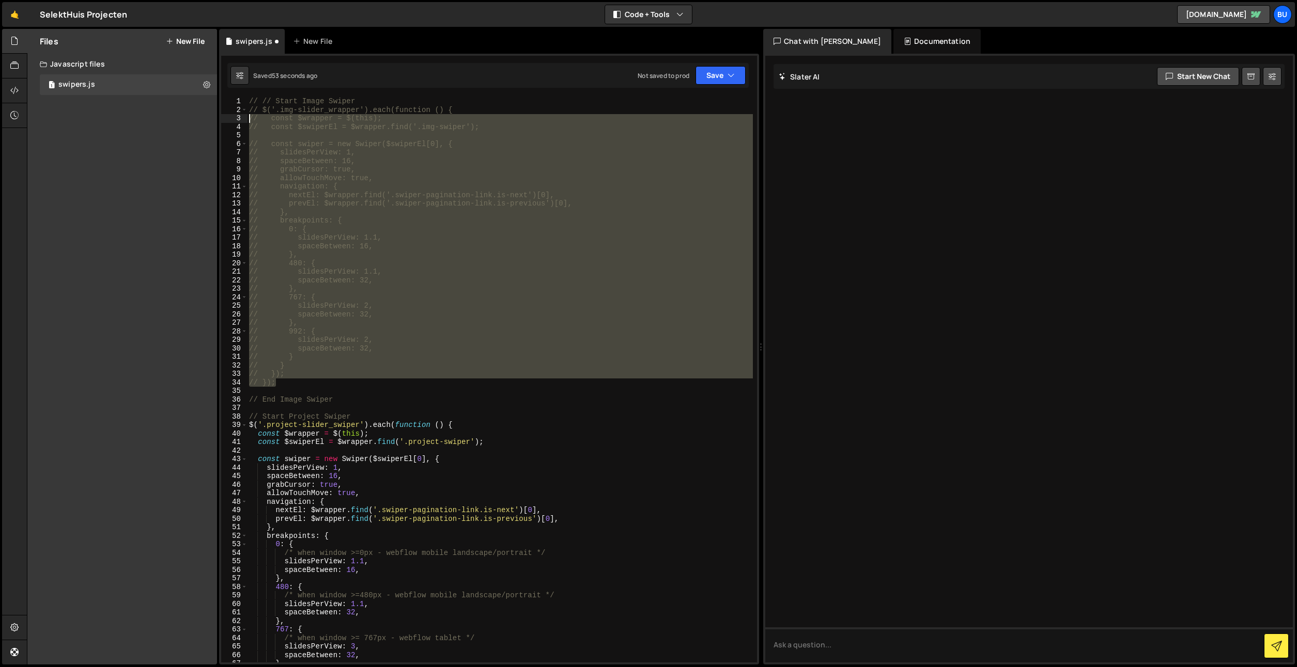
drag, startPoint x: 309, startPoint y: 222, endPoint x: 216, endPoint y: 114, distance: 142.8
click at [215, 114] on div "Files New File Create your first file Get started by starting a Javascript or C…" at bounding box center [662, 347] width 1270 height 636
type textarea "// const $wrapper = $(this); // const $swiperEl = $wrapper.find('.img-swiper');"
click at [216, 113] on div "Files New File Create your first file Get started by starting a Javascript or C…" at bounding box center [122, 347] width 190 height 636
click at [354, 388] on div "// // Start Image Swiper // $('.img-slider_wrapper').each(function () { // cons…" at bounding box center [500, 386] width 506 height 579
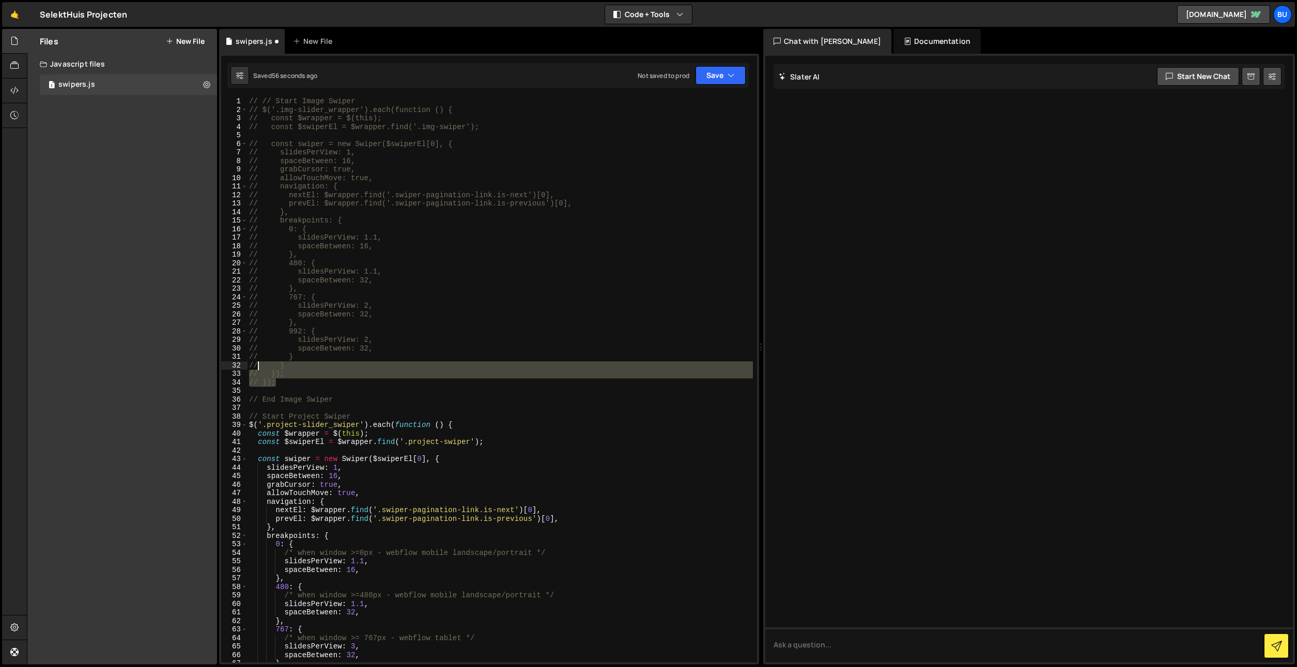
drag, startPoint x: 257, startPoint y: 364, endPoint x: 124, endPoint y: 3, distance: 384.7
click at [150, 44] on div "Files New File Create your first file Get started by starting a Javascript or C…" at bounding box center [662, 347] width 1270 height 636
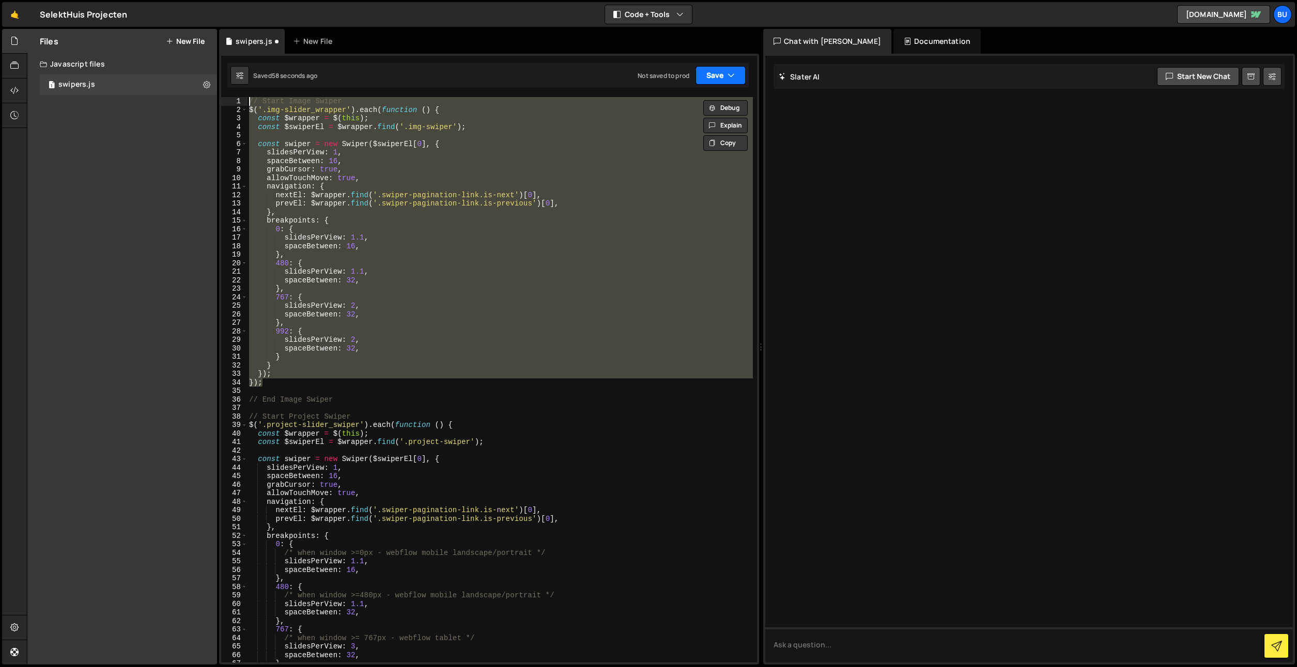
click at [725, 81] on button "Save" at bounding box center [720, 75] width 50 height 19
click at [689, 103] on div "Save to Staging S" at bounding box center [685, 101] width 107 height 10
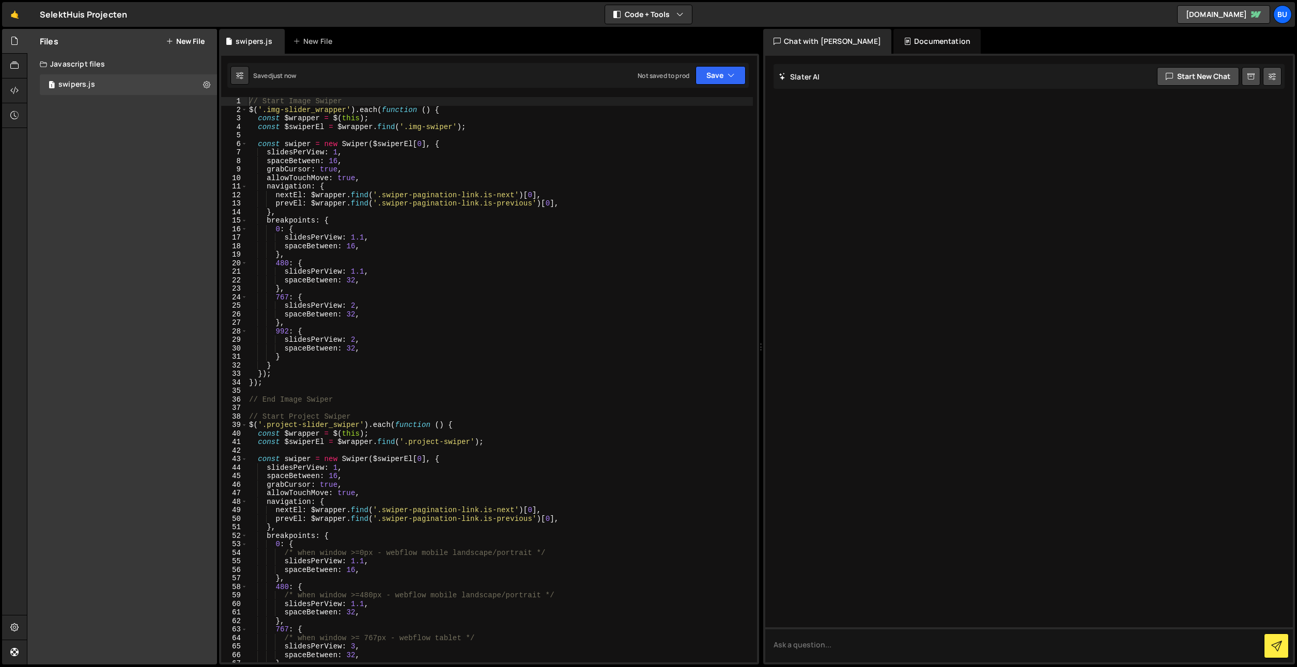
type textarea "grabCursor: true,"
click at [611, 169] on div "// Start Image Swiper $ ( '.img-slider_wrapper' ) . each ( function ( ) { const…" at bounding box center [500, 386] width 506 height 579
click at [734, 73] on icon "button" at bounding box center [730, 75] width 7 height 10
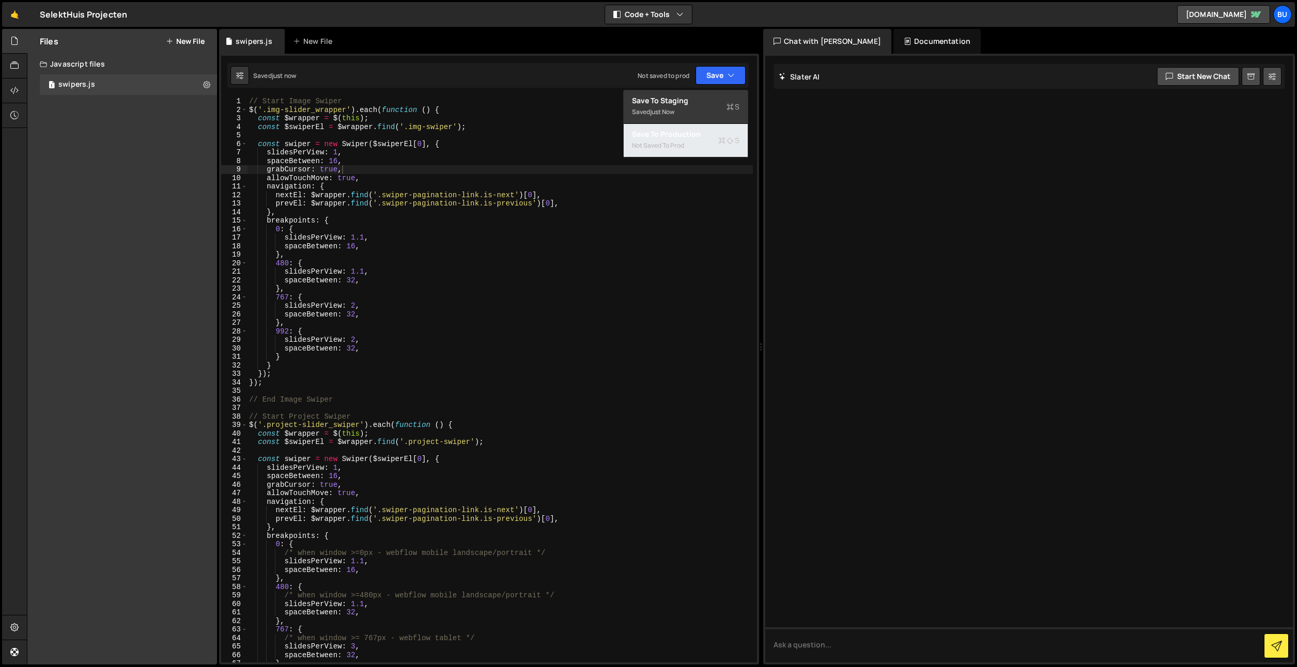
drag, startPoint x: 681, startPoint y: 144, endPoint x: 674, endPoint y: 138, distance: 8.5
click at [680, 142] on div "Not saved to prod" at bounding box center [685, 145] width 107 height 12
drag, startPoint x: 586, startPoint y: 168, endPoint x: 573, endPoint y: 149, distance: 23.1
click at [586, 168] on div "// Start Image Swiper $ ( '.img-slider_wrapper' ) . each ( function ( ) { const…" at bounding box center [500, 386] width 506 height 579
